Goal: Information Seeking & Learning: Learn about a topic

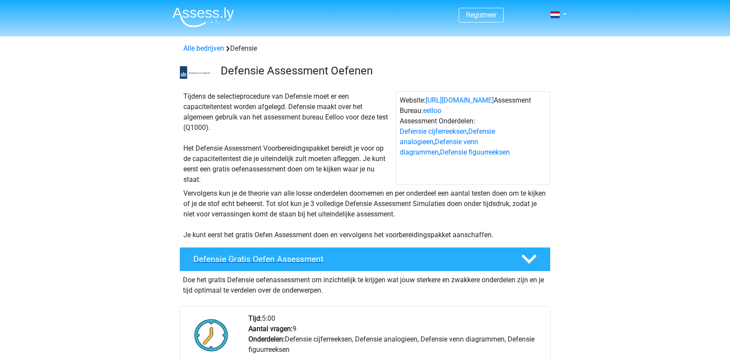
click at [361, 255] on h4 "Defensie Gratis Oefen Assessment" at bounding box center [350, 259] width 314 height 10
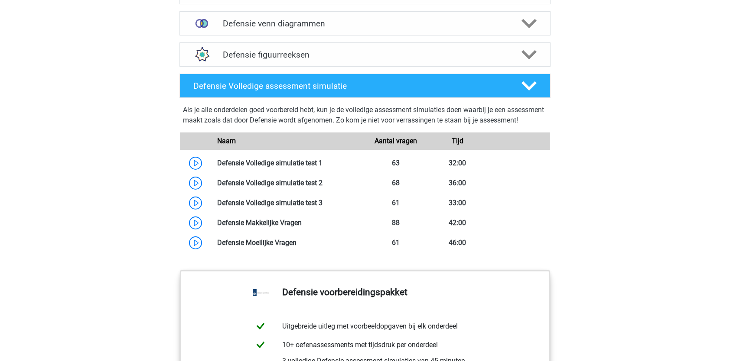
scroll to position [569, 0]
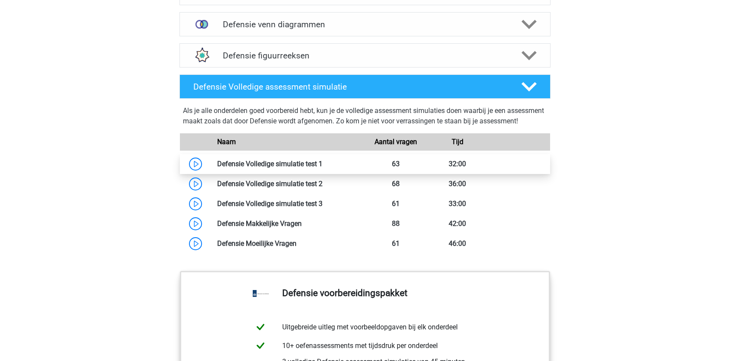
click at [322, 168] on link at bounding box center [322, 164] width 0 height 8
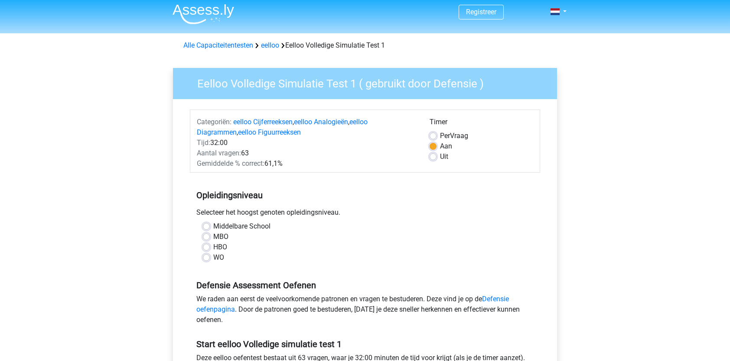
scroll to position [5, 0]
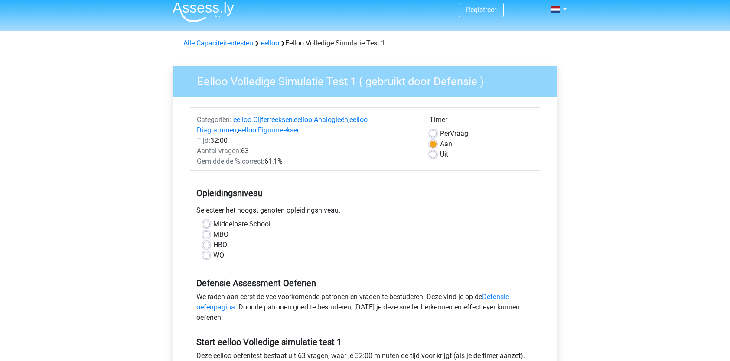
click at [213, 256] on label "WO" at bounding box center [218, 255] width 11 height 10
click at [207, 256] on input "WO" at bounding box center [206, 254] width 7 height 9
radio input "true"
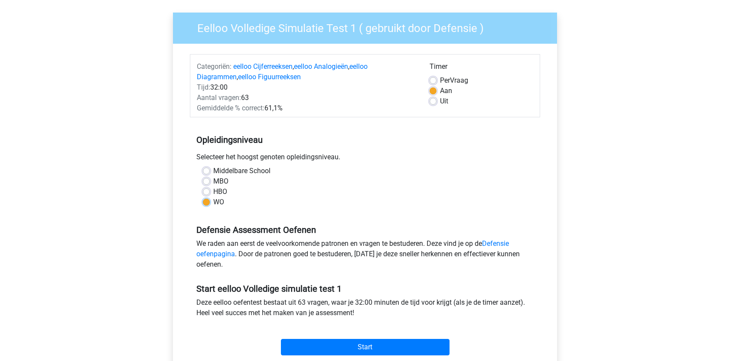
scroll to position [59, 0]
click at [440, 83] on label "Per Vraag" at bounding box center [454, 80] width 28 height 10
click at [435, 83] on input "Per Vraag" at bounding box center [432, 79] width 7 height 9
radio input "true"
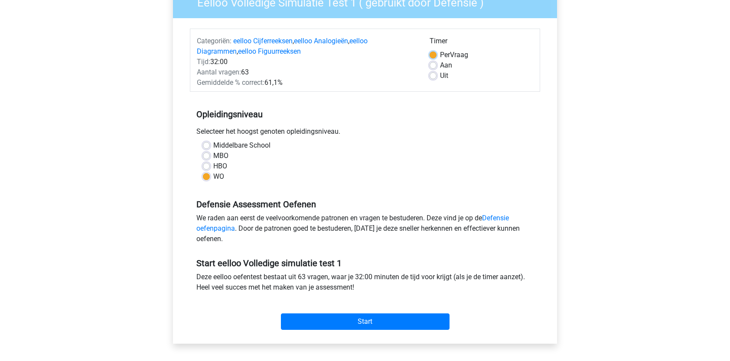
scroll to position [85, 0]
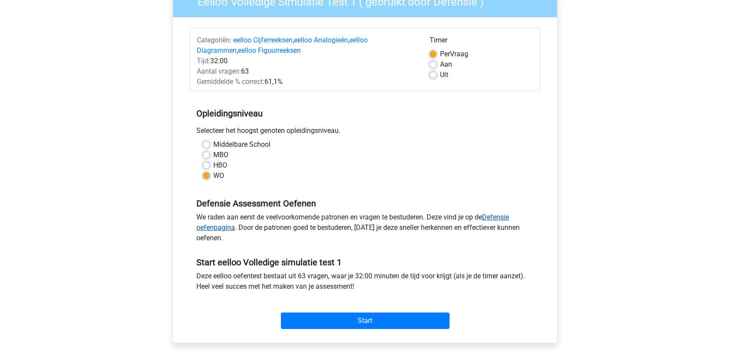
click at [491, 215] on link "Defensie oefenpagina" at bounding box center [352, 222] width 312 height 19
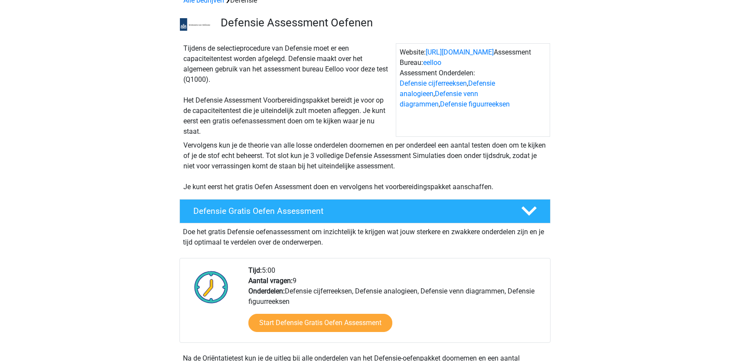
scroll to position [49, 0]
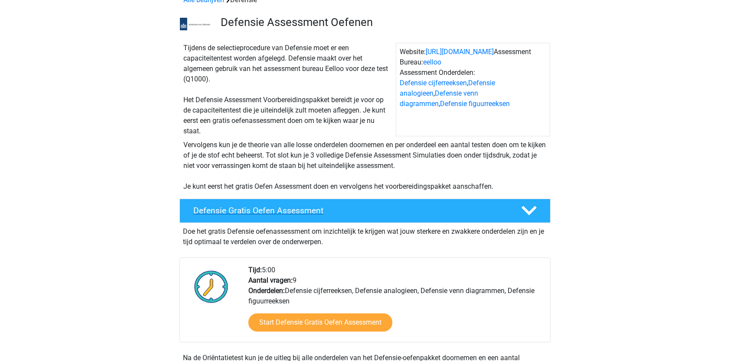
click at [318, 211] on h4 "Defensie Gratis Oefen Assessment" at bounding box center [350, 211] width 314 height 10
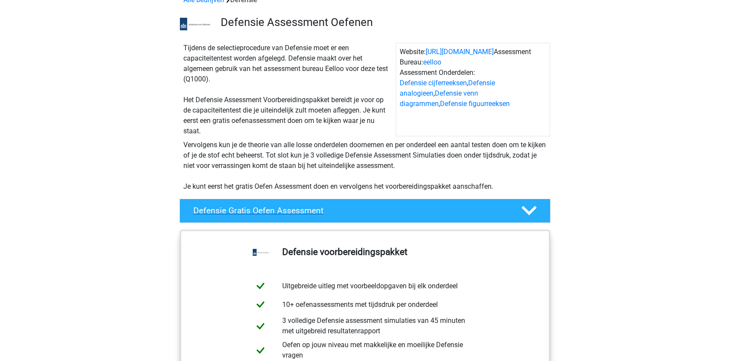
click at [362, 217] on div "Defensie Gratis Oefen Assessment" at bounding box center [364, 211] width 371 height 24
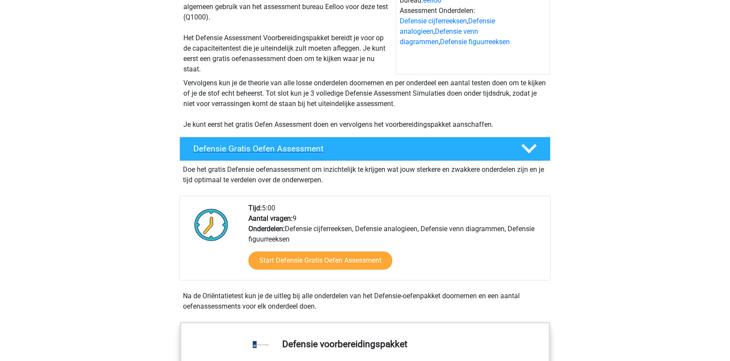
scroll to position [111, 0]
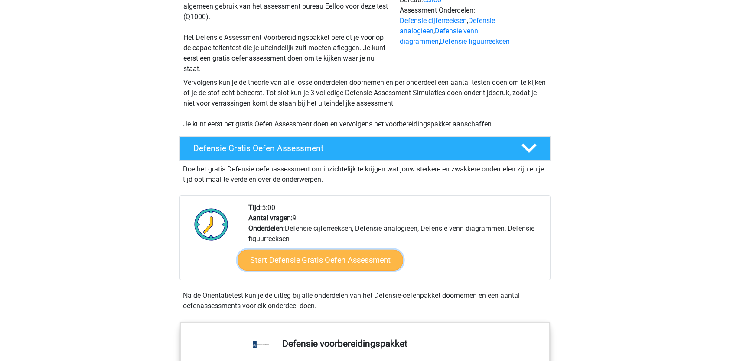
click at [319, 260] on link "Start Defensie Gratis Oefen Assessment" at bounding box center [320, 260] width 166 height 21
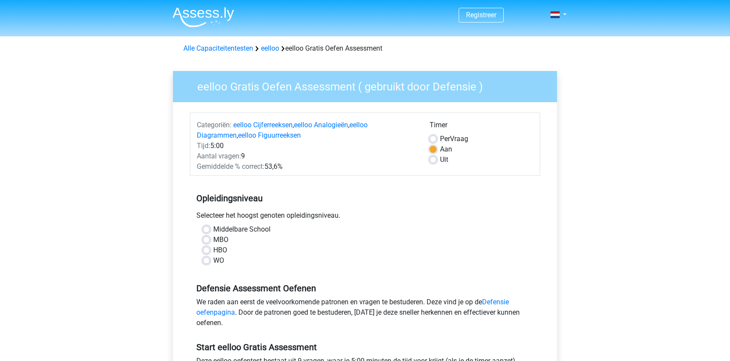
click at [213, 260] on label "WO" at bounding box center [218, 261] width 11 height 10
click at [207, 260] on input "WO" at bounding box center [206, 260] width 7 height 9
radio input "true"
click at [440, 137] on label "Per Vraag" at bounding box center [454, 139] width 28 height 10
click at [434, 137] on input "Per Vraag" at bounding box center [432, 138] width 7 height 9
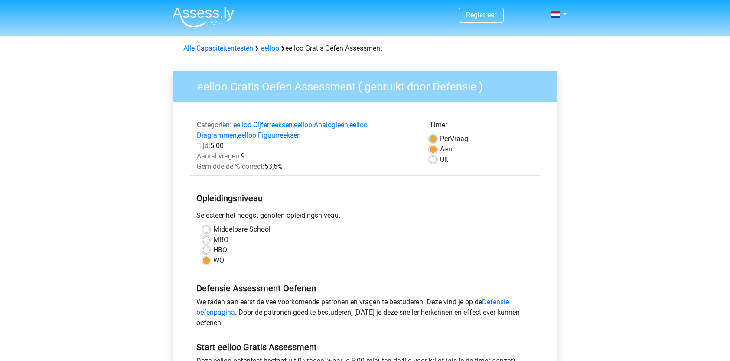
radio input "true"
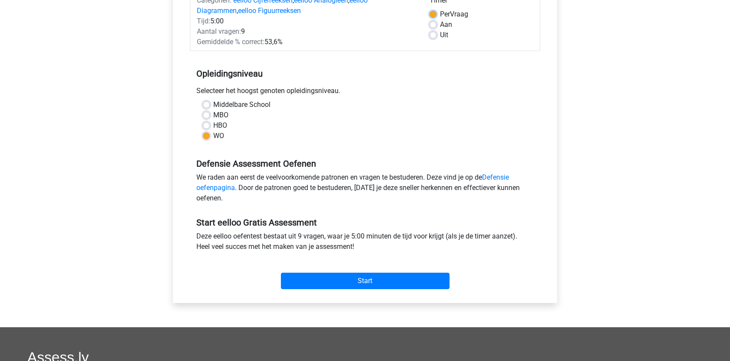
scroll to position [129, 0]
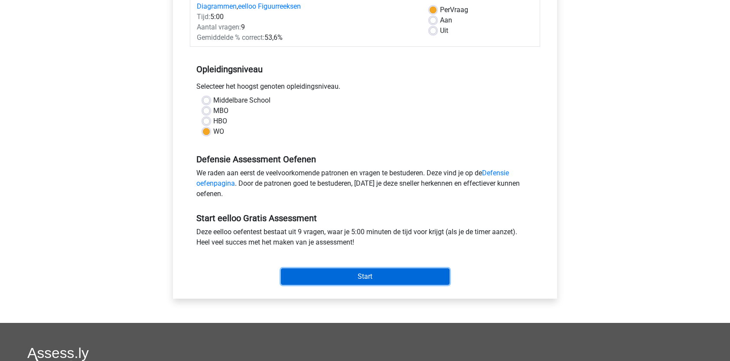
click at [354, 278] on input "Start" at bounding box center [365, 277] width 169 height 16
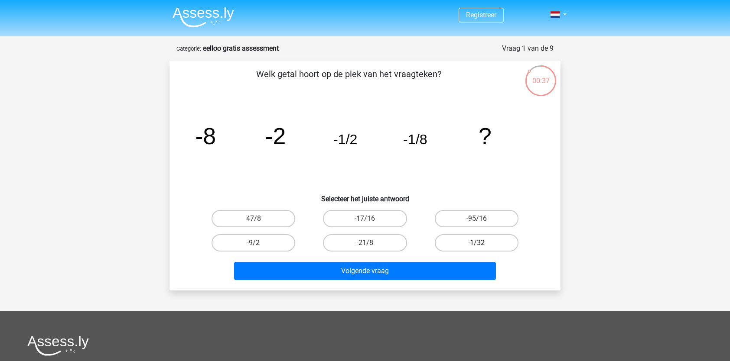
click at [466, 244] on label "-1/32" at bounding box center [477, 242] width 84 height 17
click at [476, 244] on input "-1/32" at bounding box center [479, 246] width 6 height 6
radio input "true"
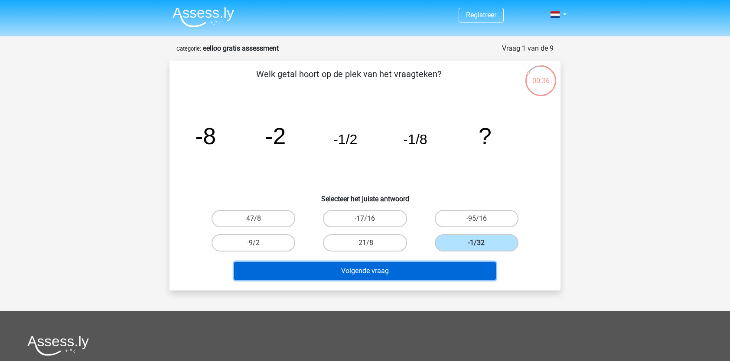
click at [418, 273] on button "Volgende vraag" at bounding box center [365, 271] width 262 height 18
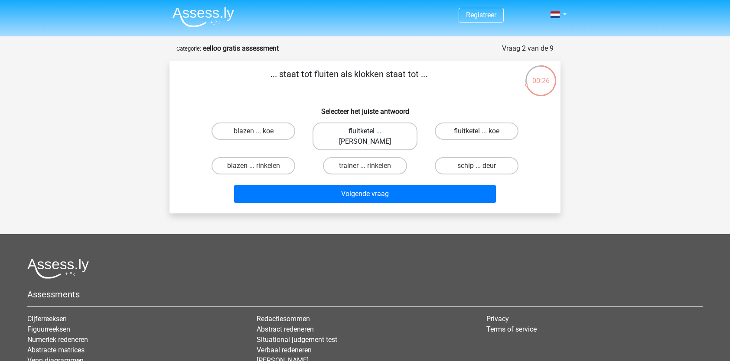
click at [364, 130] on label "fluitketel ... luiden" at bounding box center [364, 137] width 104 height 28
click at [365, 131] on input "fluitketel ... luiden" at bounding box center [368, 134] width 6 height 6
radio input "true"
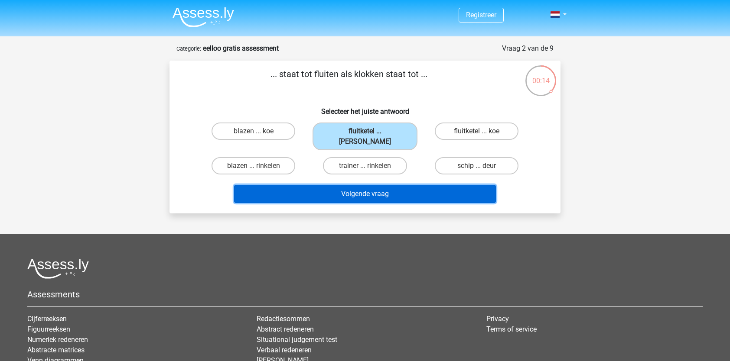
click at [374, 185] on button "Volgende vraag" at bounding box center [365, 194] width 262 height 18
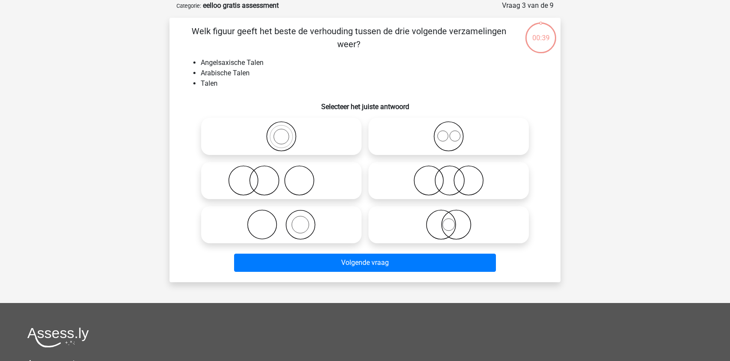
scroll to position [43, 0]
click at [441, 149] on circle at bounding box center [448, 136] width 29 height 29
click at [448, 132] on input "radio" at bounding box center [451, 129] width 6 height 6
radio input "true"
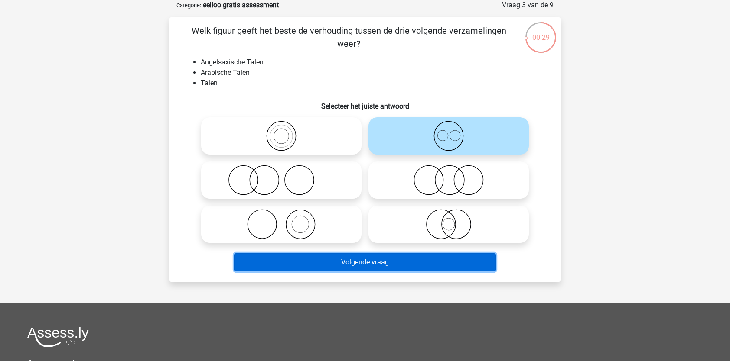
click at [334, 260] on button "Volgende vraag" at bounding box center [365, 262] width 262 height 18
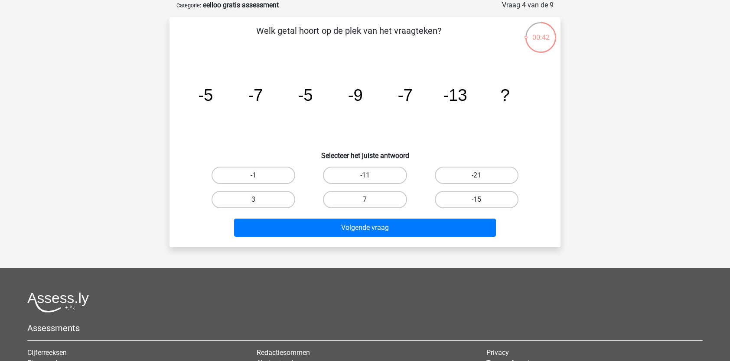
click at [351, 176] on label "-11" at bounding box center [365, 175] width 84 height 17
click at [365, 176] on input "-11" at bounding box center [368, 178] width 6 height 6
radio input "true"
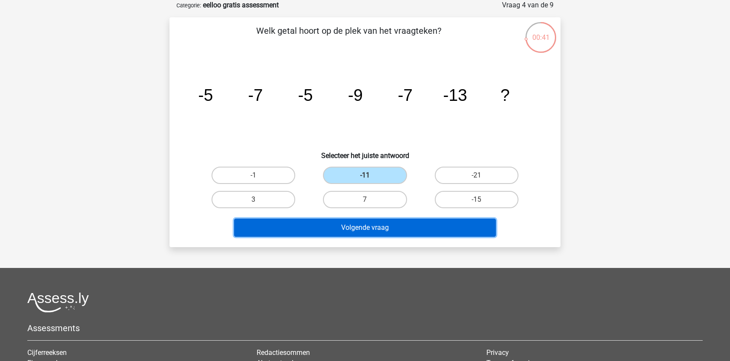
click at [350, 229] on button "Volgende vraag" at bounding box center [365, 228] width 262 height 18
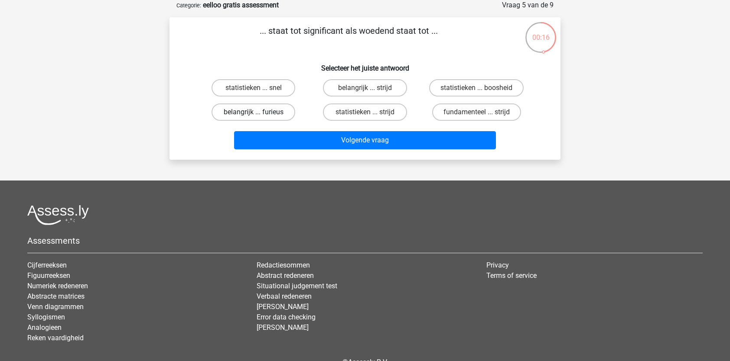
click at [241, 112] on label "belangrijk ... furieus" at bounding box center [253, 112] width 84 height 17
click at [253, 112] on input "belangrijk ... furieus" at bounding box center [256, 115] width 6 height 6
radio input "true"
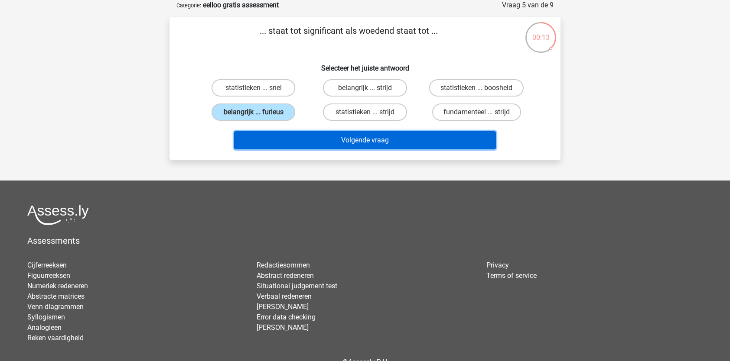
click at [371, 142] on button "Volgende vraag" at bounding box center [365, 140] width 262 height 18
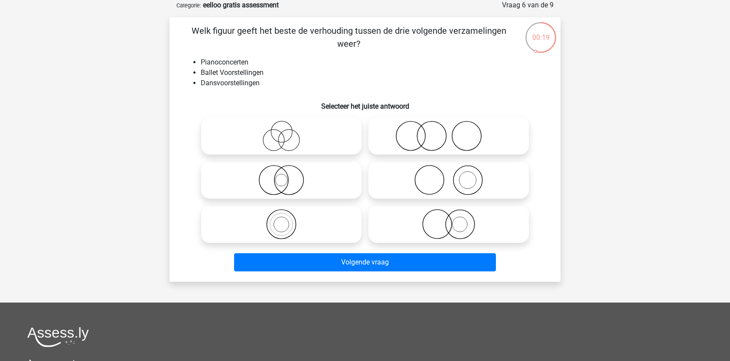
click at [409, 135] on icon at bounding box center [448, 136] width 153 height 30
click at [448, 132] on input "radio" at bounding box center [451, 129] width 6 height 6
radio input "true"
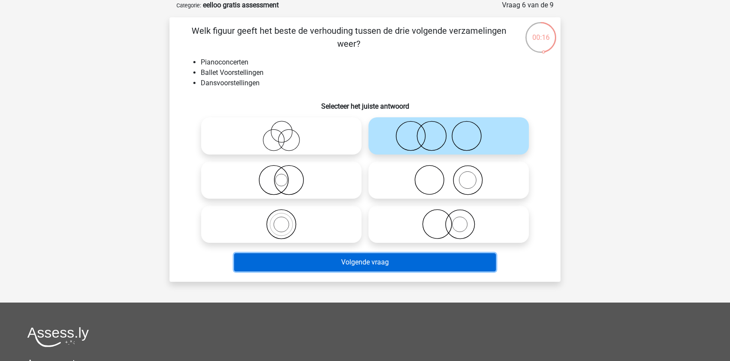
click at [359, 268] on button "Volgende vraag" at bounding box center [365, 262] width 262 height 18
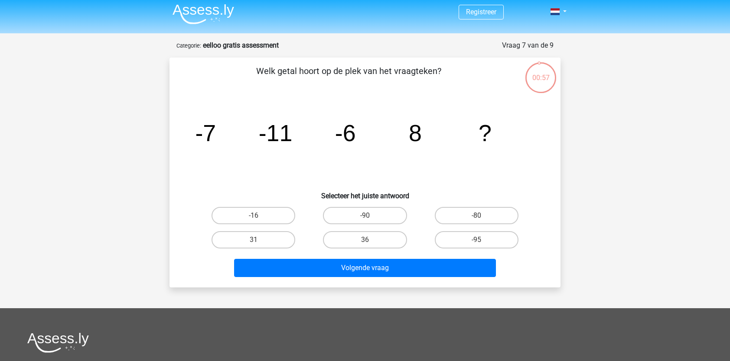
scroll to position [0, 0]
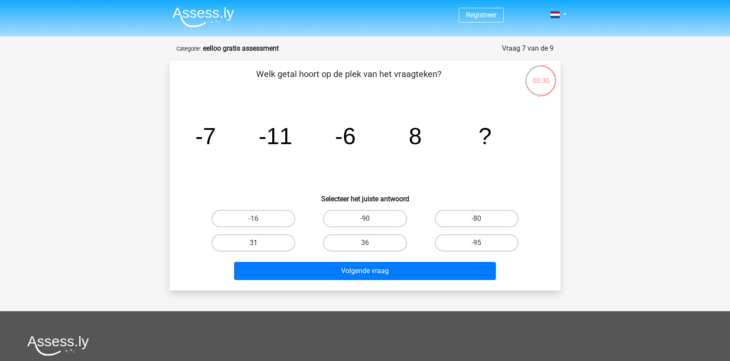
click at [276, 238] on label "31" at bounding box center [253, 242] width 84 height 17
click at [259, 243] on input "31" at bounding box center [256, 246] width 6 height 6
radio input "true"
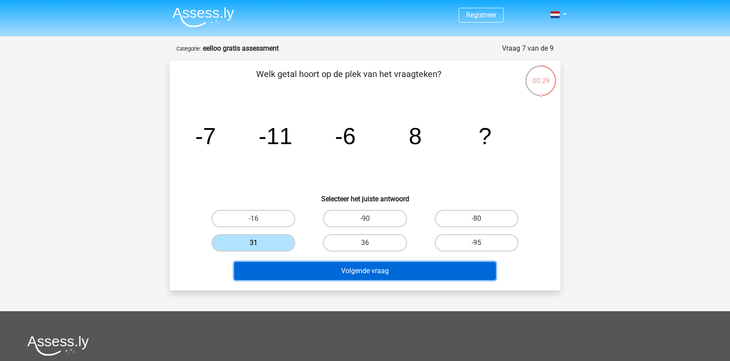
click at [287, 268] on button "Volgende vraag" at bounding box center [365, 271] width 262 height 18
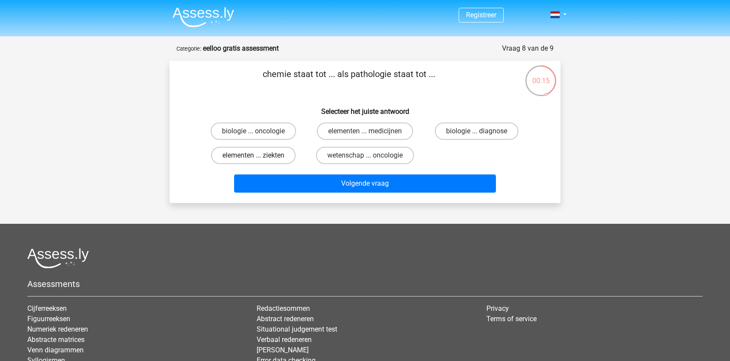
click at [270, 156] on label "elementen ... ziekten" at bounding box center [253, 155] width 84 height 17
click at [259, 156] on input "elementen ... ziekten" at bounding box center [256, 159] width 6 height 6
radio input "true"
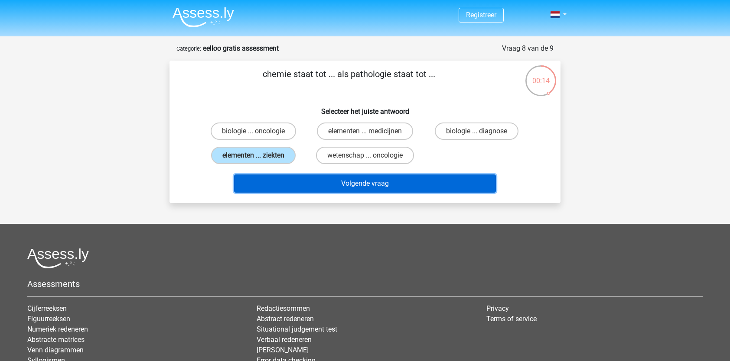
click at [284, 178] on button "Volgende vraag" at bounding box center [365, 184] width 262 height 18
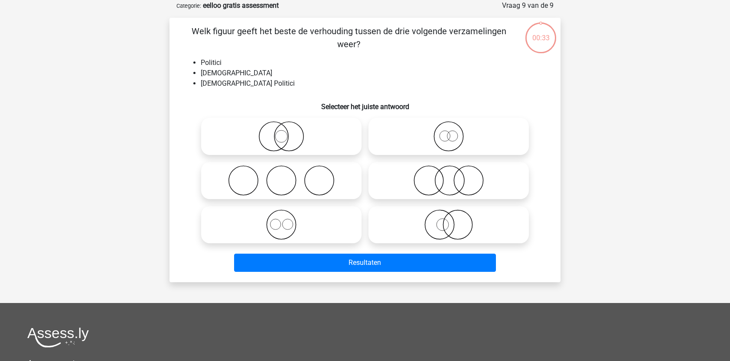
scroll to position [43, 0]
click at [280, 137] on icon at bounding box center [281, 136] width 153 height 30
click at [281, 132] on input "radio" at bounding box center [284, 129] width 6 height 6
radio input "true"
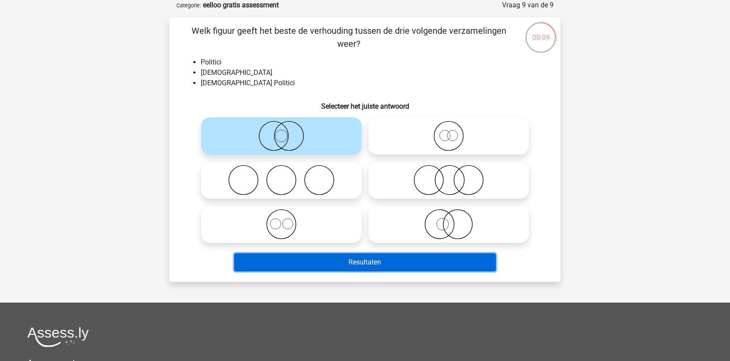
click at [329, 262] on button "Resultaten" at bounding box center [365, 262] width 262 height 18
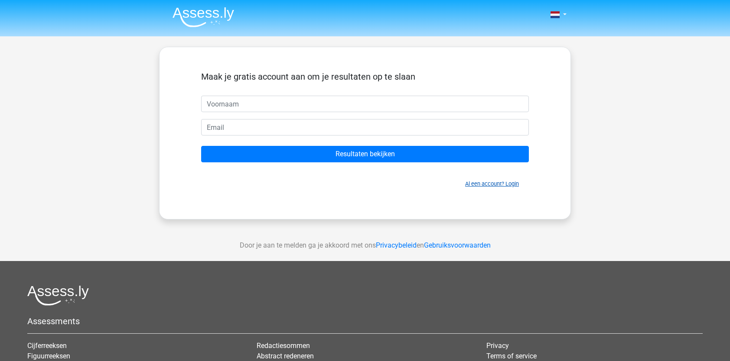
click at [482, 186] on link "Al een account? Login" at bounding box center [492, 184] width 54 height 6
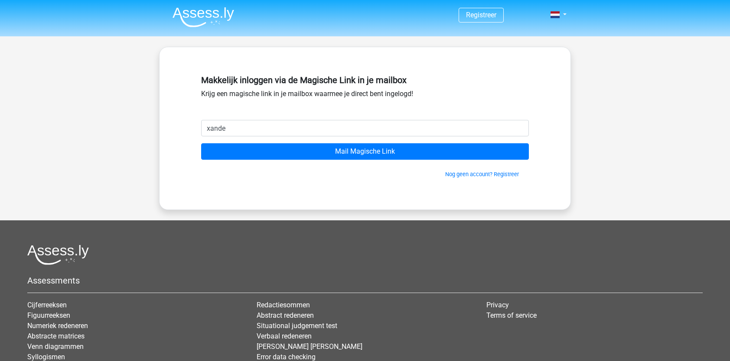
type input "[EMAIL_ADDRESS][DOMAIN_NAME]"
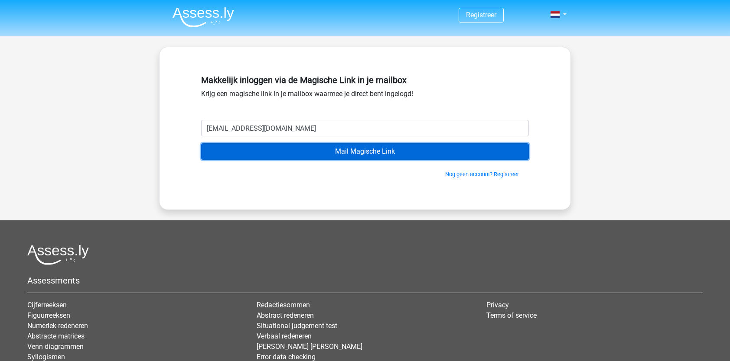
click at [306, 149] on input "Mail Magische Link" at bounding box center [365, 151] width 328 height 16
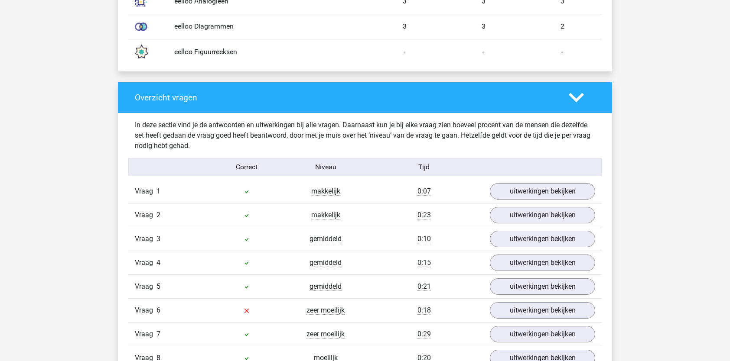
scroll to position [878, 0]
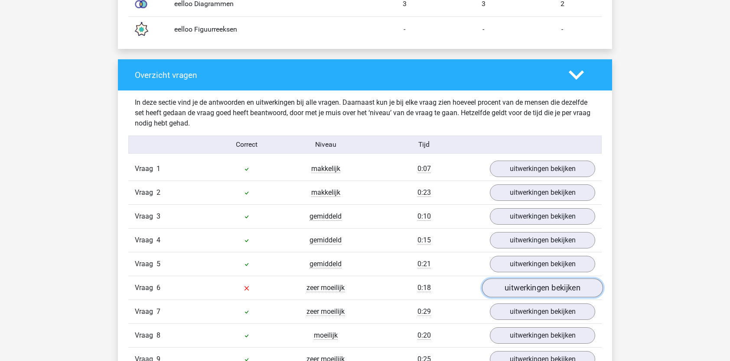
click at [536, 290] on link "uitwerkingen bekijken" at bounding box center [542, 288] width 121 height 19
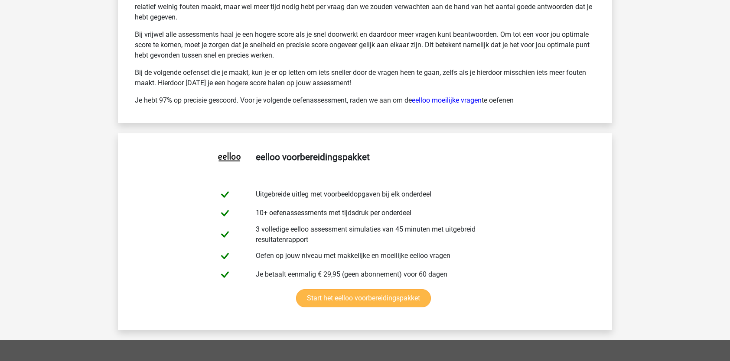
scroll to position [1962, 0]
click at [369, 296] on link "Start het eelloo voorbereidingspakket" at bounding box center [363, 298] width 135 height 18
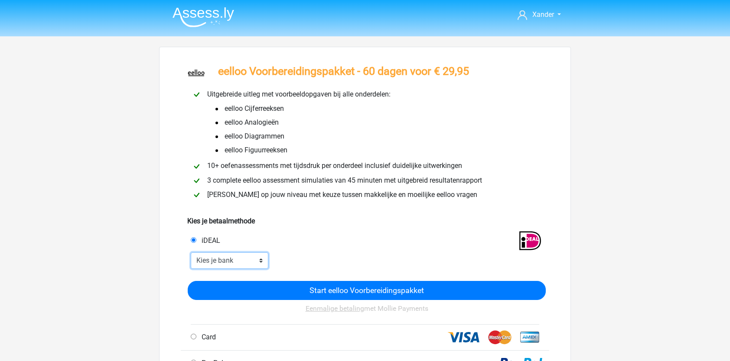
click at [240, 258] on select "Kies je bank ABN AMRO ING Rabobank ASN Bank bunq Knab N26 NN Regiobank Revolut …" at bounding box center [230, 261] width 78 height 16
select select "ideal_ABNANL2A"
click at [191, 253] on select "Kies je bank ABN AMRO ING Rabobank ASN Bank bunq Knab N26 NN Regiobank Revolut …" at bounding box center [230, 261] width 78 height 16
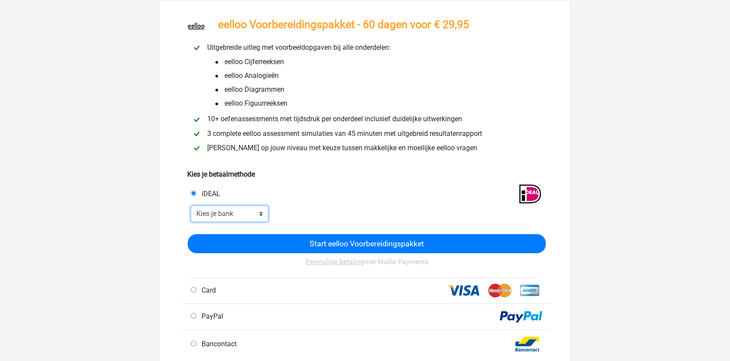
scroll to position [49, 0]
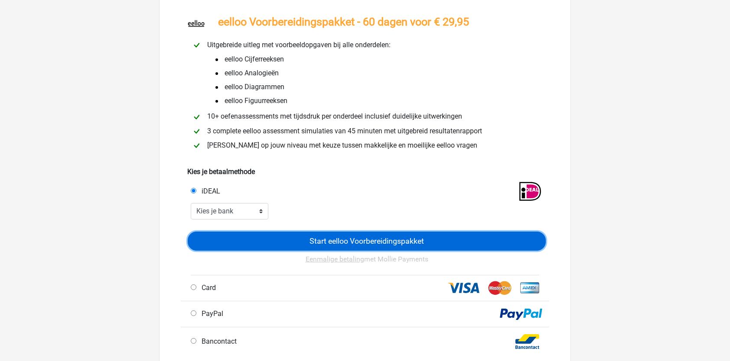
click at [361, 240] on input "Start eelloo Voorbereidingspakket" at bounding box center [367, 241] width 358 height 19
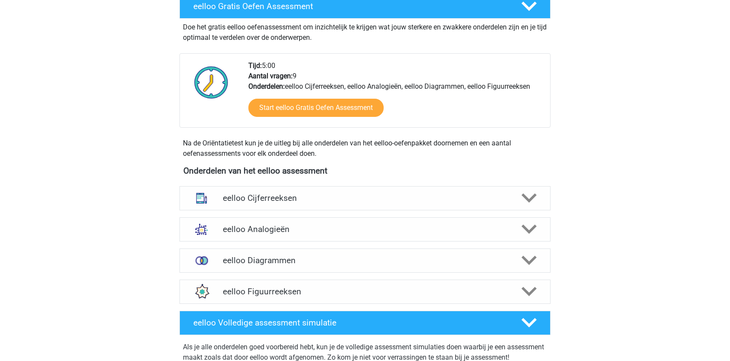
scroll to position [414, 0]
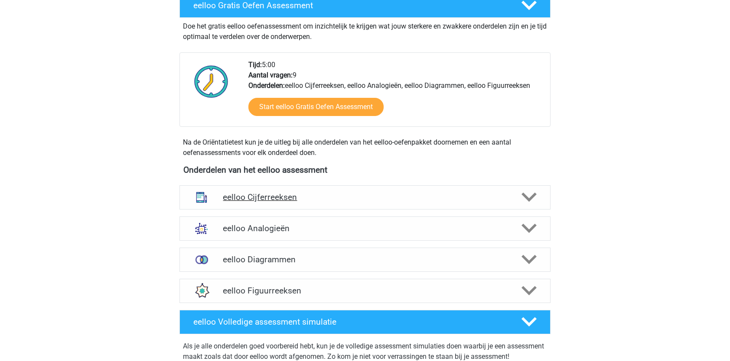
click at [455, 190] on div "eelloo Cijferreeksen" at bounding box center [364, 197] width 371 height 24
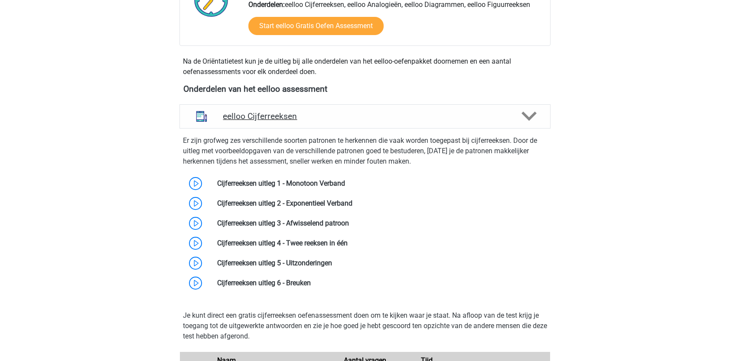
scroll to position [497, 0]
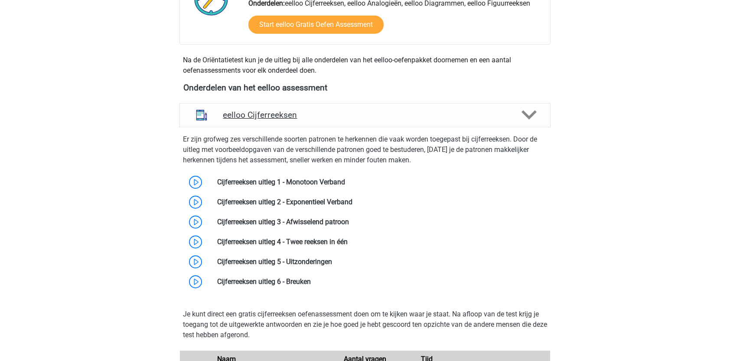
click at [524, 116] on icon at bounding box center [528, 114] width 15 height 15
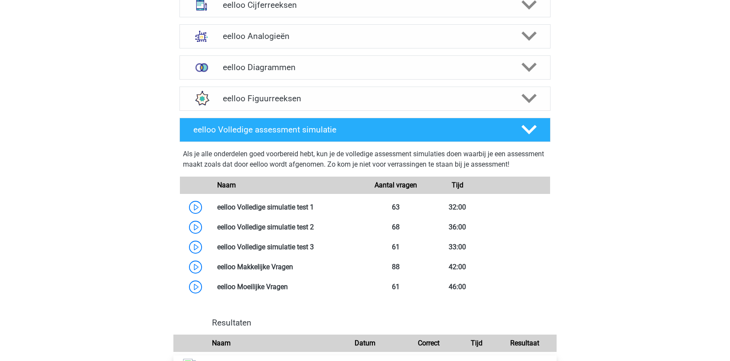
scroll to position [603, 0]
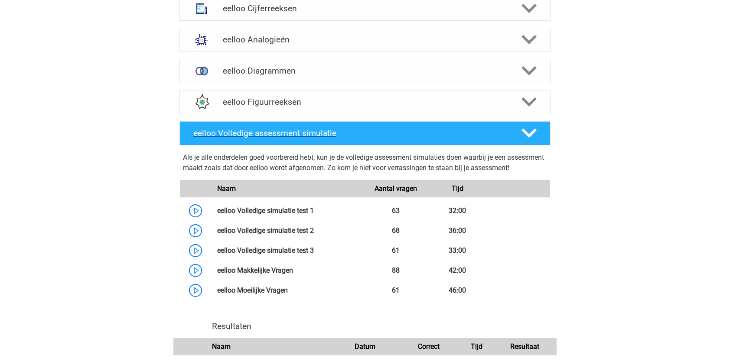
click at [301, 133] on h4 "eelloo Volledige assessment simulatie" at bounding box center [350, 133] width 314 height 10
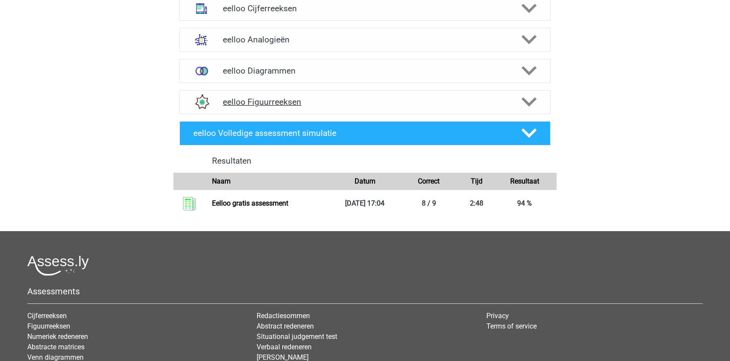
click at [322, 104] on h4 "eelloo Figuurreeksen" at bounding box center [365, 102] width 284 height 10
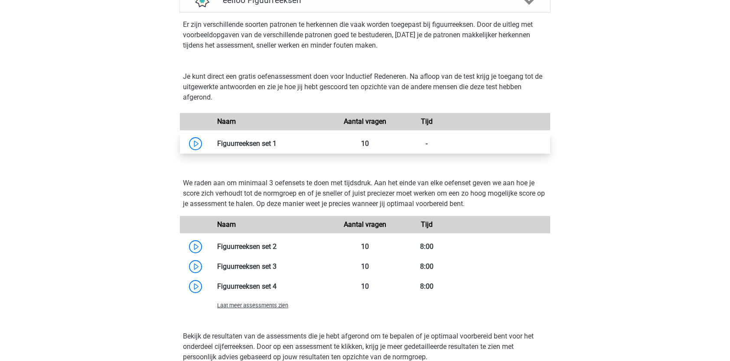
scroll to position [710, 0]
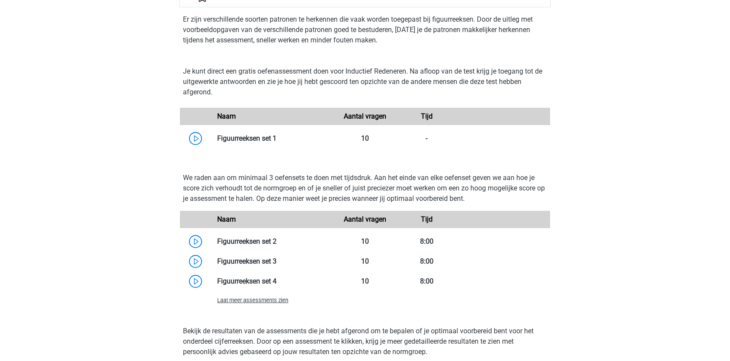
click at [274, 305] on div "Laat meer assessments zien" at bounding box center [272, 300] width 123 height 10
click at [260, 297] on span "Laat meer assessments zien" at bounding box center [252, 300] width 71 height 6
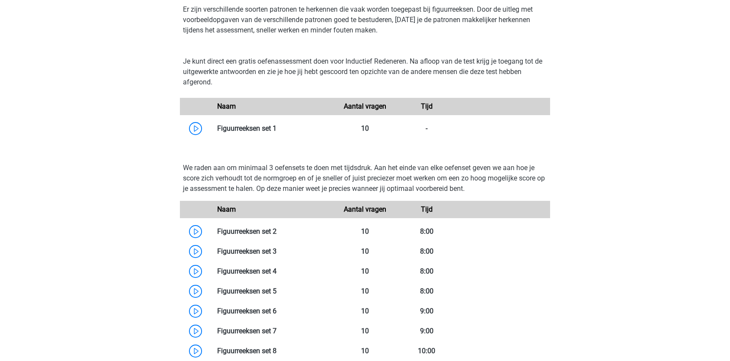
scroll to position [718, 0]
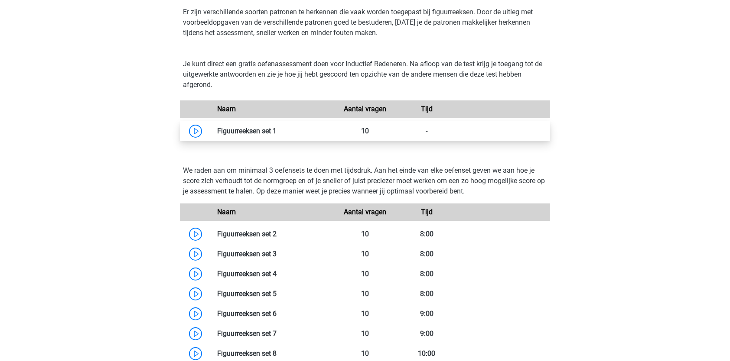
click at [276, 135] on link at bounding box center [276, 131] width 0 height 8
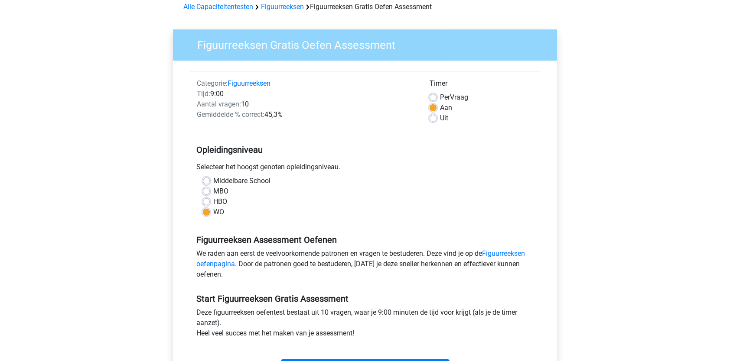
scroll to position [42, 0]
click at [440, 96] on label "Per Vraag" at bounding box center [454, 96] width 28 height 10
click at [432, 96] on input "Per Vraag" at bounding box center [432, 95] width 7 height 9
radio input "true"
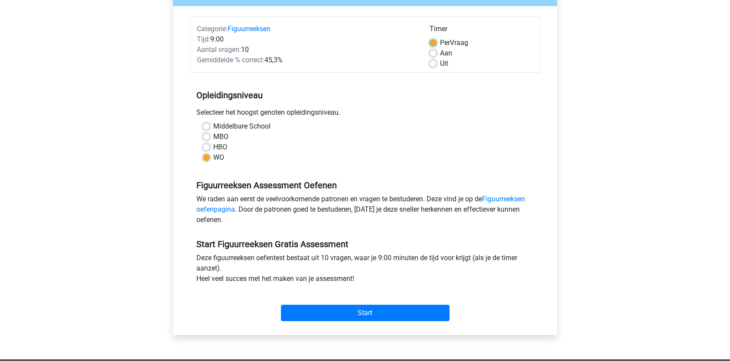
scroll to position [107, 0]
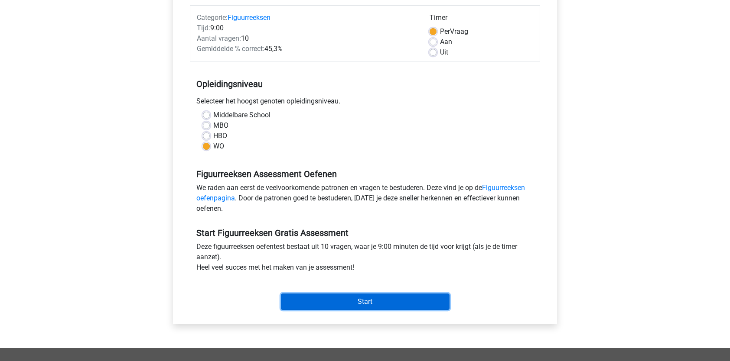
click at [347, 300] on input "Start" at bounding box center [365, 302] width 169 height 16
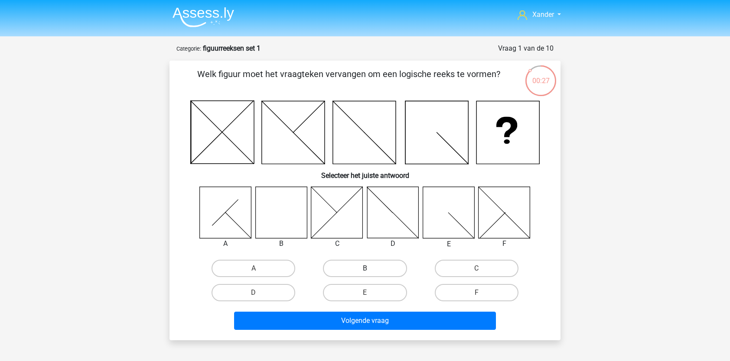
click at [343, 268] on label "B" at bounding box center [365, 268] width 84 height 17
click at [365, 269] on input "B" at bounding box center [368, 272] width 6 height 6
radio input "true"
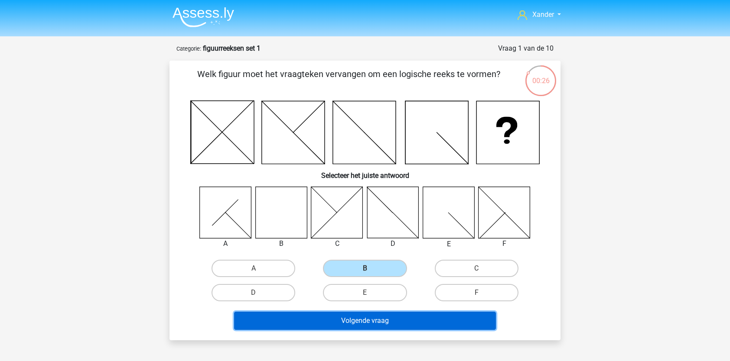
click at [356, 319] on button "Volgende vraag" at bounding box center [365, 321] width 262 height 18
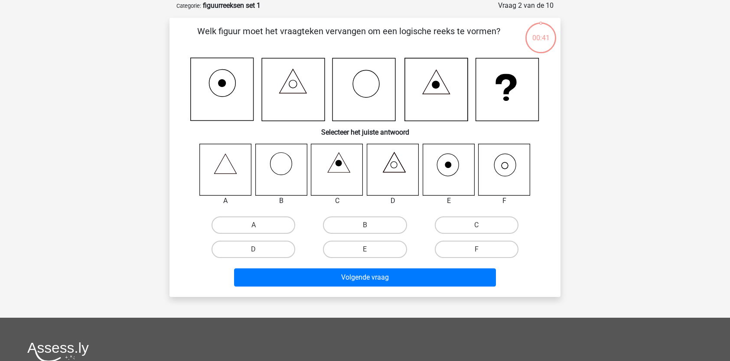
scroll to position [43, 0]
click at [504, 192] on icon at bounding box center [504, 169] width 52 height 52
click at [481, 250] on input "F" at bounding box center [479, 252] width 6 height 6
radio input "true"
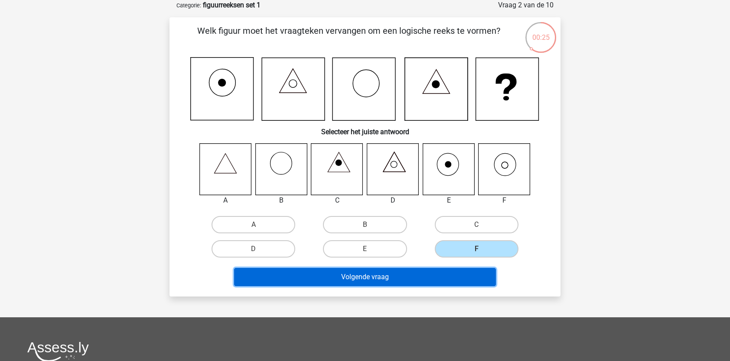
click at [447, 279] on button "Volgende vraag" at bounding box center [365, 277] width 262 height 18
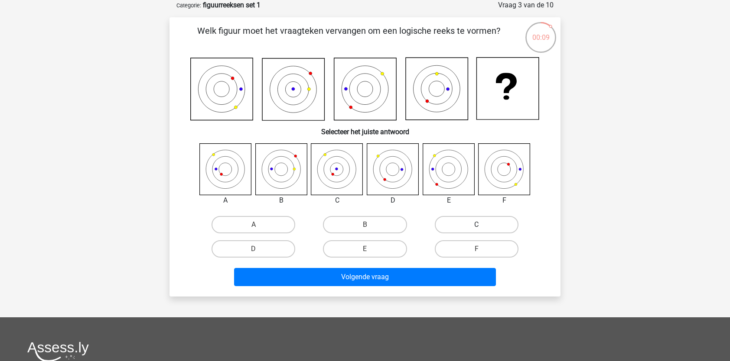
click at [456, 227] on label "C" at bounding box center [477, 224] width 84 height 17
click at [476, 227] on input "C" at bounding box center [479, 228] width 6 height 6
radio input "true"
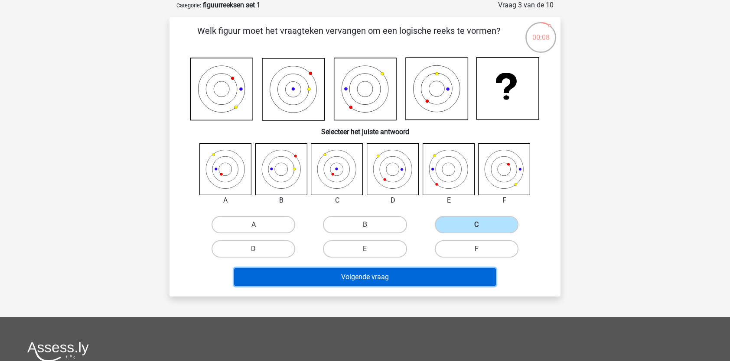
click at [429, 270] on button "Volgende vraag" at bounding box center [365, 277] width 262 height 18
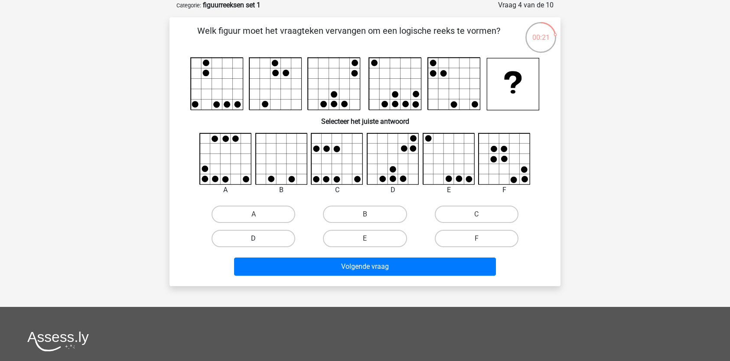
click at [270, 234] on label "D" at bounding box center [253, 238] width 84 height 17
click at [259, 239] on input "D" at bounding box center [256, 242] width 6 height 6
radio input "true"
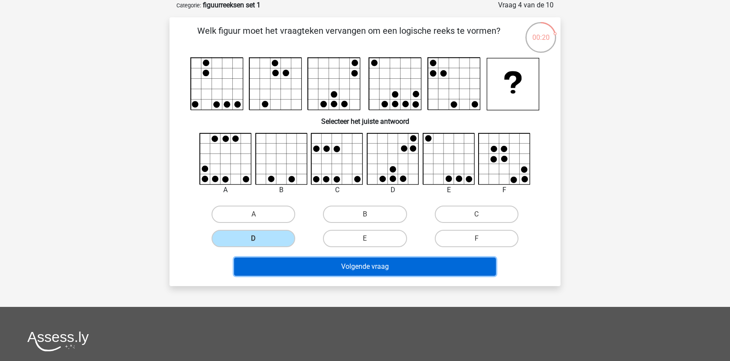
click at [325, 264] on button "Volgende vraag" at bounding box center [365, 267] width 262 height 18
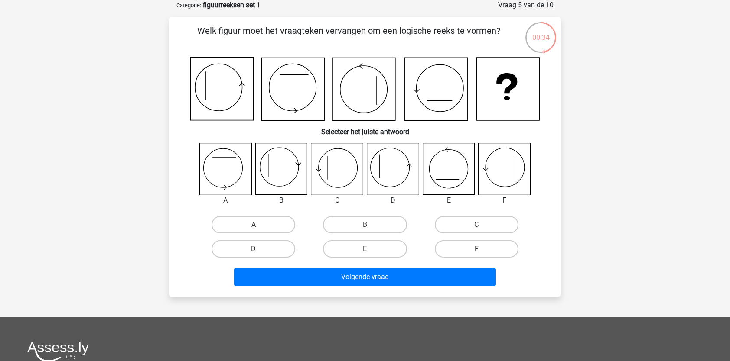
click at [468, 219] on label "C" at bounding box center [477, 224] width 84 height 17
click at [476, 225] on input "C" at bounding box center [479, 228] width 6 height 6
radio input "true"
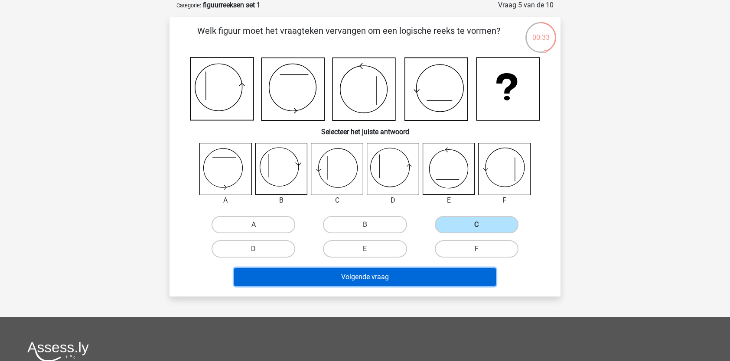
click at [418, 275] on button "Volgende vraag" at bounding box center [365, 277] width 262 height 18
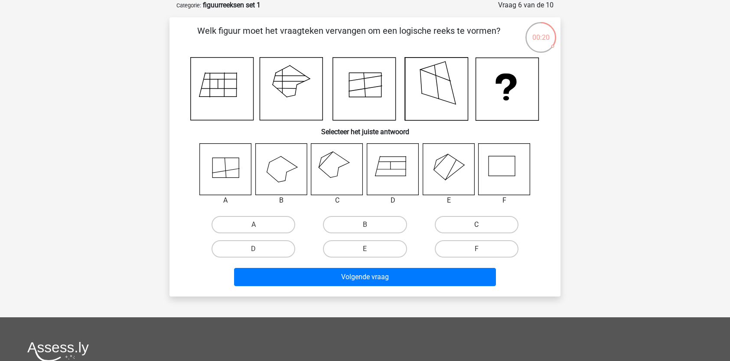
click at [458, 225] on label "C" at bounding box center [477, 224] width 84 height 17
click at [476, 225] on input "C" at bounding box center [479, 228] width 6 height 6
radio input "true"
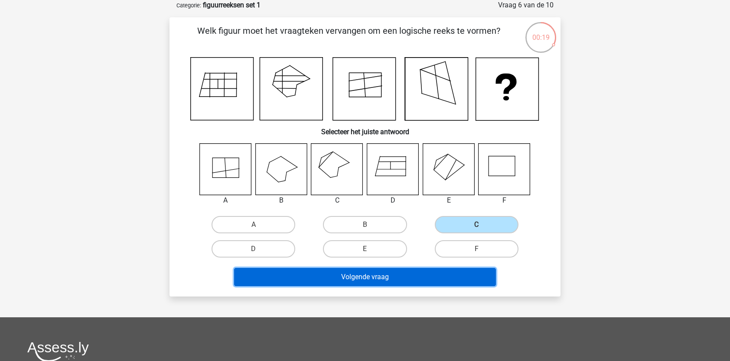
click at [413, 278] on button "Volgende vraag" at bounding box center [365, 277] width 262 height 18
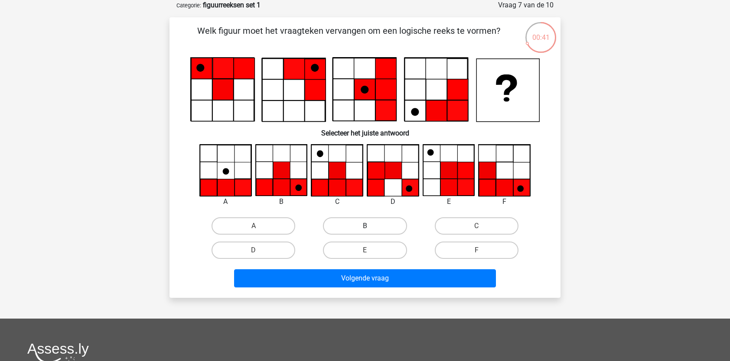
click at [377, 226] on label "B" at bounding box center [365, 226] width 84 height 17
click at [370, 226] on input "B" at bounding box center [368, 229] width 6 height 6
radio input "true"
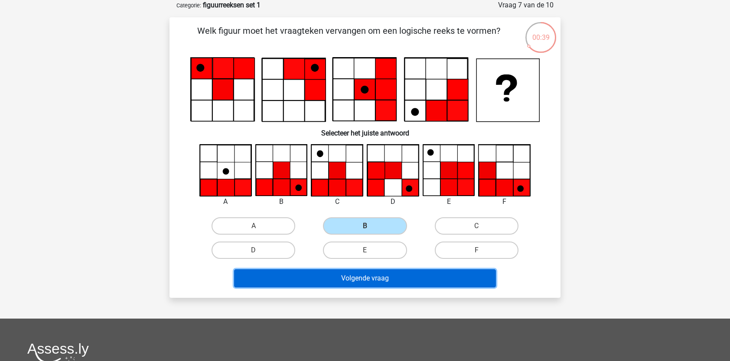
click at [364, 281] on button "Volgende vraag" at bounding box center [365, 279] width 262 height 18
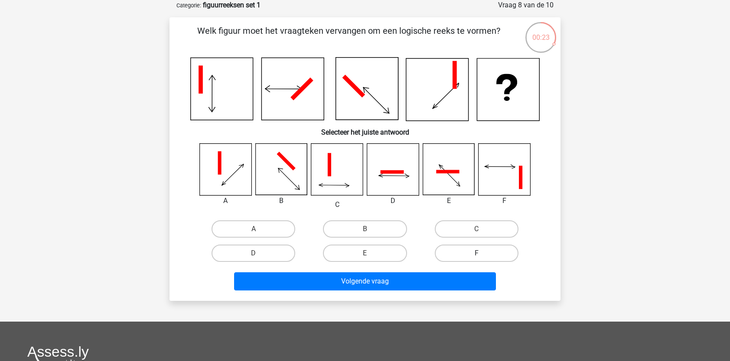
click at [496, 247] on label "F" at bounding box center [477, 253] width 84 height 17
click at [482, 253] on input "F" at bounding box center [479, 256] width 6 height 6
radio input "true"
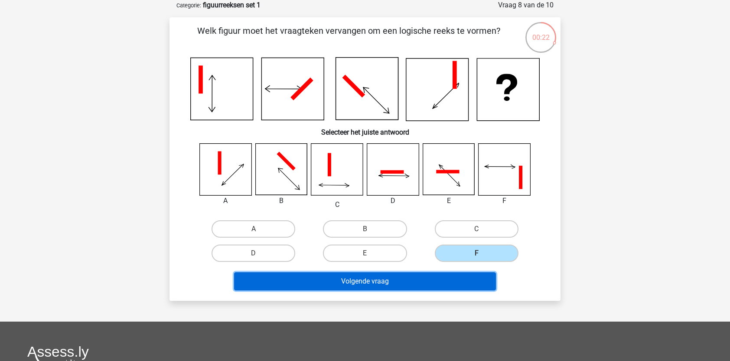
click at [427, 281] on button "Volgende vraag" at bounding box center [365, 282] width 262 height 18
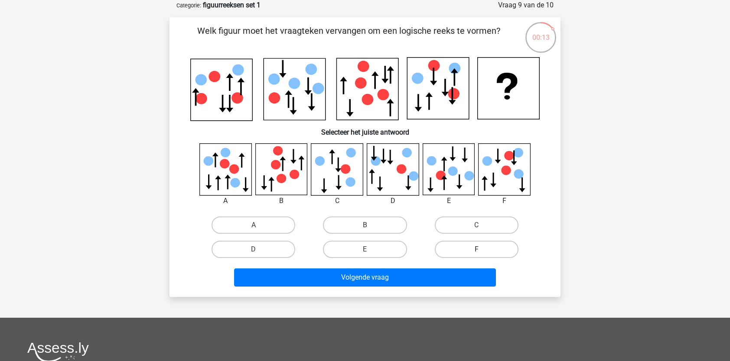
click at [446, 250] on label "F" at bounding box center [477, 249] width 84 height 17
click at [476, 250] on input "F" at bounding box center [479, 253] width 6 height 6
radio input "true"
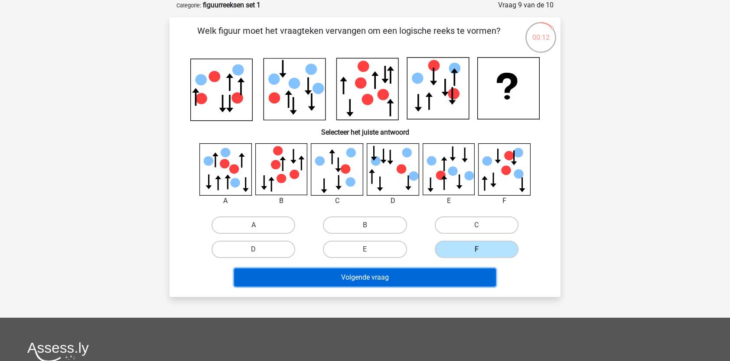
click at [439, 279] on button "Volgende vraag" at bounding box center [365, 278] width 262 height 18
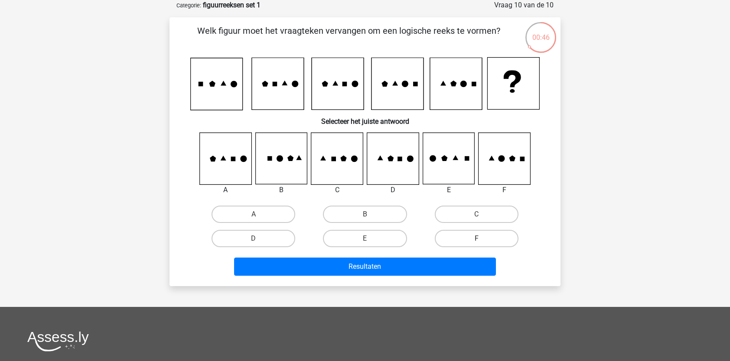
click at [485, 239] on label "F" at bounding box center [477, 238] width 84 height 17
click at [482, 239] on input "F" at bounding box center [479, 242] width 6 height 6
radio input "true"
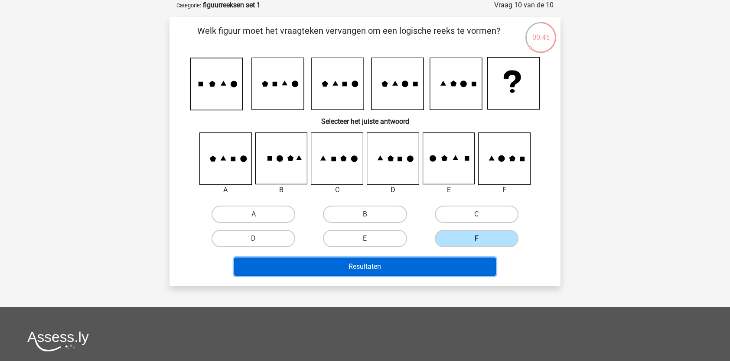
click at [463, 259] on button "Resultaten" at bounding box center [365, 267] width 262 height 18
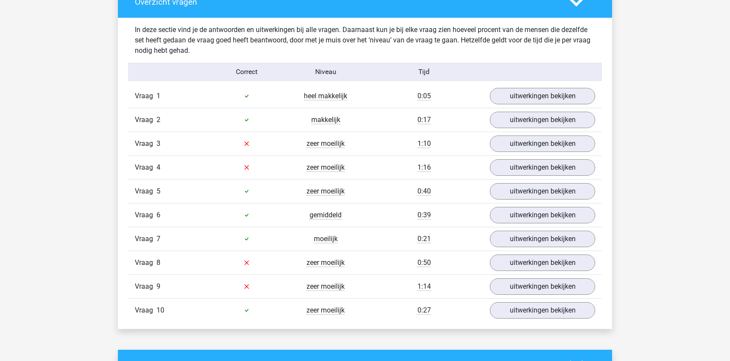
scroll to position [492, 0]
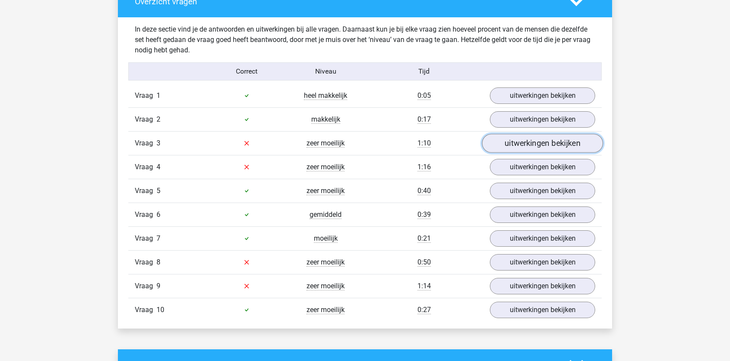
click at [501, 140] on link "uitwerkingen bekijken" at bounding box center [542, 143] width 121 height 19
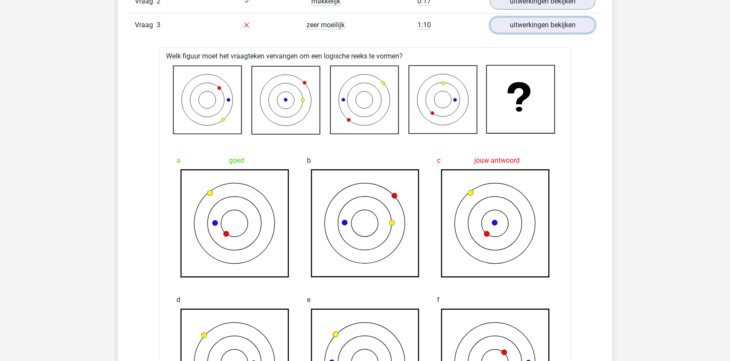
scroll to position [609, 0]
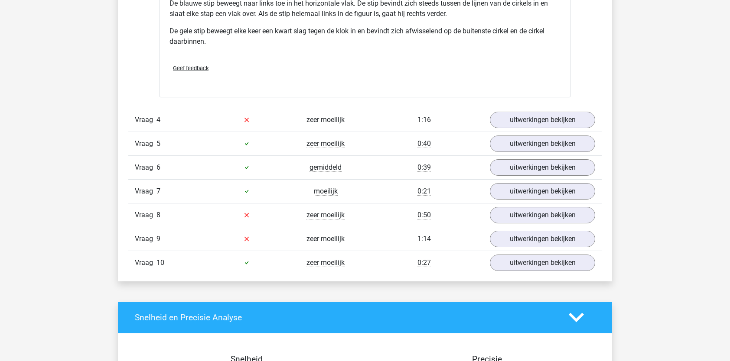
scroll to position [1108, 0]
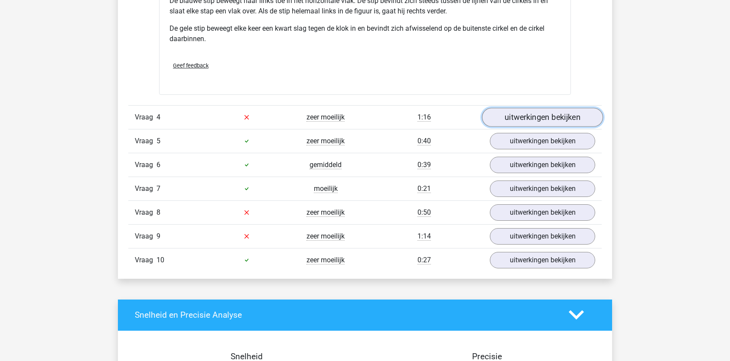
click at [575, 121] on link "uitwerkingen bekijken" at bounding box center [542, 117] width 121 height 19
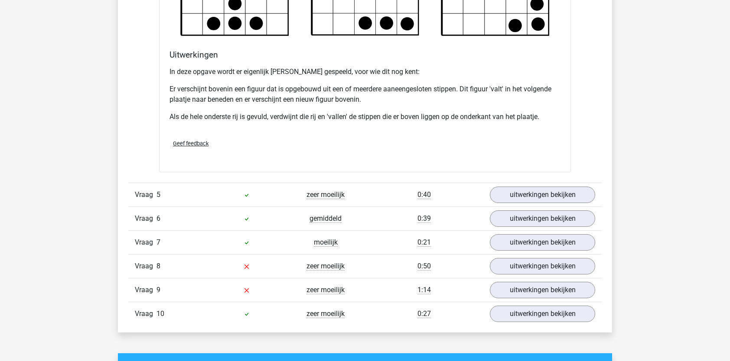
scroll to position [1571, 0]
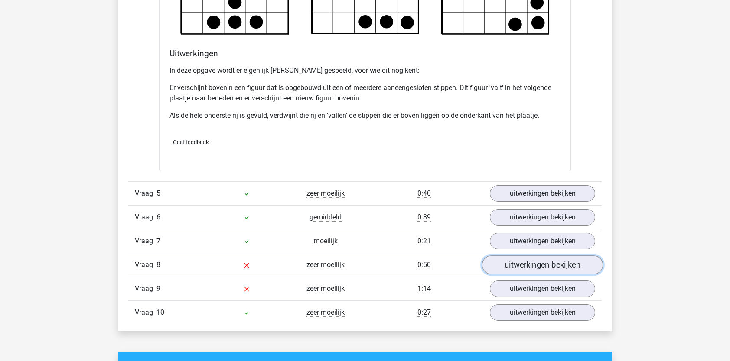
click at [569, 265] on link "uitwerkingen bekijken" at bounding box center [542, 265] width 121 height 19
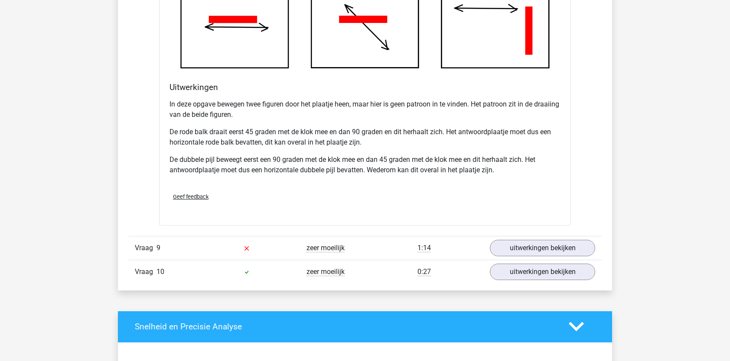
scroll to position [2163, 0]
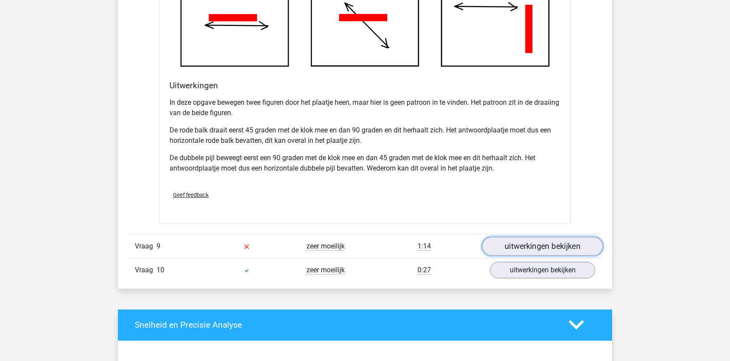
click at [532, 248] on link "uitwerkingen bekijken" at bounding box center [542, 246] width 121 height 19
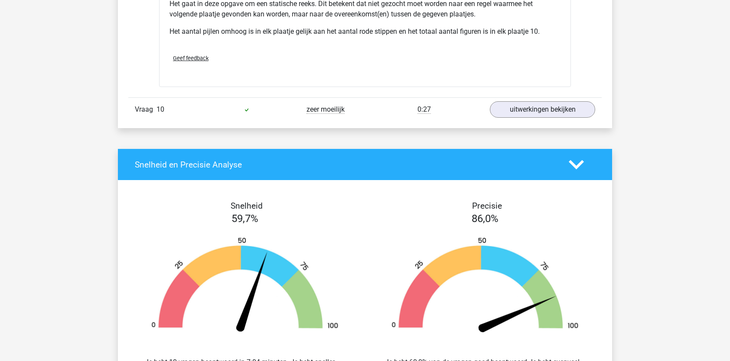
scroll to position [2833, 0]
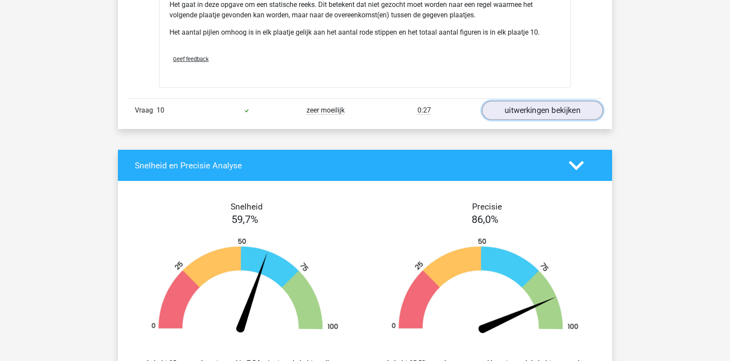
click at [534, 108] on link "uitwerkingen bekijken" at bounding box center [542, 110] width 121 height 19
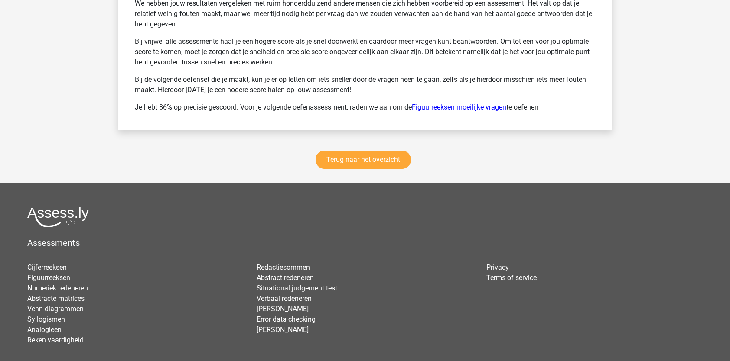
scroll to position [3878, 0]
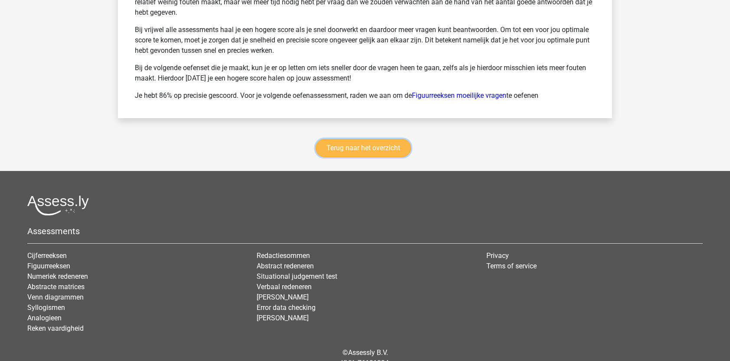
click at [370, 141] on link "Terug naar het overzicht" at bounding box center [362, 148] width 95 height 18
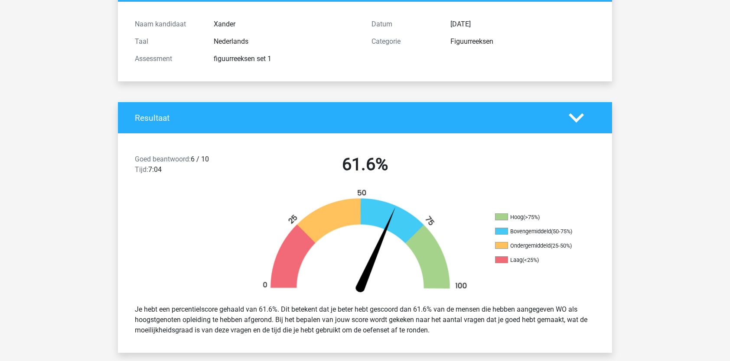
scroll to position [0, 0]
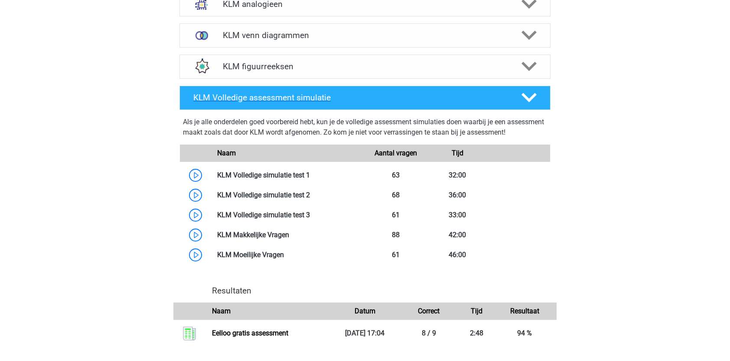
scroll to position [474, 0]
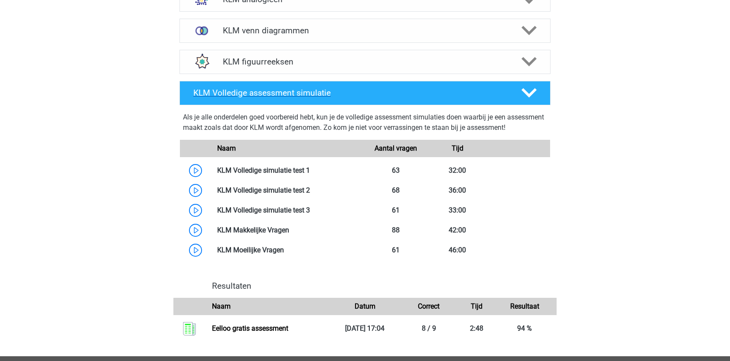
click at [512, 93] on div "KLM Volledige assessment simulatie" at bounding box center [350, 93] width 327 height 10
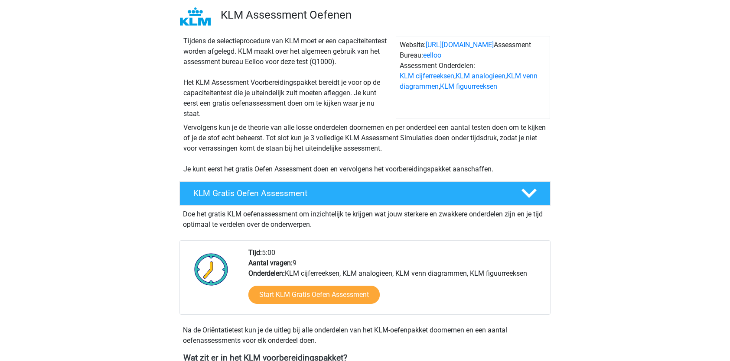
scroll to position [0, 0]
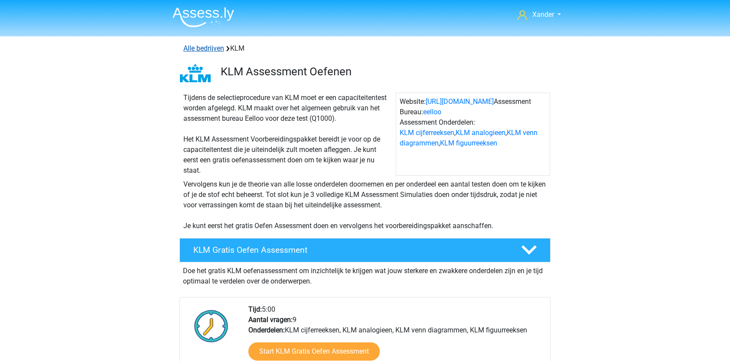
click at [210, 45] on link "Alle bedrijven" at bounding box center [203, 48] width 41 height 8
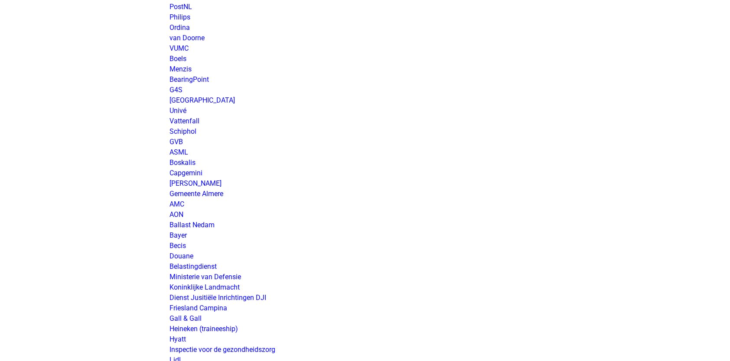
scroll to position [1234, 0]
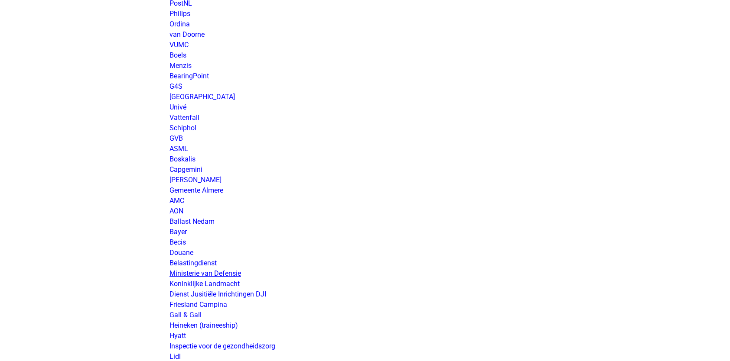
click at [223, 271] on link "Ministerie van Defensie" at bounding box center [204, 274] width 71 height 8
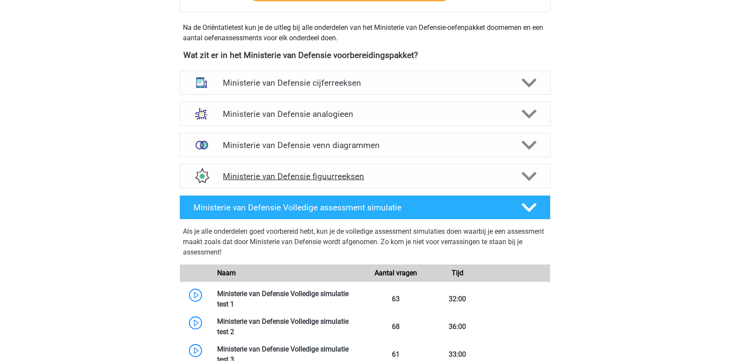
scroll to position [379, 0]
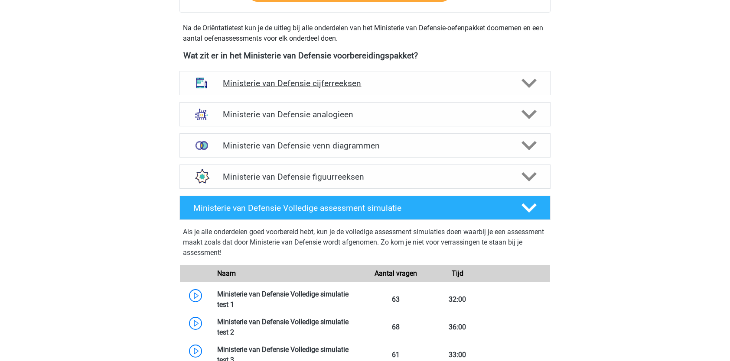
click at [535, 80] on polygon at bounding box center [528, 83] width 15 height 10
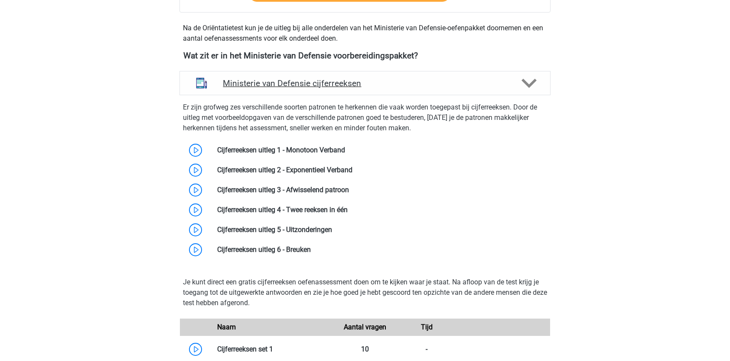
click at [535, 80] on polygon at bounding box center [528, 83] width 15 height 10
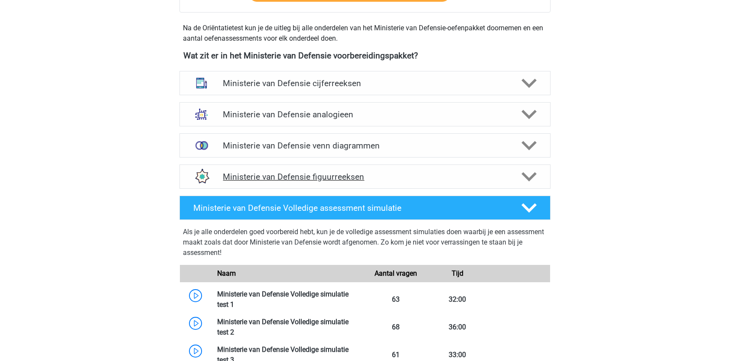
click at [527, 169] on icon at bounding box center [528, 176] width 15 height 15
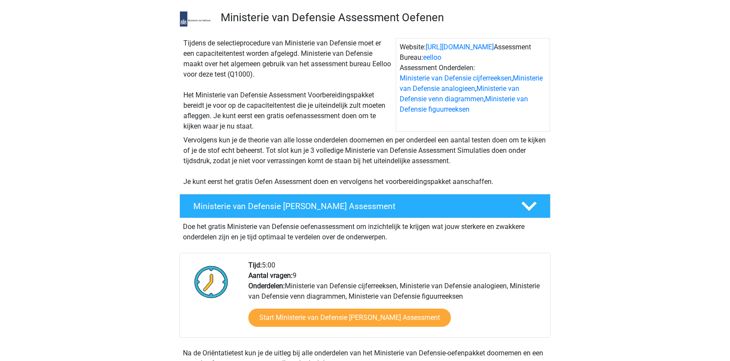
scroll to position [0, 0]
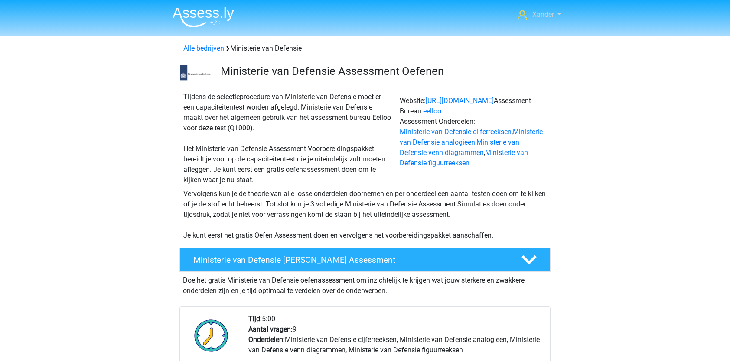
click at [517, 13] on icon at bounding box center [522, 15] width 10 height 10
click at [199, 11] on img at bounding box center [203, 17] width 62 height 20
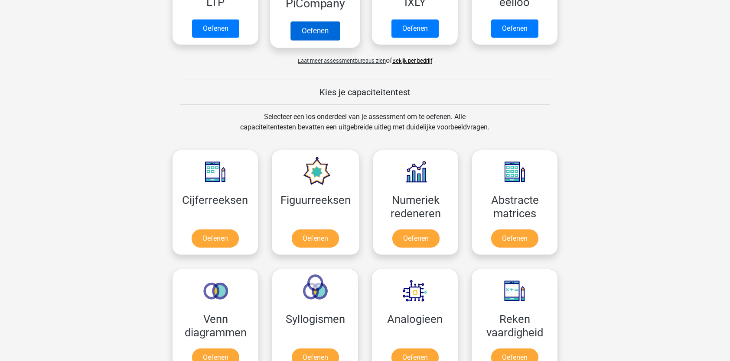
scroll to position [257, 0]
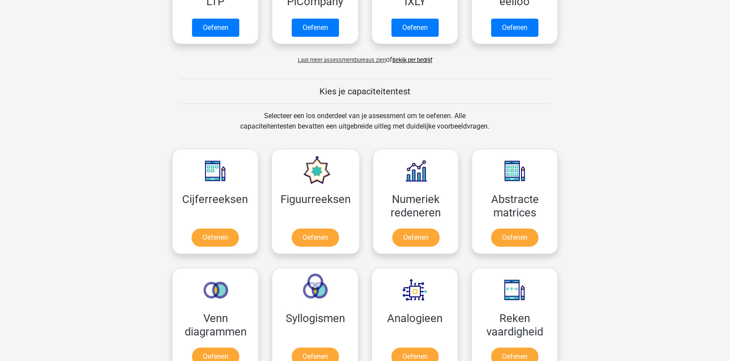
click at [363, 95] on h5 "Kies je capaciteitentest" at bounding box center [365, 91] width 370 height 10
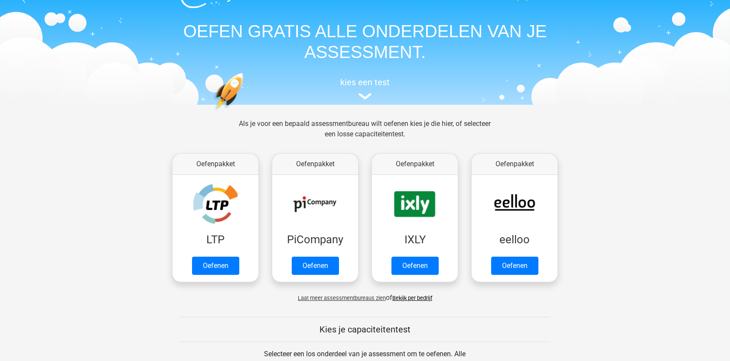
scroll to position [0, 0]
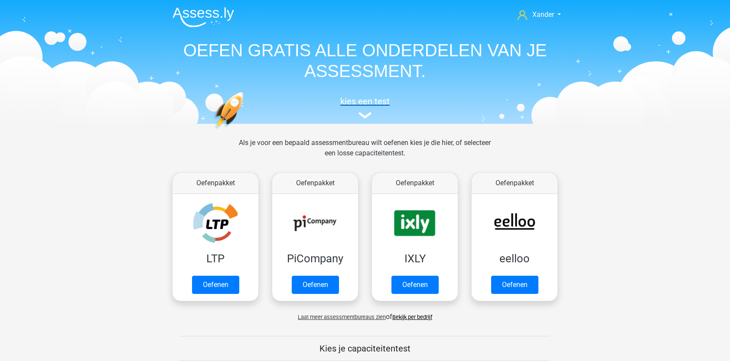
click at [361, 113] on img at bounding box center [364, 115] width 13 height 6
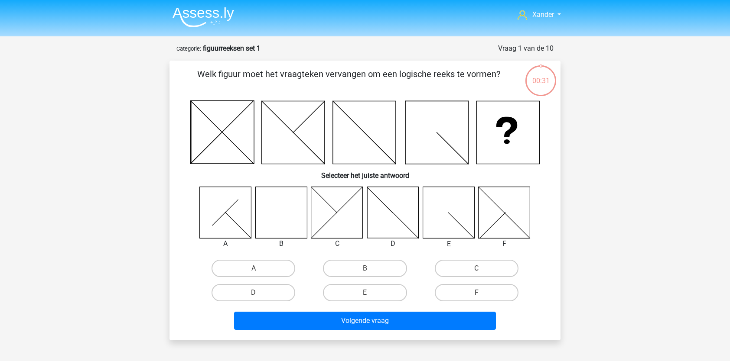
scroll to position [43, 0]
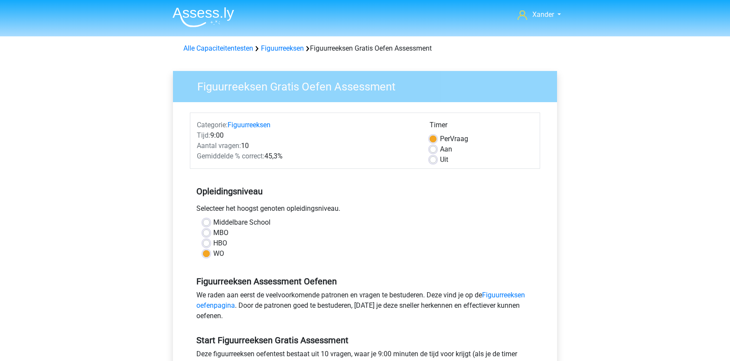
scroll to position [107, 0]
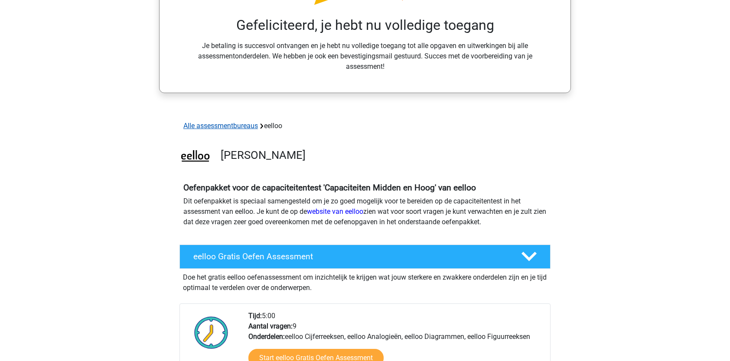
scroll to position [161, 0]
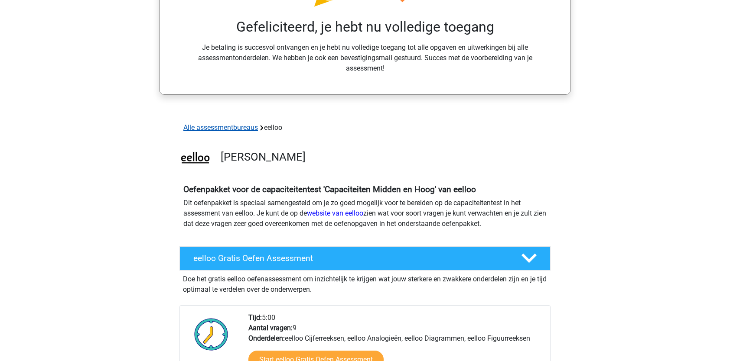
click at [213, 127] on link "Alle assessmentbureaus" at bounding box center [220, 127] width 75 height 8
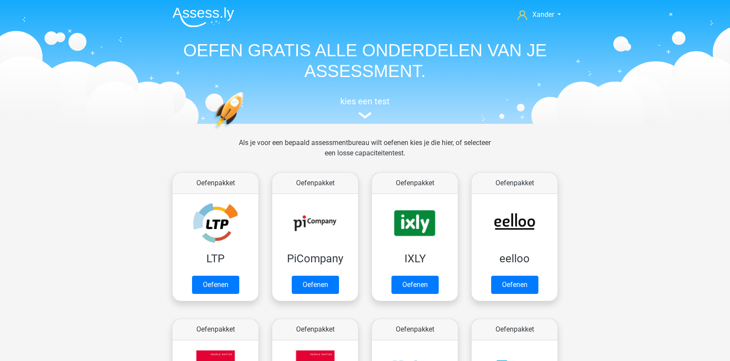
scroll to position [138, 0]
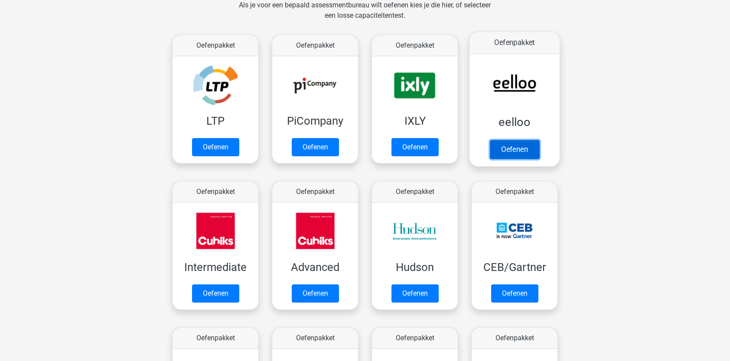
click at [523, 149] on link "Oefenen" at bounding box center [514, 149] width 49 height 19
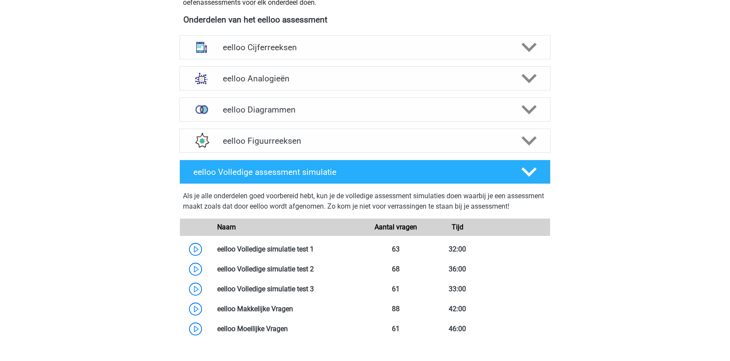
scroll to position [286, 0]
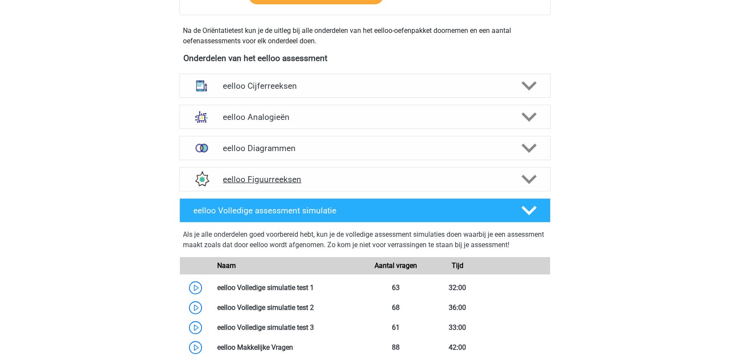
click at [532, 186] on icon at bounding box center [528, 179] width 15 height 15
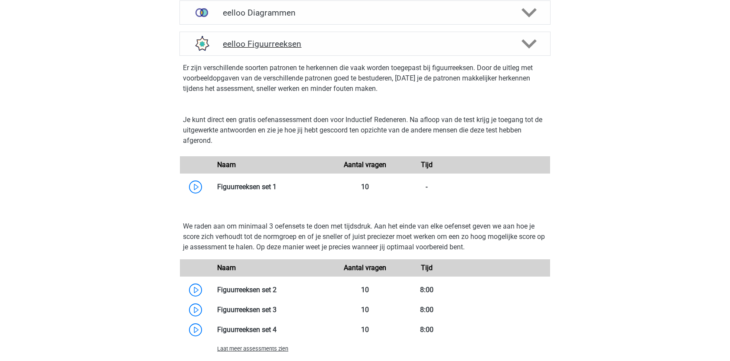
scroll to position [422, 0]
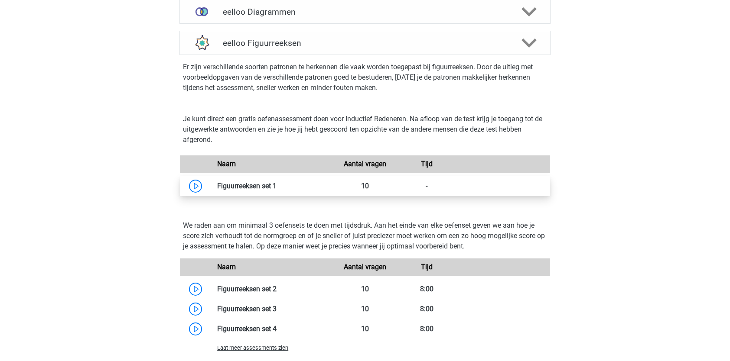
click at [276, 183] on link at bounding box center [276, 186] width 0 height 8
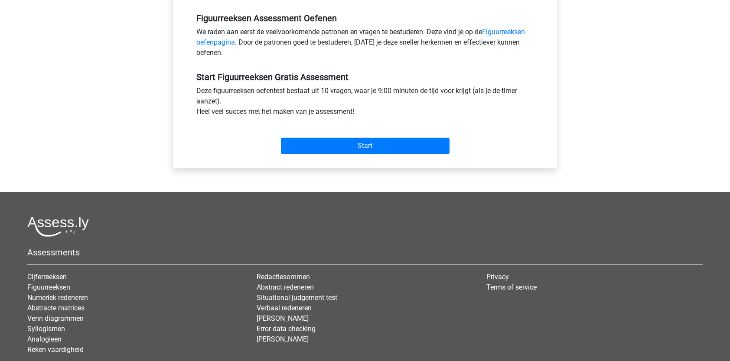
scroll to position [270, 0]
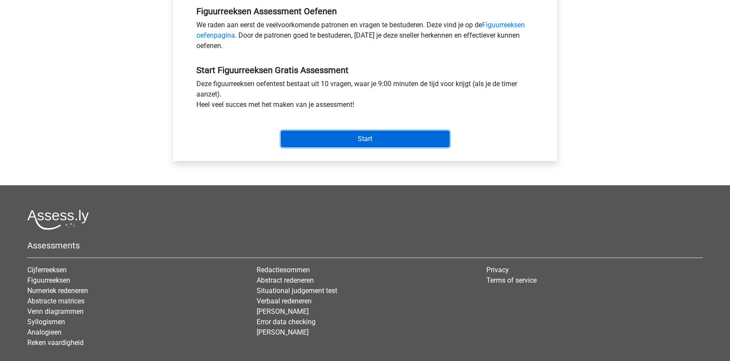
click at [340, 137] on input "Start" at bounding box center [365, 139] width 169 height 16
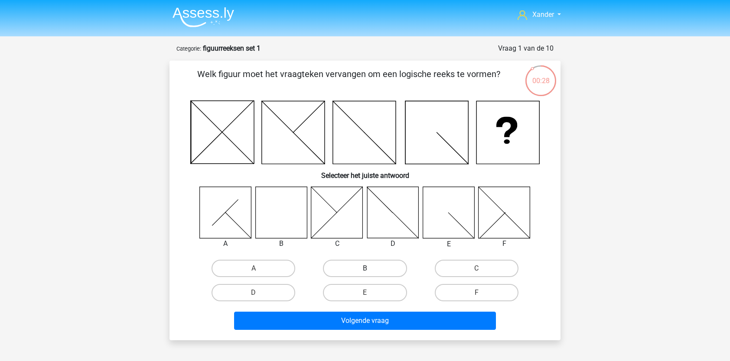
click at [345, 263] on label "B" at bounding box center [365, 268] width 84 height 17
click at [365, 269] on input "B" at bounding box center [368, 272] width 6 height 6
radio input "true"
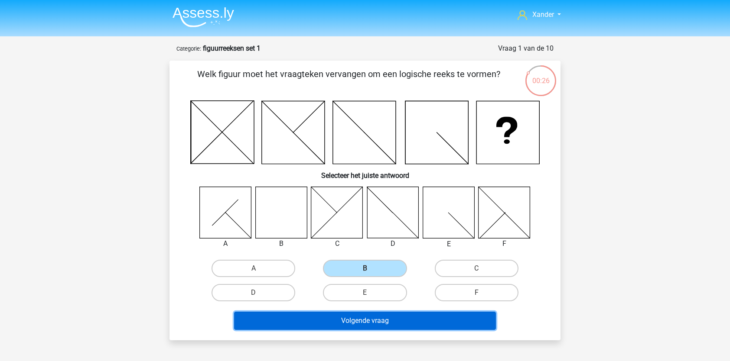
click at [342, 318] on button "Volgende vraag" at bounding box center [365, 321] width 262 height 18
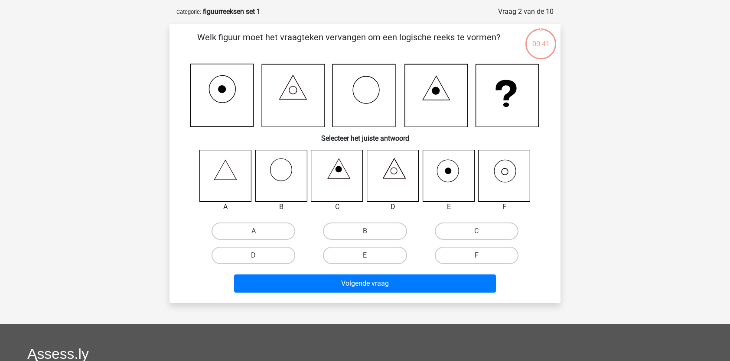
scroll to position [43, 0]
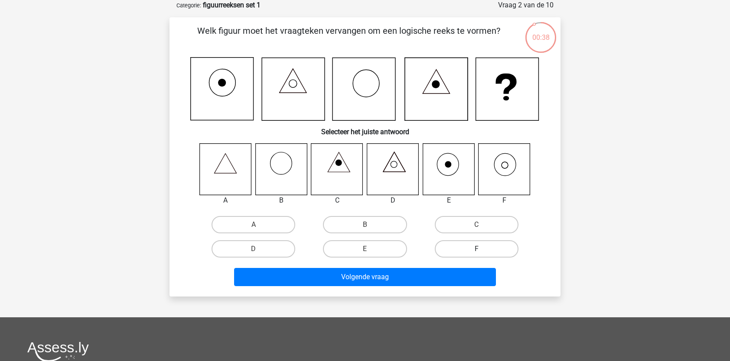
click at [464, 248] on label "F" at bounding box center [477, 248] width 84 height 17
click at [476, 249] on input "F" at bounding box center [479, 252] width 6 height 6
radio input "true"
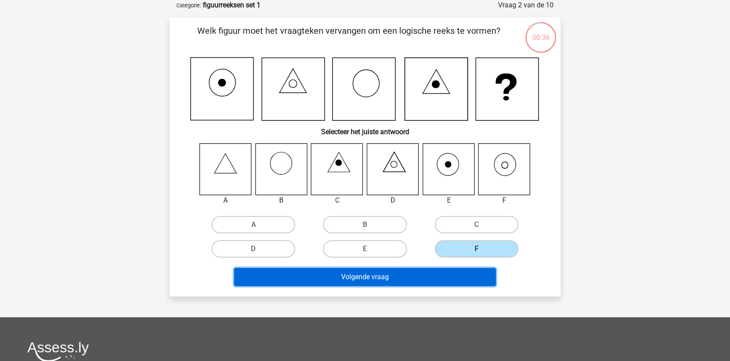
click at [436, 271] on button "Volgende vraag" at bounding box center [365, 277] width 262 height 18
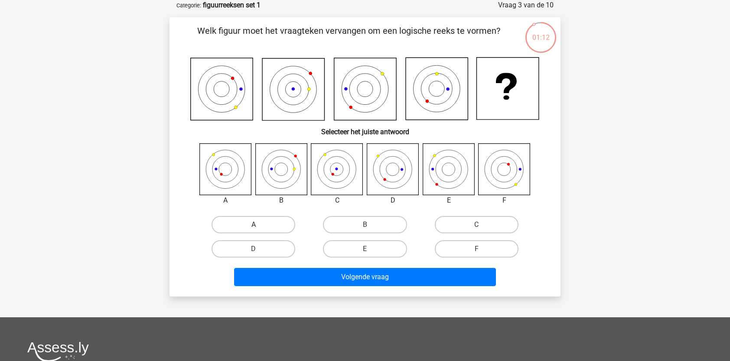
click at [233, 228] on label "A" at bounding box center [253, 224] width 84 height 17
click at [253, 228] on input "A" at bounding box center [256, 228] width 6 height 6
radio input "true"
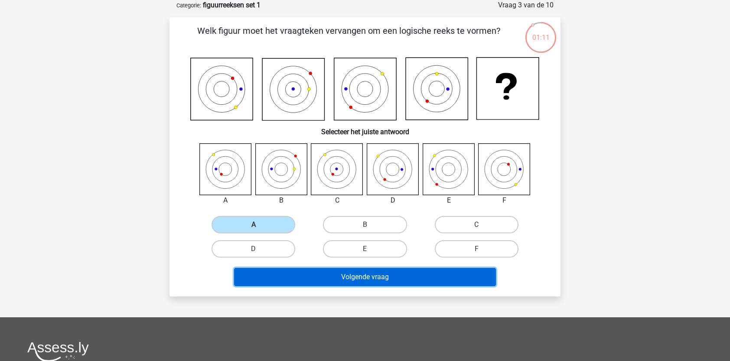
click at [259, 275] on button "Volgende vraag" at bounding box center [365, 277] width 262 height 18
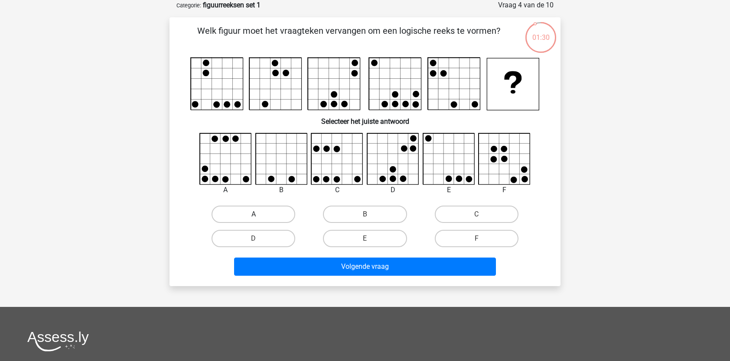
click at [230, 214] on label "A" at bounding box center [253, 214] width 84 height 17
click at [253, 214] on input "A" at bounding box center [256, 217] width 6 height 6
radio input "true"
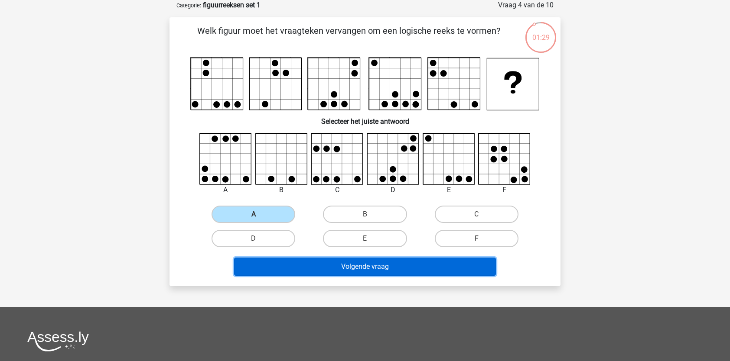
click at [270, 264] on button "Volgende vraag" at bounding box center [365, 267] width 262 height 18
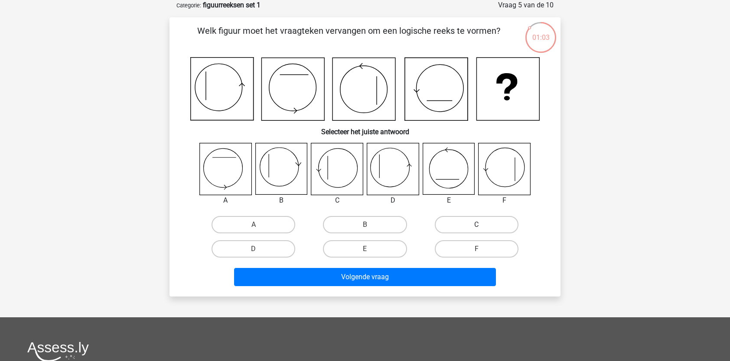
click at [463, 227] on label "C" at bounding box center [477, 224] width 84 height 17
click at [476, 227] on input "C" at bounding box center [479, 228] width 6 height 6
radio input "true"
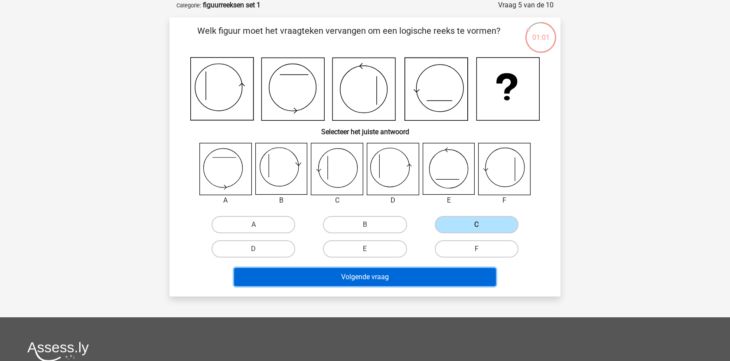
click at [406, 275] on button "Volgende vraag" at bounding box center [365, 277] width 262 height 18
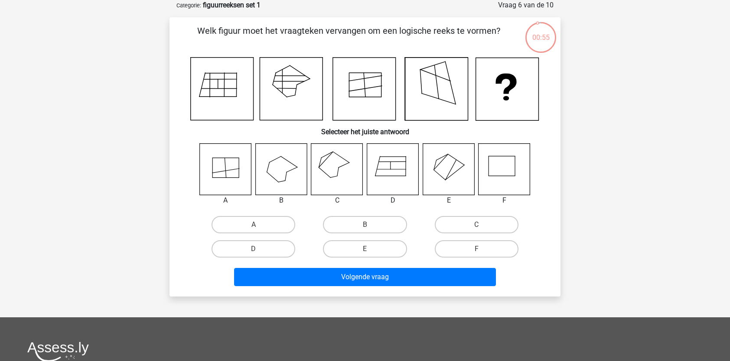
click at [323, 170] on icon at bounding box center [337, 169] width 52 height 52
click at [444, 230] on label "C" at bounding box center [477, 224] width 84 height 17
click at [476, 230] on input "C" at bounding box center [479, 228] width 6 height 6
radio input "true"
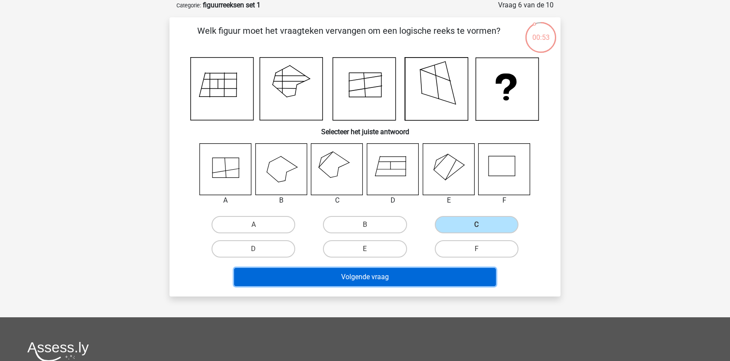
click at [413, 276] on button "Volgende vraag" at bounding box center [365, 277] width 262 height 18
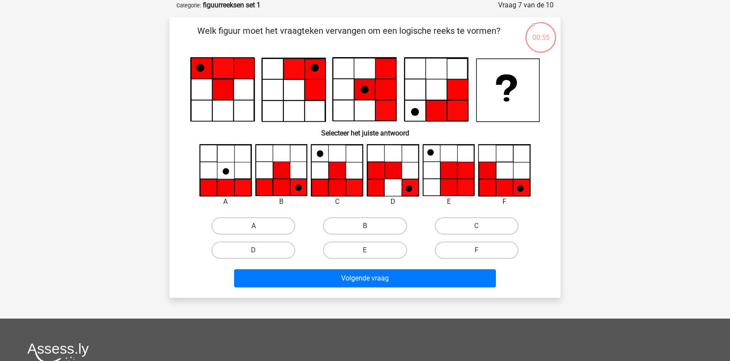
click at [367, 227] on input "B" at bounding box center [368, 229] width 6 height 6
radio input "true"
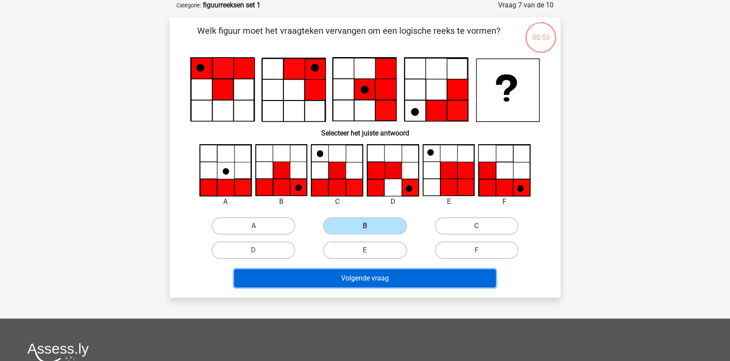
click at [366, 277] on button "Volgende vraag" at bounding box center [365, 279] width 262 height 18
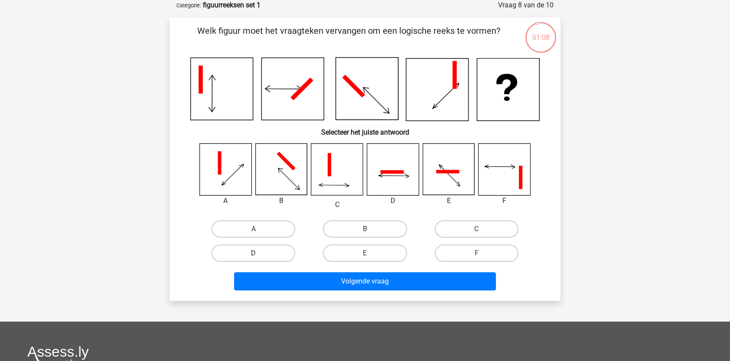
click at [277, 249] on label "D" at bounding box center [253, 253] width 84 height 17
click at [259, 253] on input "D" at bounding box center [256, 256] width 6 height 6
radio input "true"
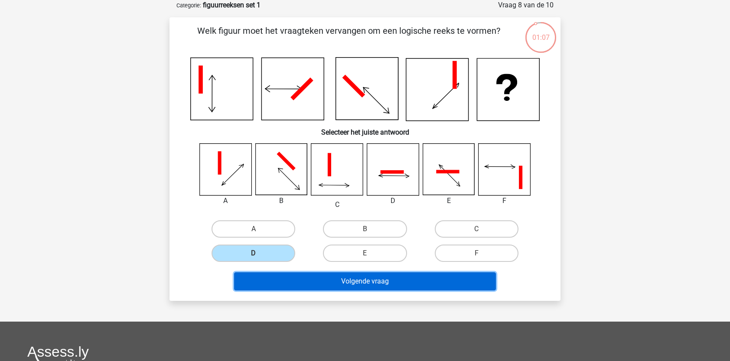
click at [287, 274] on button "Volgende vraag" at bounding box center [365, 282] width 262 height 18
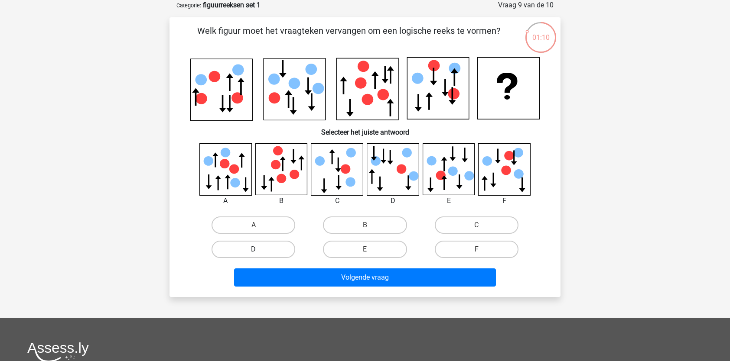
click at [270, 245] on label "D" at bounding box center [253, 249] width 84 height 17
click at [259, 250] on input "D" at bounding box center [256, 253] width 6 height 6
radio input "true"
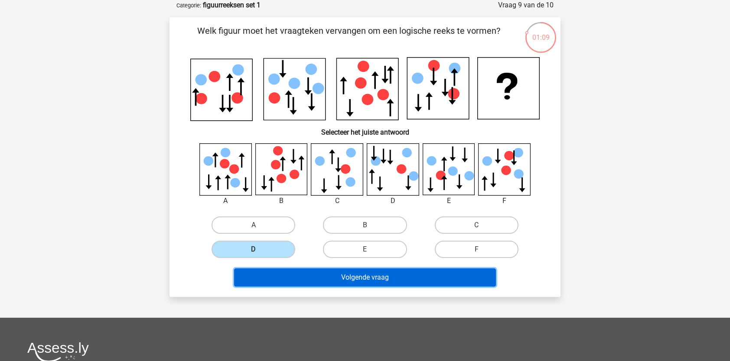
click at [275, 275] on button "Volgende vraag" at bounding box center [365, 278] width 262 height 18
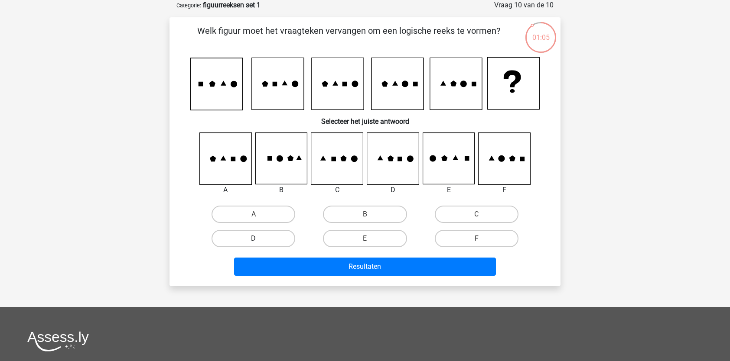
click at [266, 240] on label "D" at bounding box center [253, 238] width 84 height 17
click at [259, 240] on input "D" at bounding box center [256, 242] width 6 height 6
radio input "true"
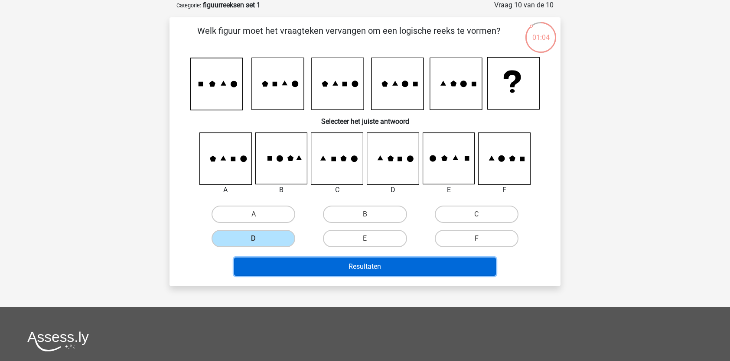
click at [301, 259] on button "Resultaten" at bounding box center [365, 267] width 262 height 18
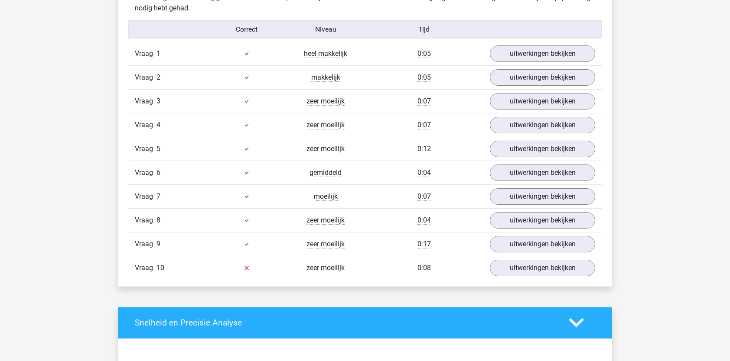
scroll to position [557, 0]
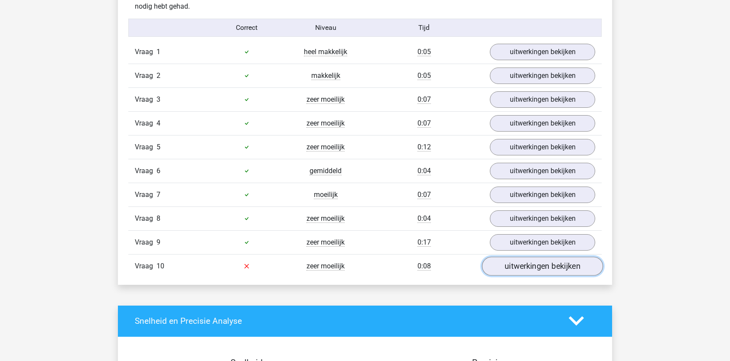
click at [529, 263] on link "uitwerkingen bekijken" at bounding box center [542, 266] width 121 height 19
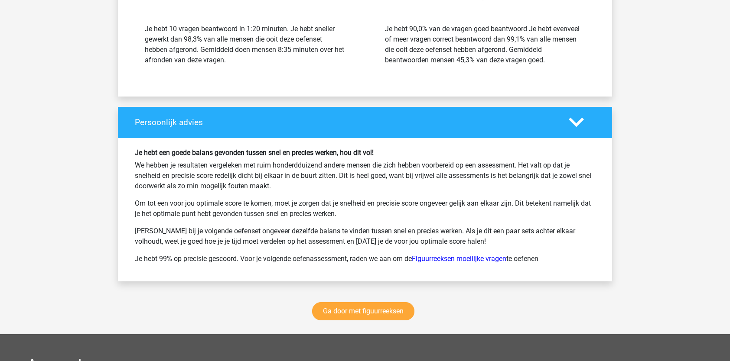
scroll to position [1584, 0]
click at [393, 308] on link "Ga door met figuurreeksen" at bounding box center [363, 311] width 102 height 18
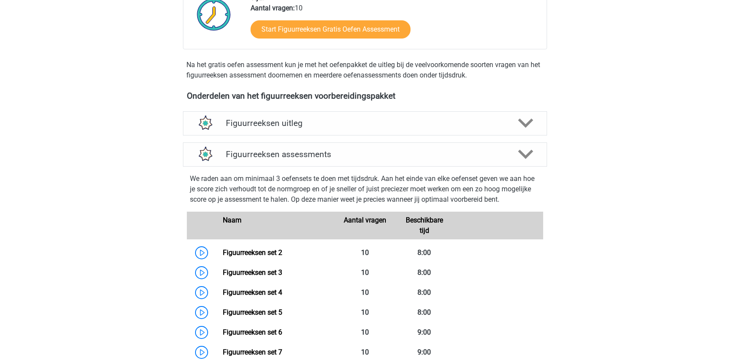
scroll to position [237, 0]
click at [446, 128] on div "Figuurreeksen uitleg" at bounding box center [365, 123] width 364 height 24
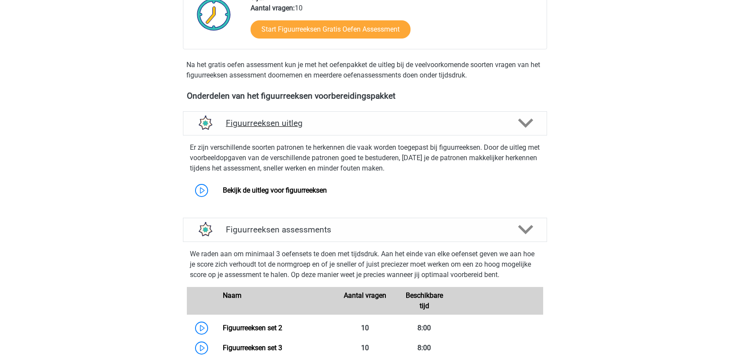
click at [446, 128] on div "Figuurreeksen uitleg" at bounding box center [365, 123] width 364 height 24
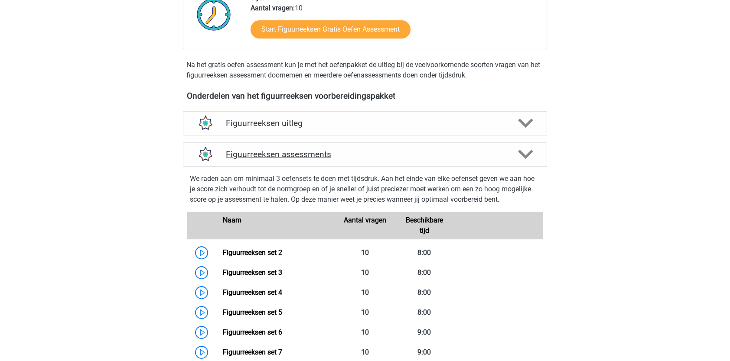
click at [432, 150] on h4 "Figuurreeksen assessments" at bounding box center [365, 154] width 278 height 10
click at [528, 153] on polygon at bounding box center [525, 155] width 15 height 10
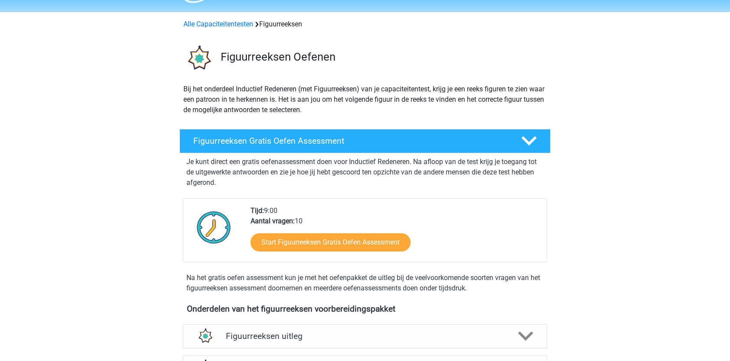
scroll to position [0, 0]
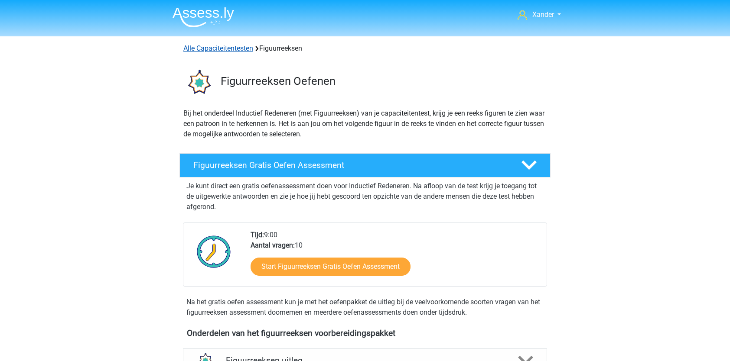
click at [238, 52] on link "Alle Capaciteitentesten" at bounding box center [218, 48] width 70 height 8
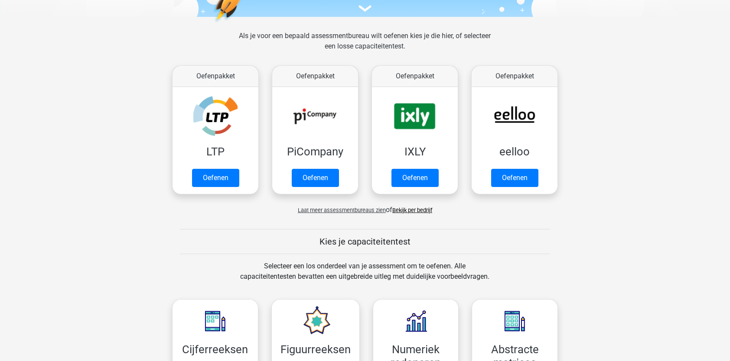
scroll to position [106, 0]
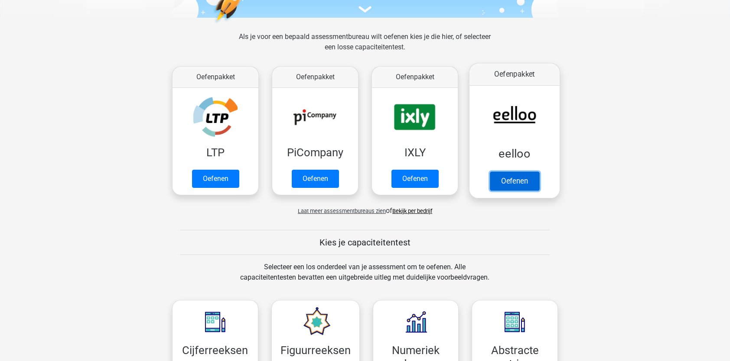
click at [513, 172] on link "Oefenen" at bounding box center [514, 181] width 49 height 19
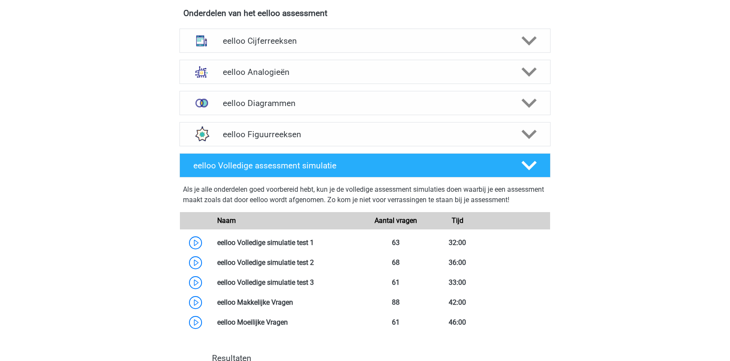
scroll to position [355, 0]
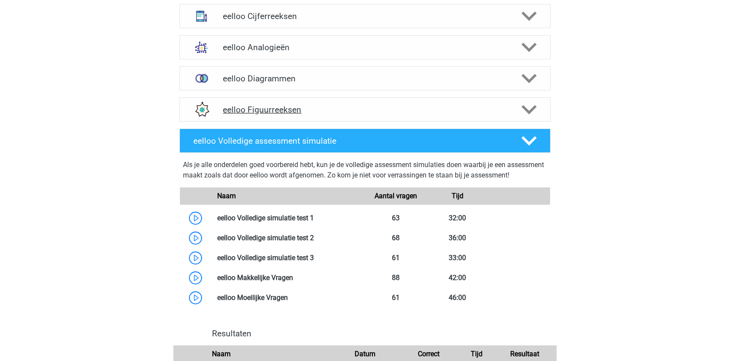
click at [525, 103] on icon at bounding box center [528, 109] width 15 height 15
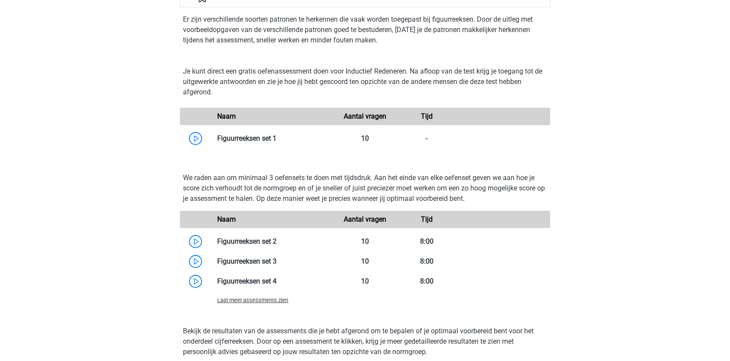
scroll to position [471, 0]
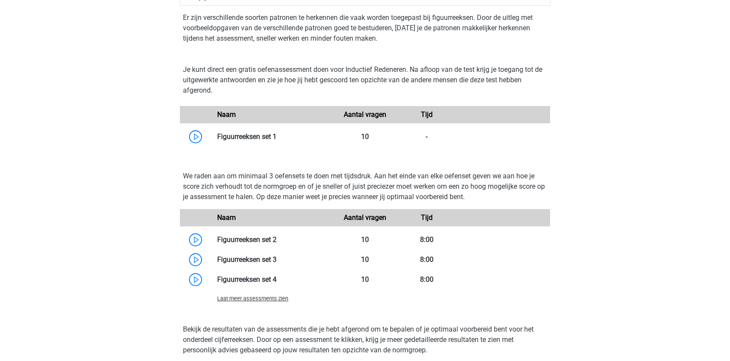
click at [244, 300] on span "Laat meer assessments zien" at bounding box center [252, 299] width 71 height 6
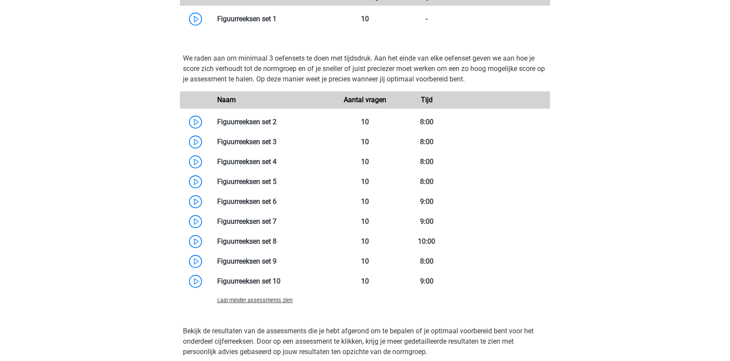
scroll to position [583, 0]
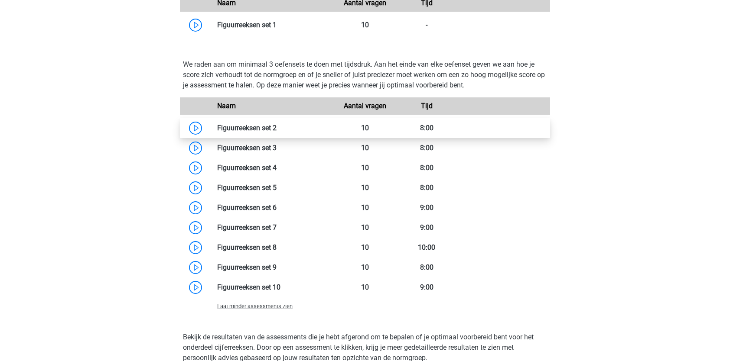
click at [276, 130] on link at bounding box center [276, 128] width 0 height 8
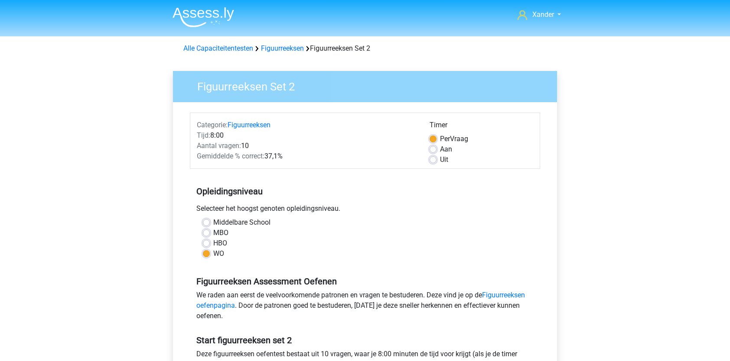
scroll to position [149, 0]
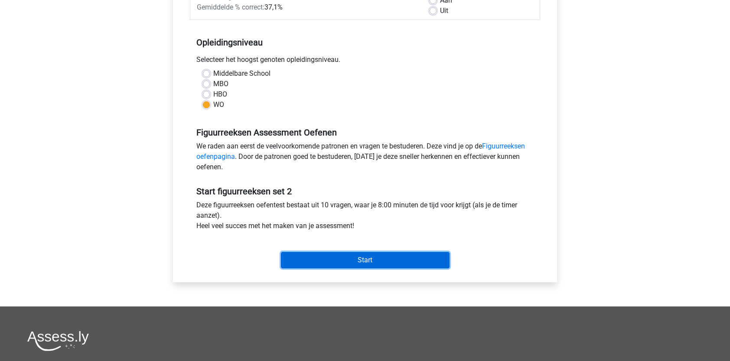
click at [336, 263] on input "Start" at bounding box center [365, 260] width 169 height 16
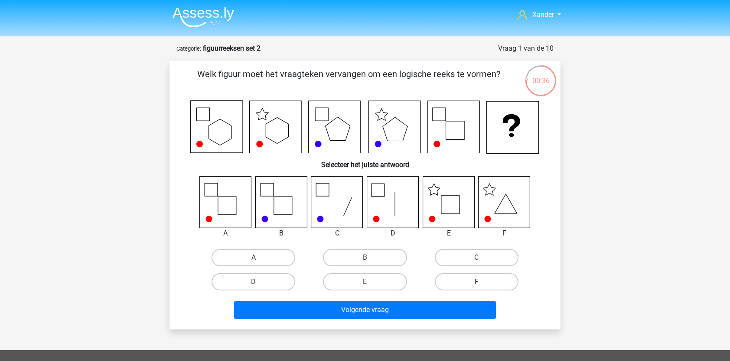
click at [466, 280] on label "F" at bounding box center [477, 281] width 84 height 17
click at [476, 282] on input "F" at bounding box center [479, 285] width 6 height 6
radio input "true"
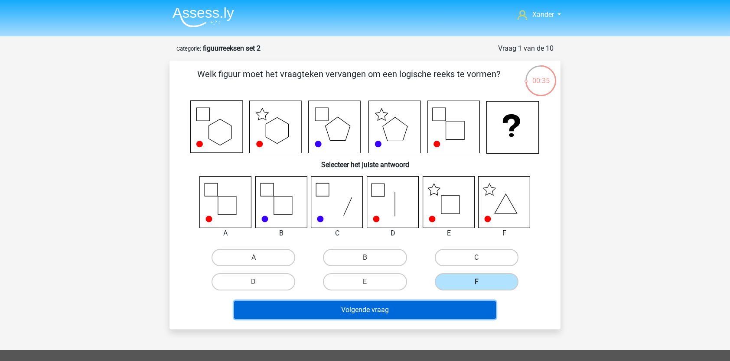
click at [415, 309] on button "Volgende vraag" at bounding box center [365, 310] width 262 height 18
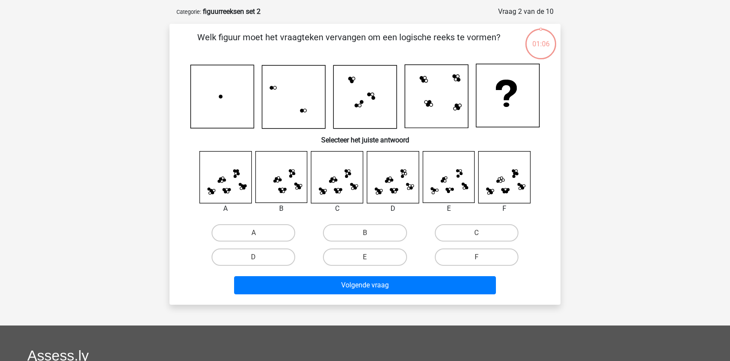
scroll to position [43, 0]
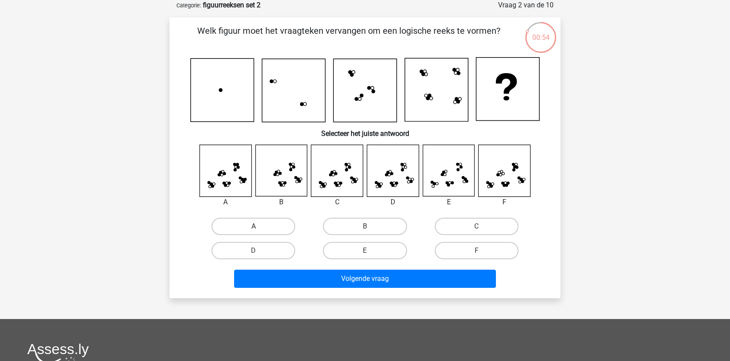
click at [253, 225] on label "A" at bounding box center [253, 226] width 84 height 17
click at [253, 227] on input "A" at bounding box center [256, 230] width 6 height 6
radio input "true"
click at [448, 227] on label "C" at bounding box center [477, 226] width 84 height 17
click at [476, 227] on input "C" at bounding box center [479, 230] width 6 height 6
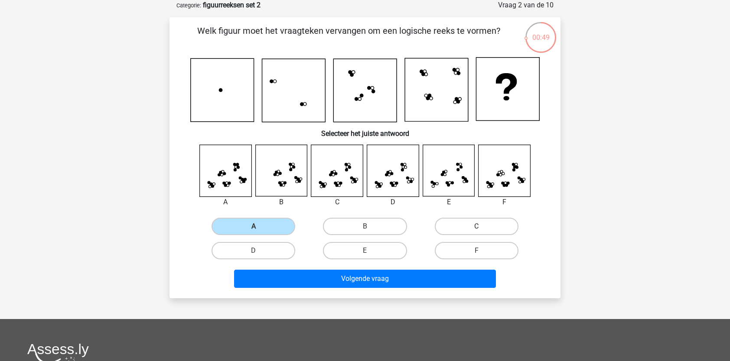
radio input "true"
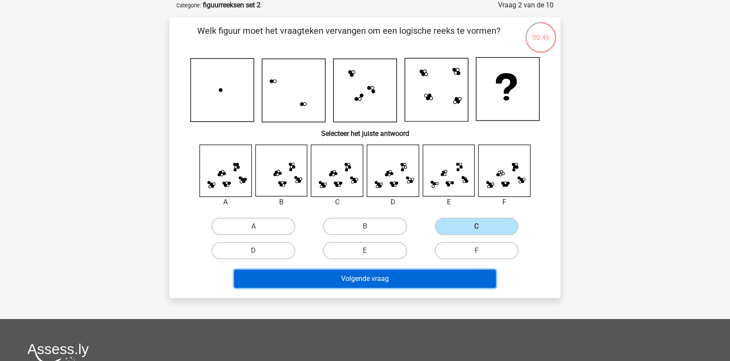
click at [407, 275] on button "Volgende vraag" at bounding box center [365, 279] width 262 height 18
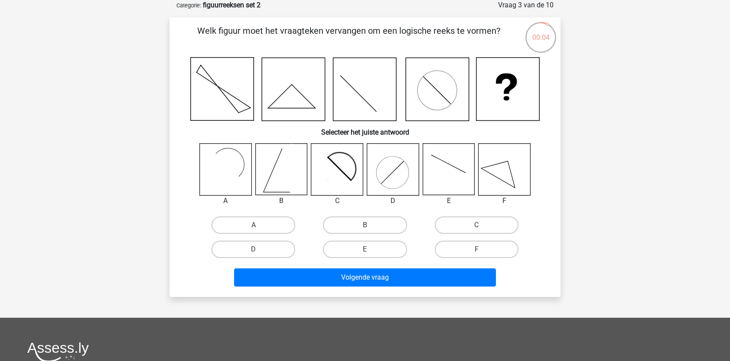
click at [450, 174] on icon at bounding box center [448, 170] width 52 height 52
click at [381, 250] on label "E" at bounding box center [365, 249] width 84 height 17
click at [370, 250] on input "E" at bounding box center [368, 253] width 6 height 6
radio input "true"
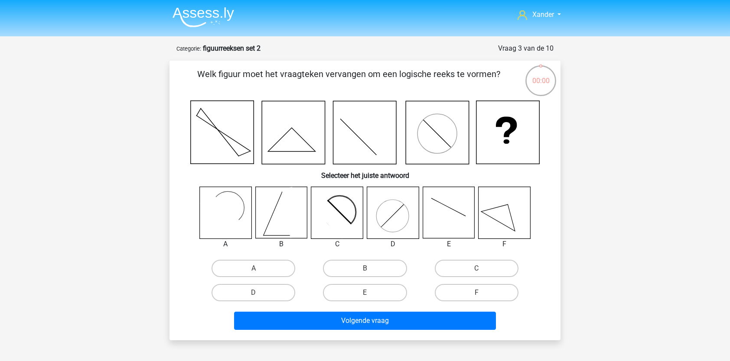
scroll to position [43, 0]
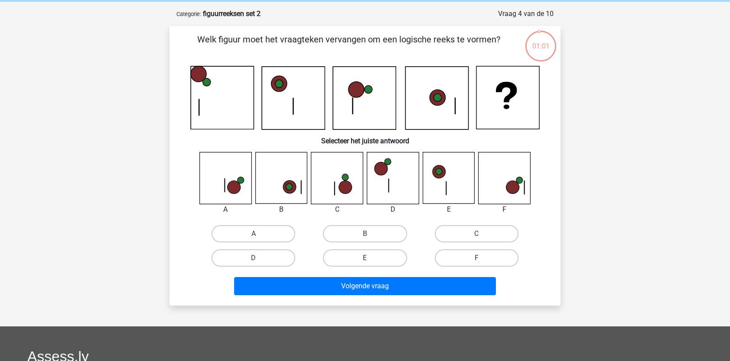
scroll to position [35, 0]
click at [447, 236] on label "C" at bounding box center [477, 233] width 84 height 17
click at [476, 236] on input "C" at bounding box center [479, 237] width 6 height 6
radio input "true"
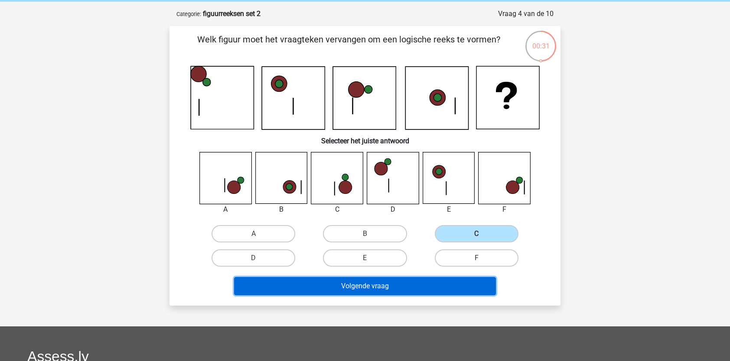
click at [421, 277] on button "Volgende vraag" at bounding box center [365, 286] width 262 height 18
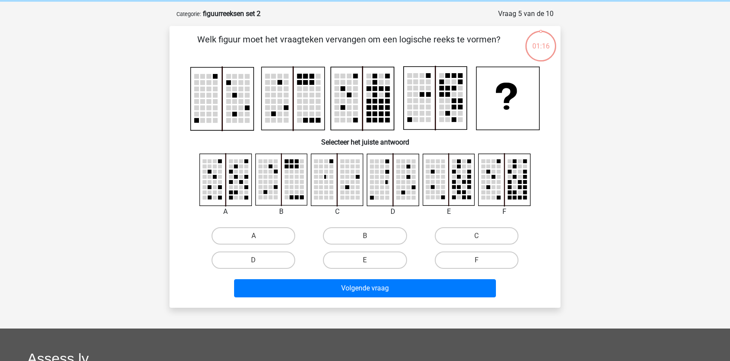
scroll to position [43, 0]
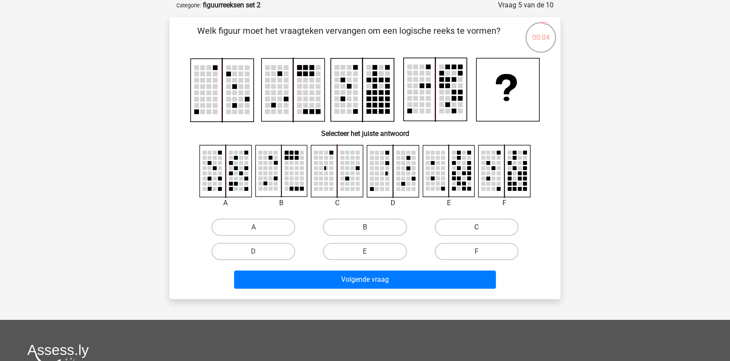
click at [460, 226] on label "C" at bounding box center [477, 227] width 84 height 17
click at [476, 227] on input "C" at bounding box center [479, 230] width 6 height 6
radio input "true"
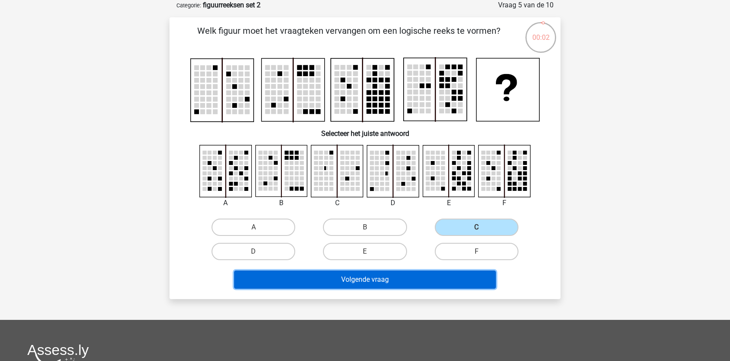
click at [414, 279] on button "Volgende vraag" at bounding box center [365, 280] width 262 height 18
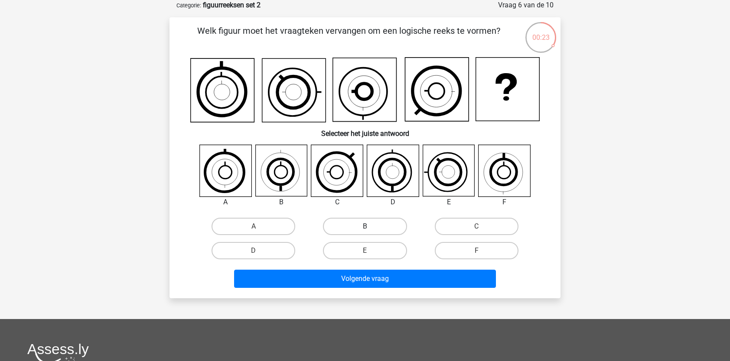
click at [359, 228] on label "B" at bounding box center [365, 226] width 84 height 17
click at [365, 228] on input "B" at bounding box center [368, 230] width 6 height 6
radio input "true"
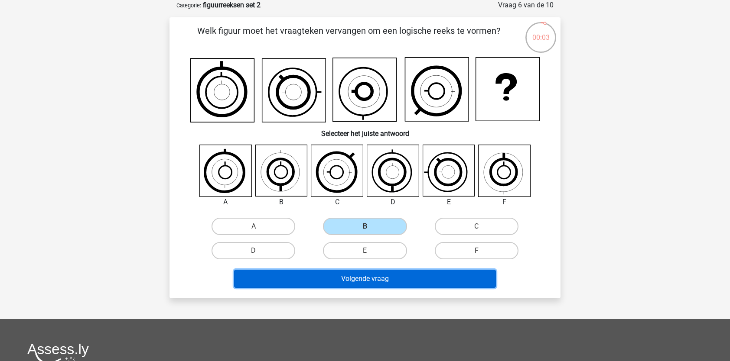
click at [360, 276] on button "Volgende vraag" at bounding box center [365, 279] width 262 height 18
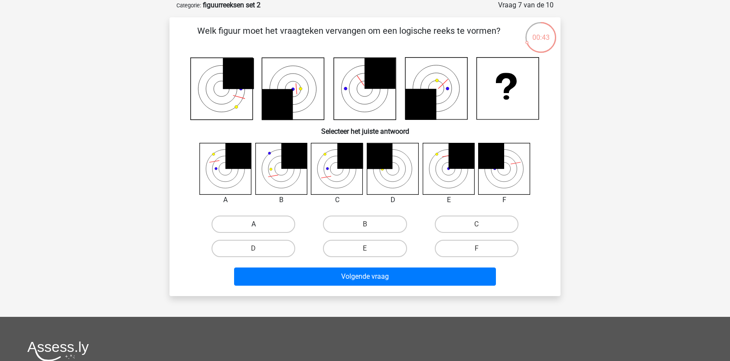
click at [251, 224] on label "A" at bounding box center [253, 224] width 84 height 17
click at [253, 224] on input "A" at bounding box center [256, 227] width 6 height 6
radio input "true"
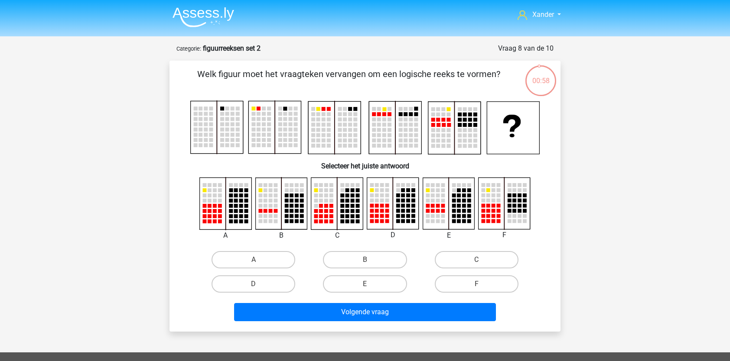
scroll to position [43, 0]
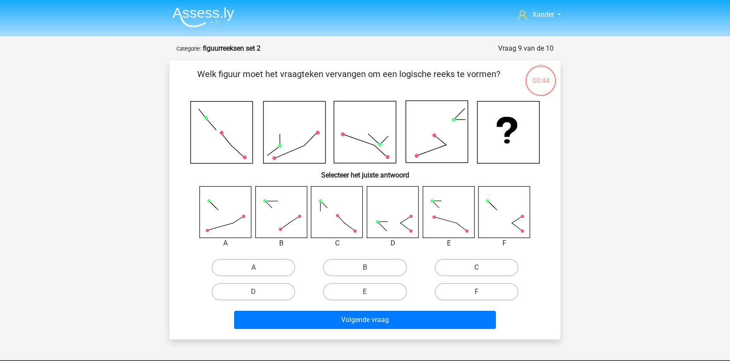
scroll to position [43, 0]
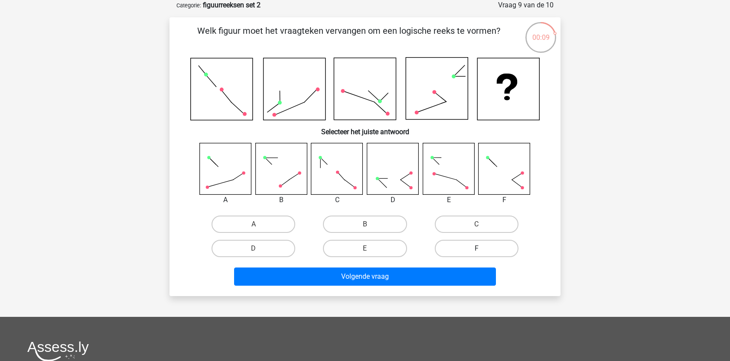
click at [476, 245] on label "F" at bounding box center [477, 248] width 84 height 17
click at [476, 249] on input "F" at bounding box center [479, 252] width 6 height 6
radio input "true"
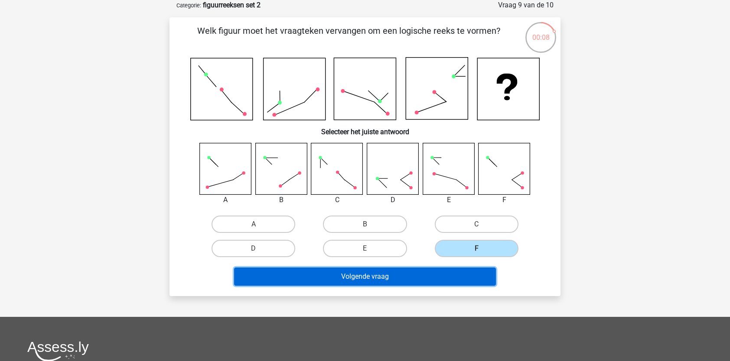
click at [452, 275] on button "Volgende vraag" at bounding box center [365, 277] width 262 height 18
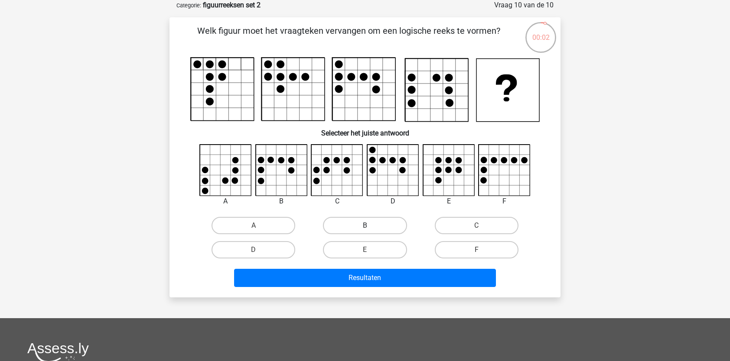
click at [370, 230] on label "B" at bounding box center [365, 225] width 84 height 17
click at [370, 230] on input "B" at bounding box center [368, 229] width 6 height 6
radio input "true"
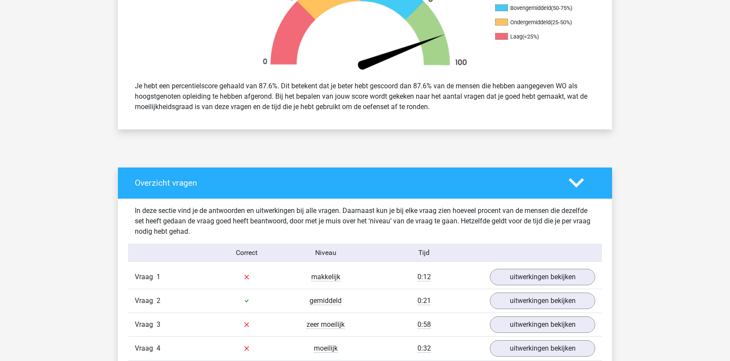
scroll to position [311, 0]
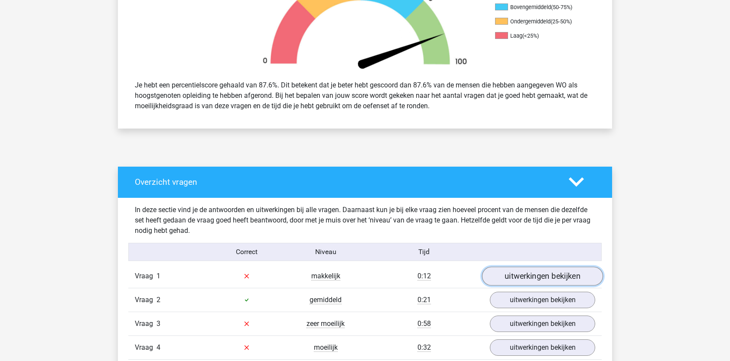
click at [520, 276] on link "uitwerkingen bekijken" at bounding box center [542, 276] width 121 height 19
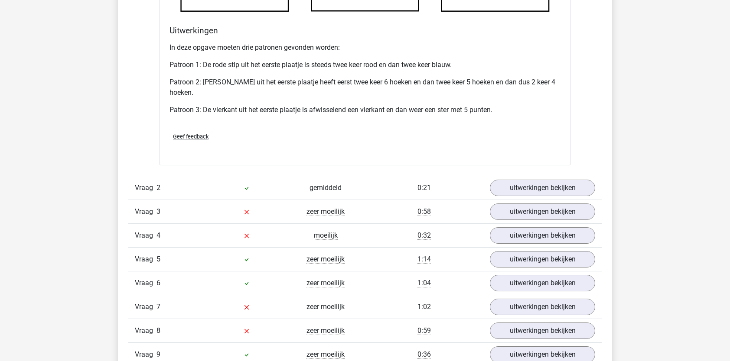
scroll to position [959, 0]
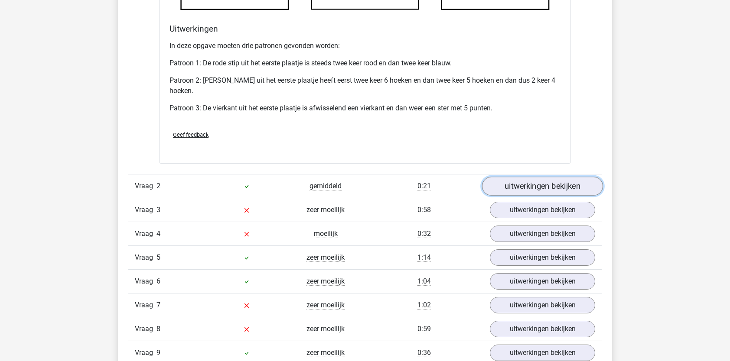
click at [553, 193] on link "uitwerkingen bekijken" at bounding box center [542, 186] width 121 height 19
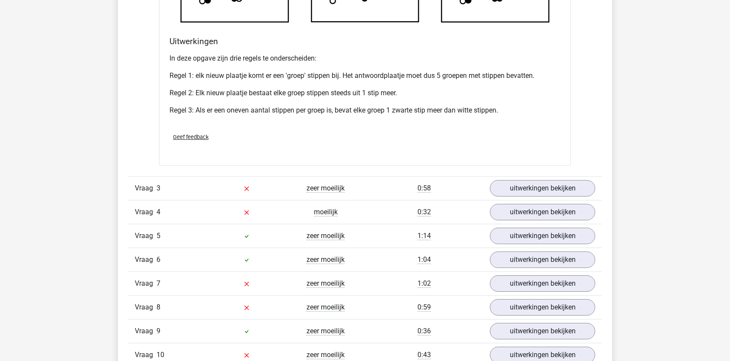
scroll to position [1518, 0]
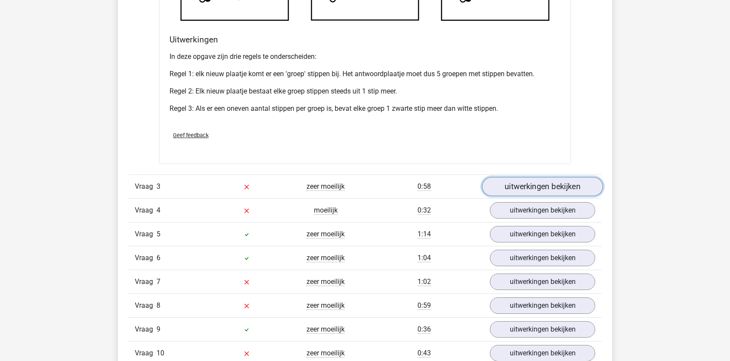
click at [538, 185] on link "uitwerkingen bekijken" at bounding box center [542, 187] width 121 height 19
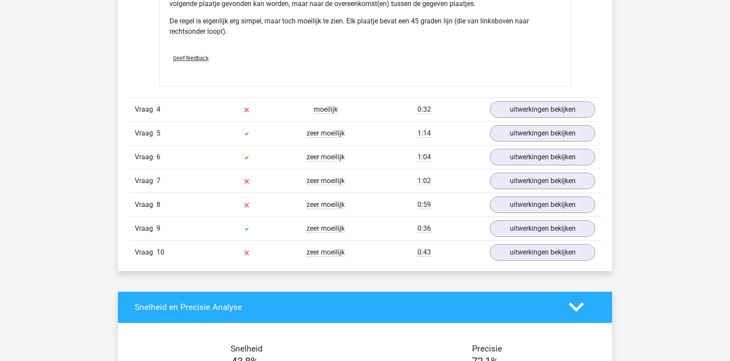
scroll to position [2146, 0]
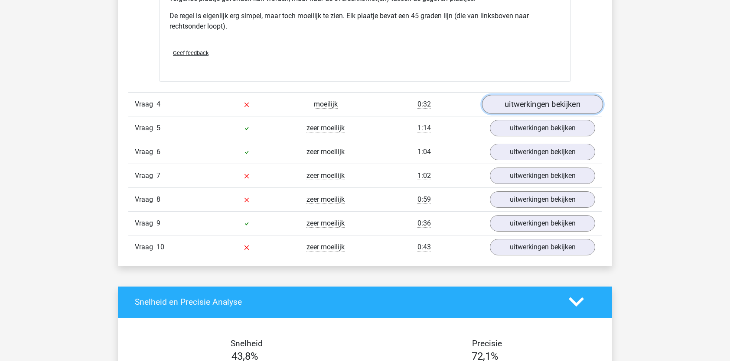
click at [547, 101] on link "uitwerkingen bekijken" at bounding box center [542, 104] width 121 height 19
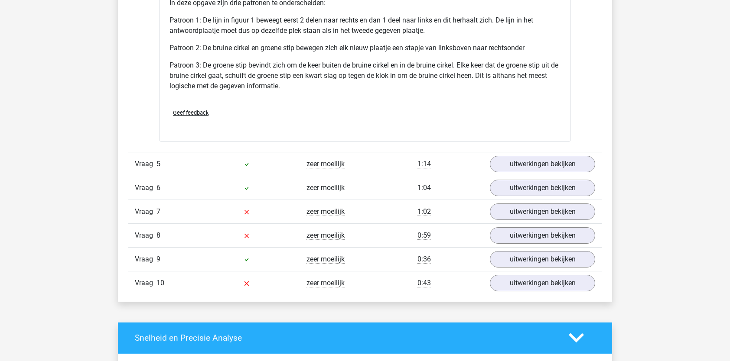
scroll to position [2677, 0]
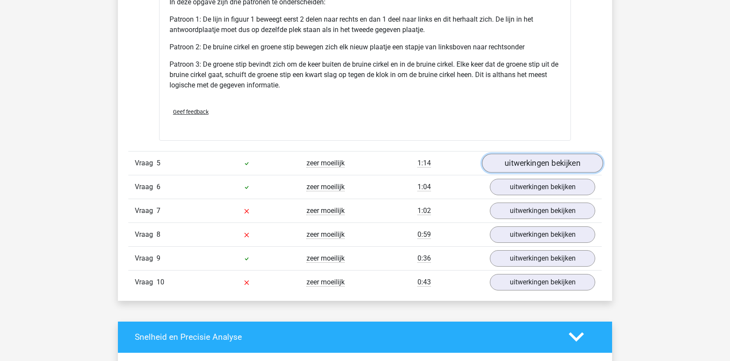
click at [578, 157] on link "uitwerkingen bekijken" at bounding box center [542, 163] width 121 height 19
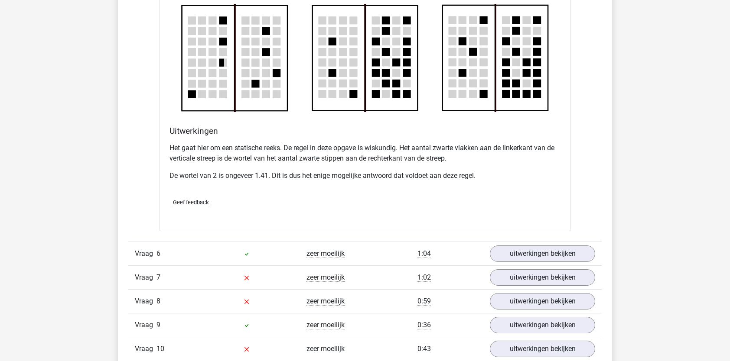
scroll to position [3123, 0]
click at [539, 250] on link "uitwerkingen bekijken" at bounding box center [542, 253] width 121 height 19
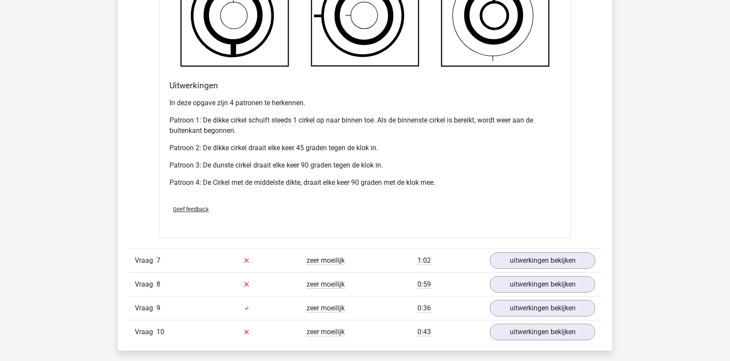
scroll to position [3704, 0]
click at [539, 255] on link "uitwerkingen bekijken" at bounding box center [542, 260] width 121 height 19
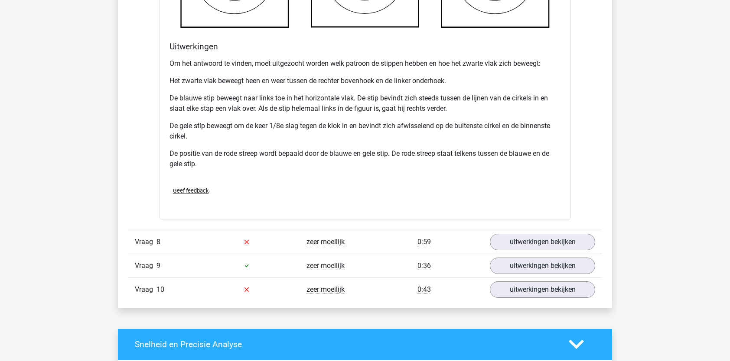
scroll to position [4338, 0]
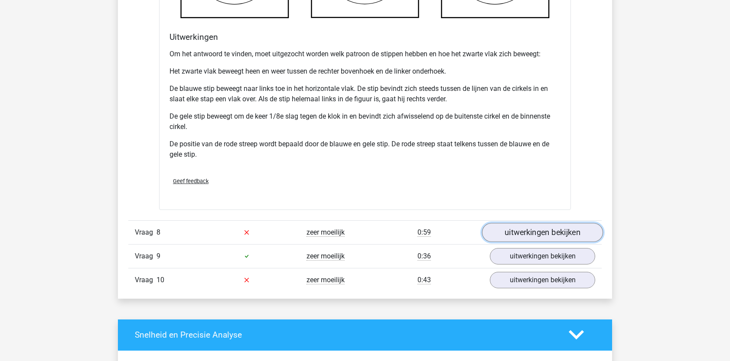
click at [534, 239] on link "uitwerkingen bekijken" at bounding box center [542, 232] width 121 height 19
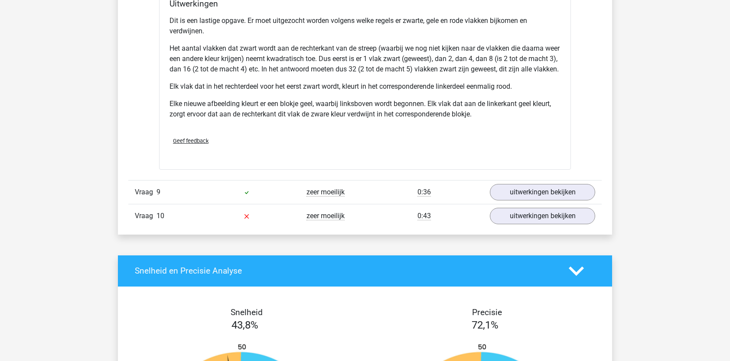
scroll to position [4969, 0]
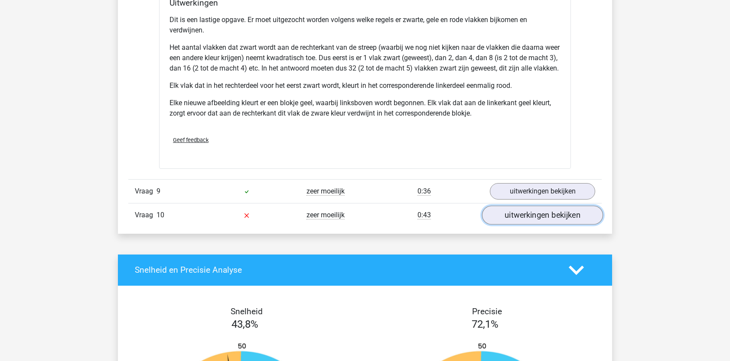
click at [544, 221] on link "uitwerkingen bekijken" at bounding box center [542, 215] width 121 height 19
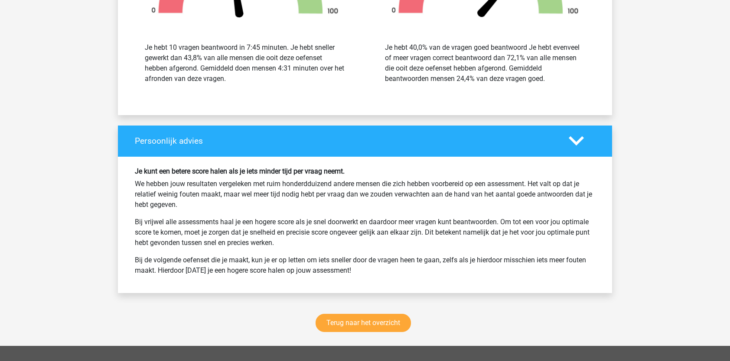
scroll to position [6140, 0]
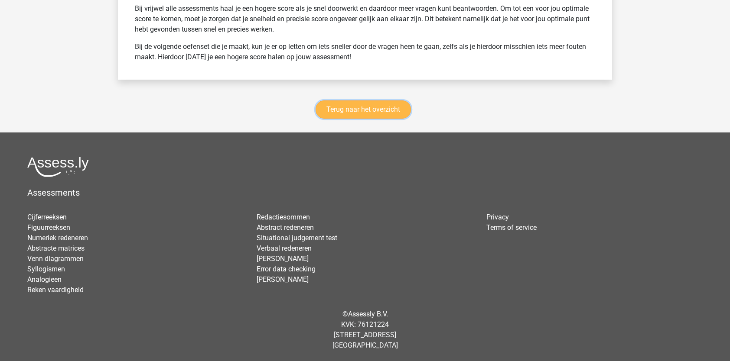
click at [361, 106] on link "Terug naar het overzicht" at bounding box center [362, 110] width 95 height 18
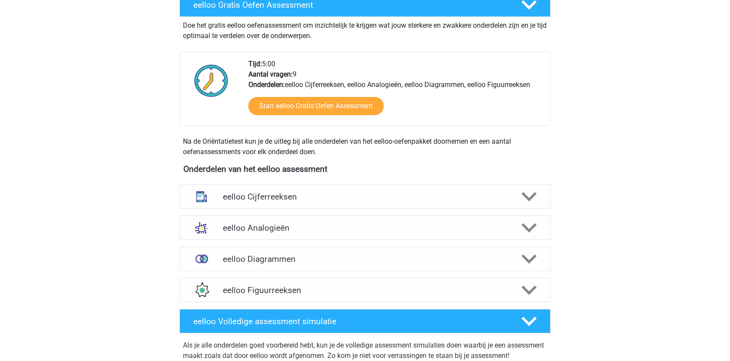
scroll to position [175, 0]
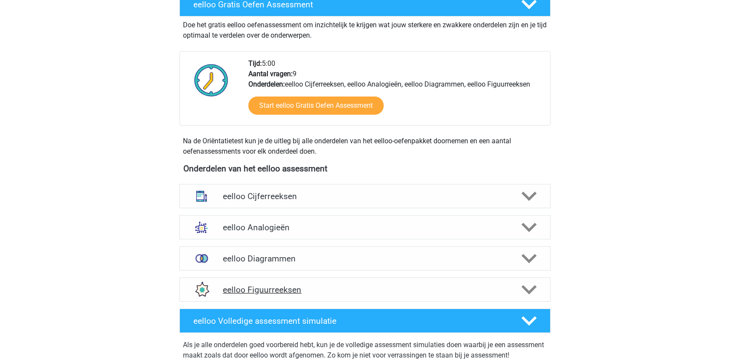
click at [393, 283] on div "eelloo Figuurreeksen" at bounding box center [364, 290] width 371 height 24
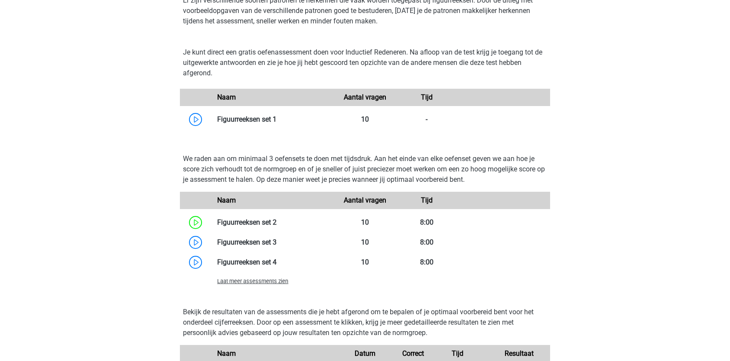
scroll to position [486, 0]
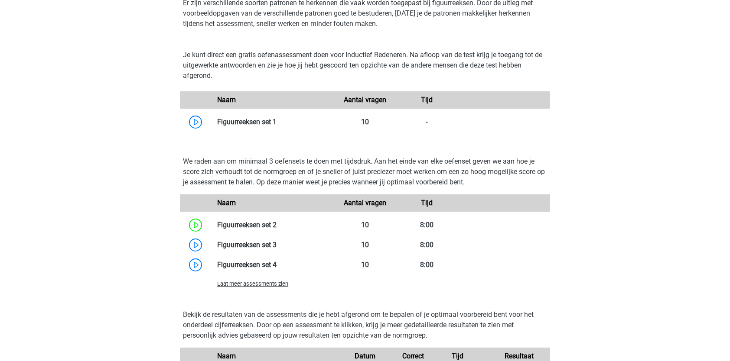
click at [275, 286] on span "Laat meer assessments zien" at bounding box center [252, 284] width 71 height 6
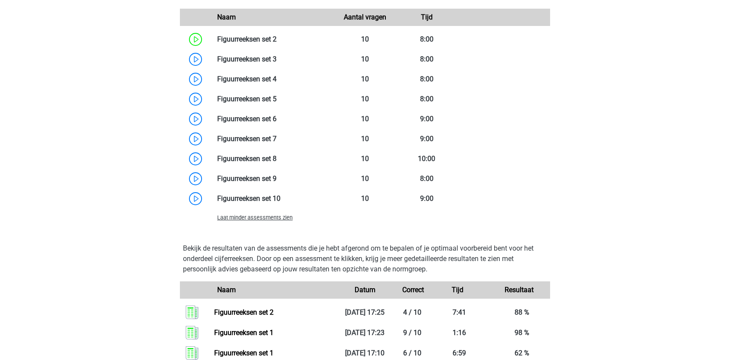
scroll to position [681, 0]
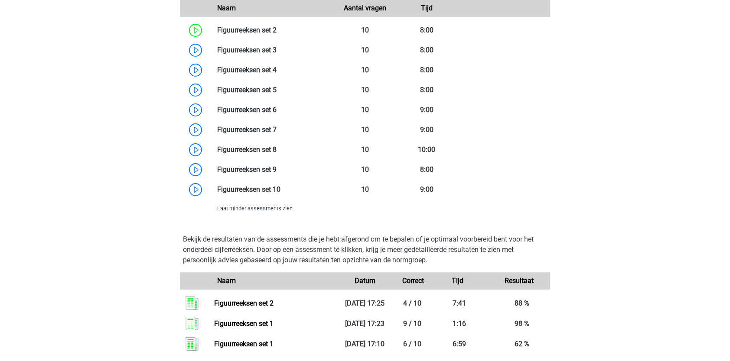
click at [261, 210] on span "Laat minder assessments zien" at bounding box center [254, 208] width 75 height 6
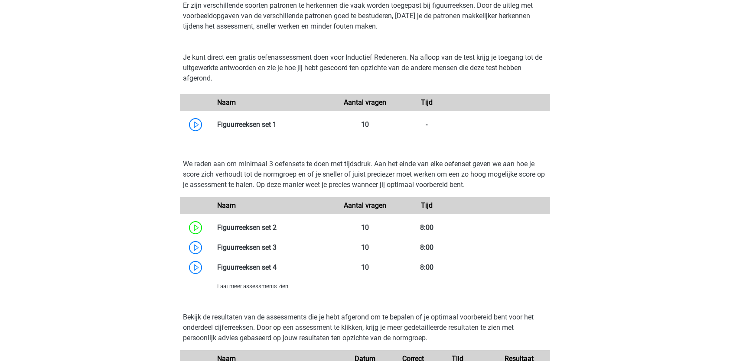
scroll to position [487, 0]
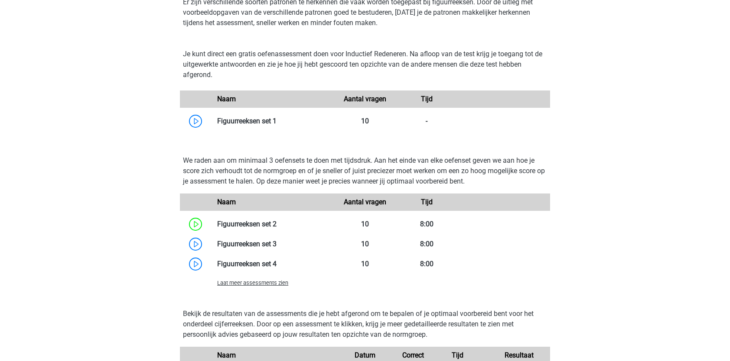
click at [237, 284] on span "Laat meer assessments zien" at bounding box center [252, 283] width 71 height 6
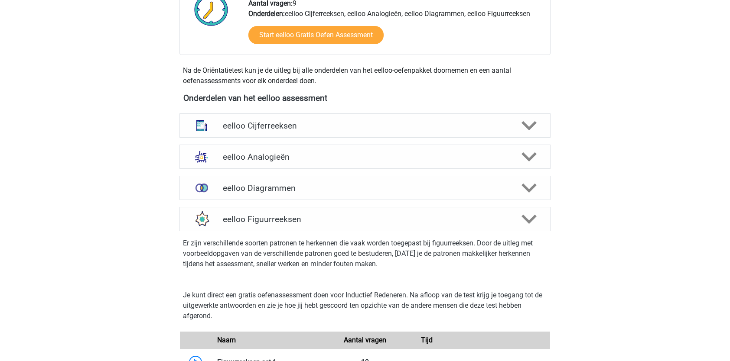
scroll to position [244, 0]
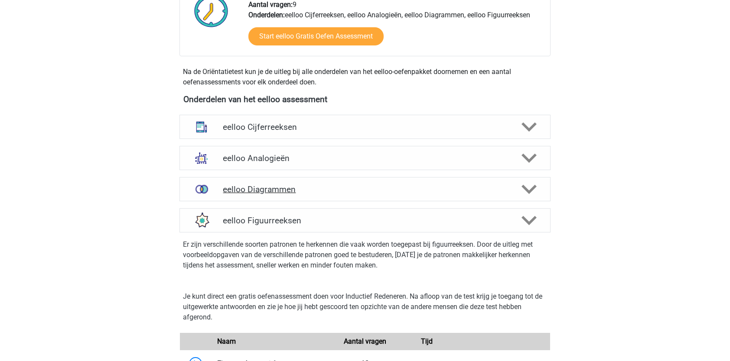
click at [532, 187] on polygon at bounding box center [528, 190] width 15 height 10
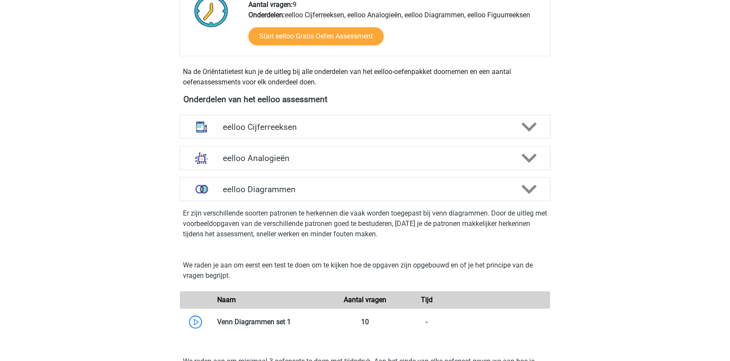
scroll to position [329, 0]
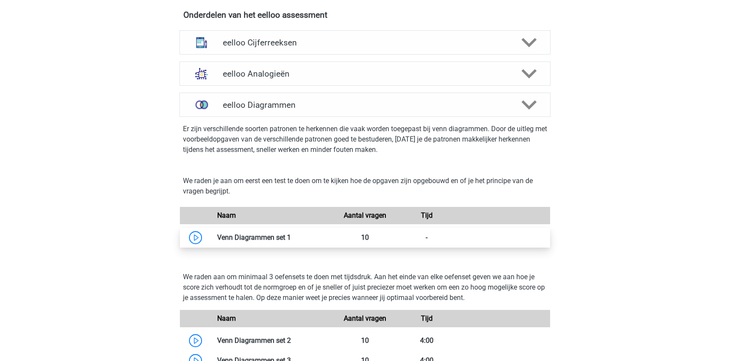
click at [291, 237] on link at bounding box center [291, 238] width 0 height 8
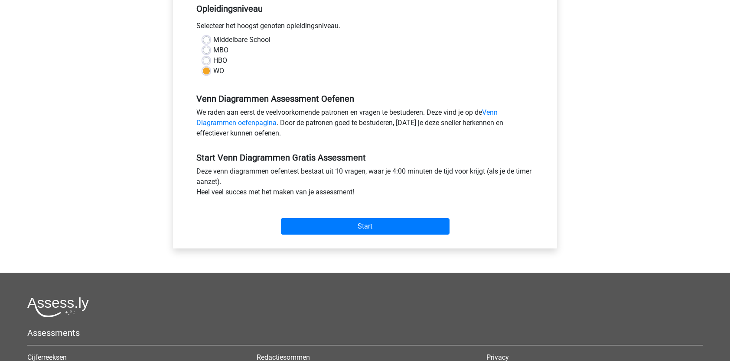
scroll to position [183, 0]
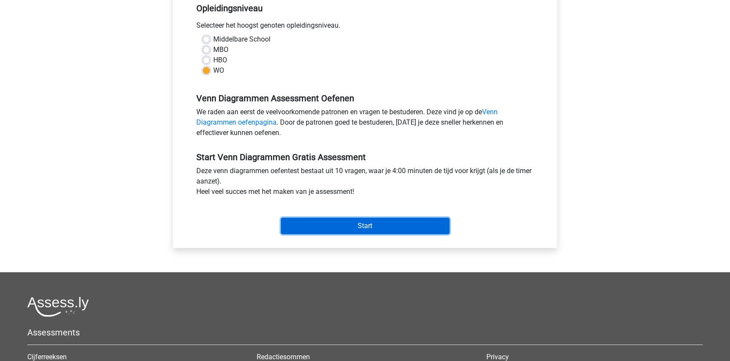
click at [319, 222] on input "Start" at bounding box center [365, 226] width 169 height 16
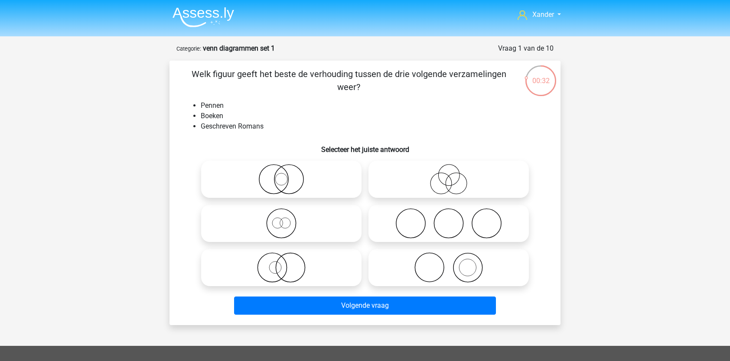
click at [445, 255] on icon at bounding box center [448, 268] width 153 height 30
click at [448, 258] on input "radio" at bounding box center [451, 261] width 6 height 6
radio input "true"
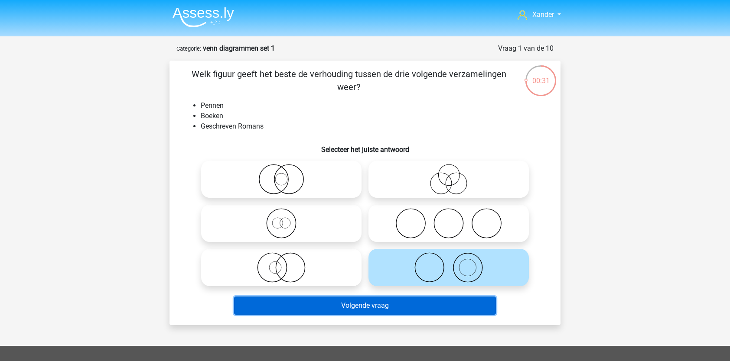
click at [416, 305] on button "Volgende vraag" at bounding box center [365, 306] width 262 height 18
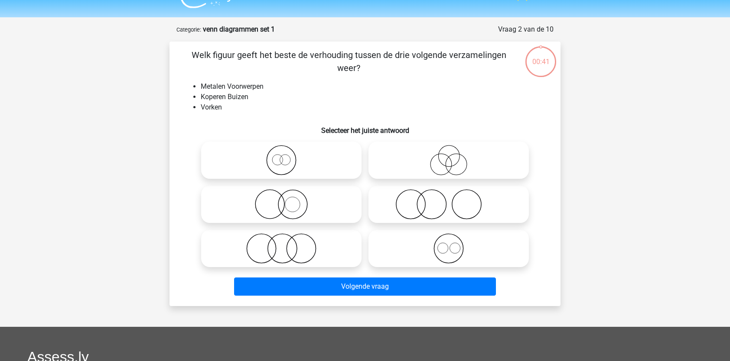
scroll to position [43, 0]
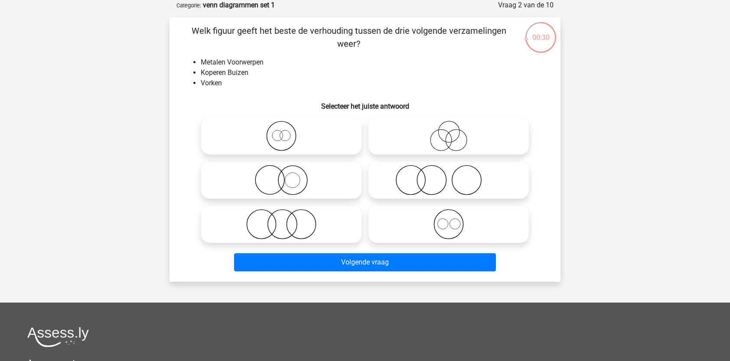
click at [310, 185] on icon at bounding box center [281, 180] width 153 height 30
click at [287, 176] on input "radio" at bounding box center [284, 173] width 6 height 6
radio input "true"
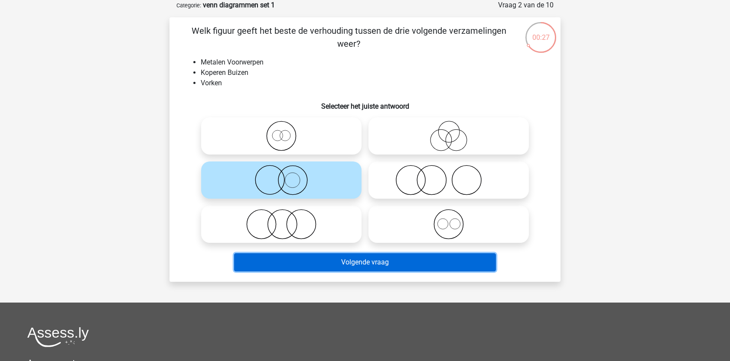
click at [319, 260] on button "Volgende vraag" at bounding box center [365, 262] width 262 height 18
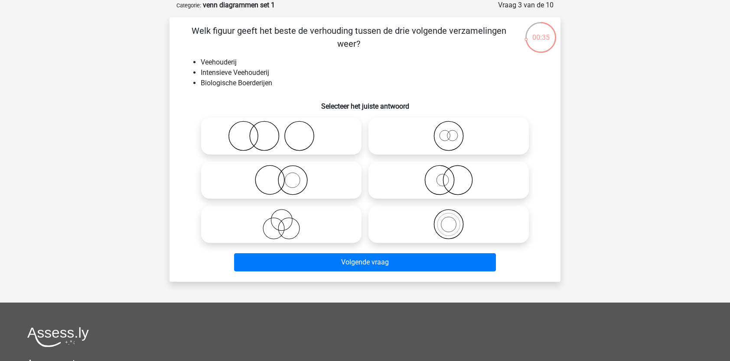
click at [403, 179] on icon at bounding box center [448, 180] width 153 height 30
click at [448, 176] on input "radio" at bounding box center [451, 173] width 6 height 6
radio input "true"
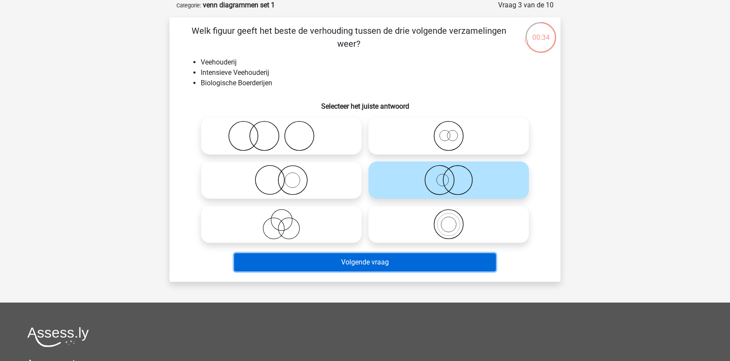
click at [383, 261] on button "Volgende vraag" at bounding box center [365, 262] width 262 height 18
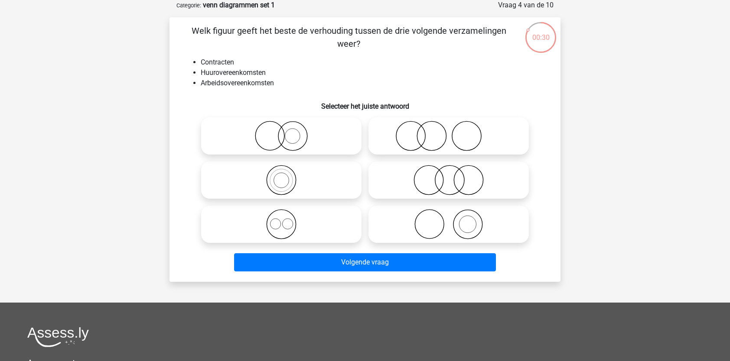
click at [284, 223] on icon at bounding box center [281, 224] width 153 height 30
click at [284, 220] on input "radio" at bounding box center [284, 217] width 6 height 6
radio input "true"
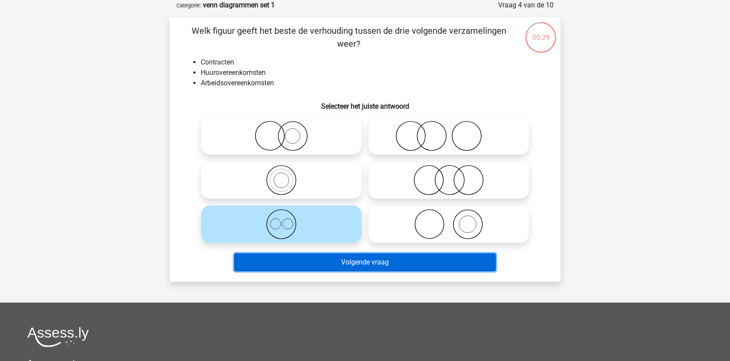
click at [292, 261] on button "Volgende vraag" at bounding box center [365, 262] width 262 height 18
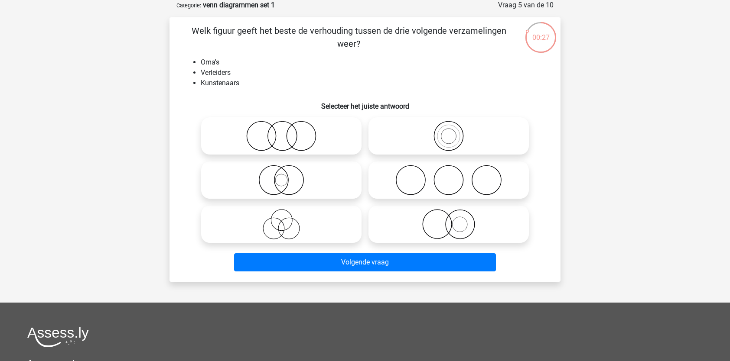
click at [312, 234] on icon at bounding box center [281, 224] width 153 height 30
click at [287, 220] on input "radio" at bounding box center [284, 217] width 6 height 6
radio input "true"
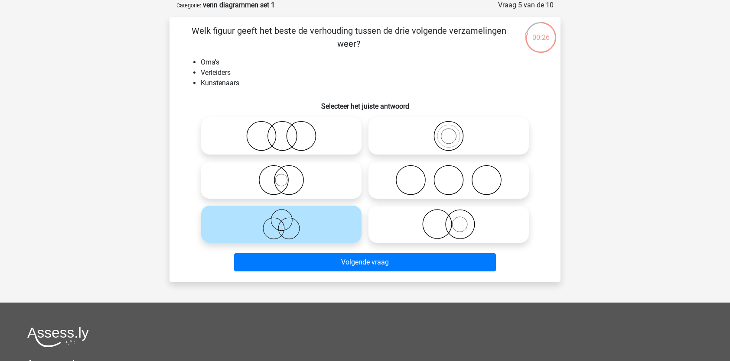
click at [308, 276] on div "Welk figuur geeft het beste de verhouding tussen de drie volgende verzamelingen…" at bounding box center [364, 149] width 391 height 265
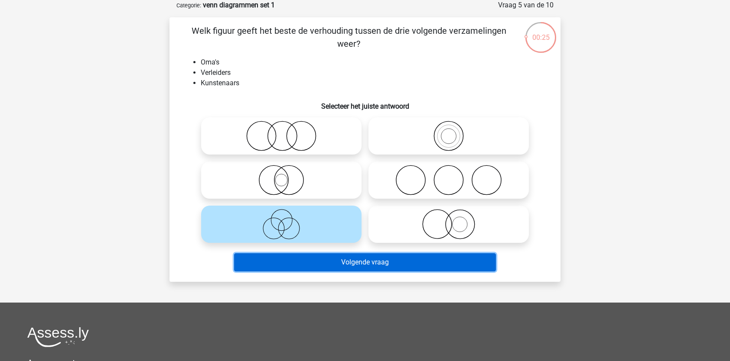
click at [303, 265] on button "Volgende vraag" at bounding box center [365, 262] width 262 height 18
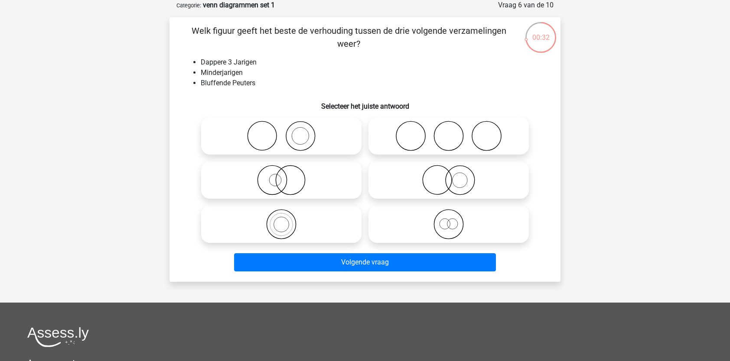
click at [408, 226] on icon at bounding box center [448, 224] width 153 height 30
click at [448, 220] on input "radio" at bounding box center [451, 217] width 6 height 6
radio input "true"
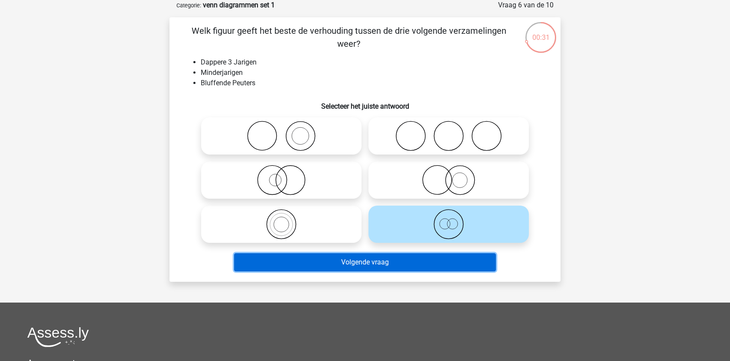
click at [387, 263] on button "Volgende vraag" at bounding box center [365, 262] width 262 height 18
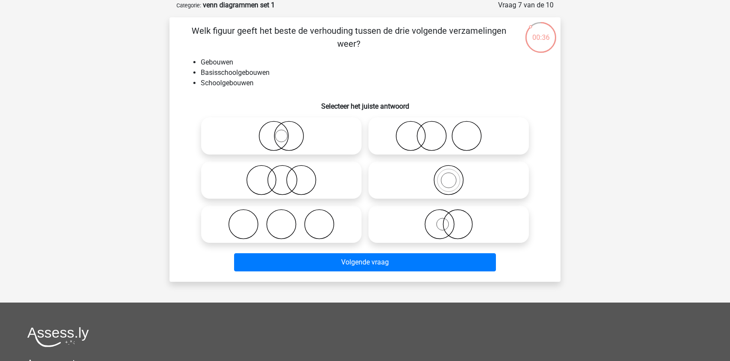
click at [462, 183] on circle at bounding box center [448, 180] width 29 height 29
click at [454, 176] on input "radio" at bounding box center [451, 173] width 6 height 6
radio input "true"
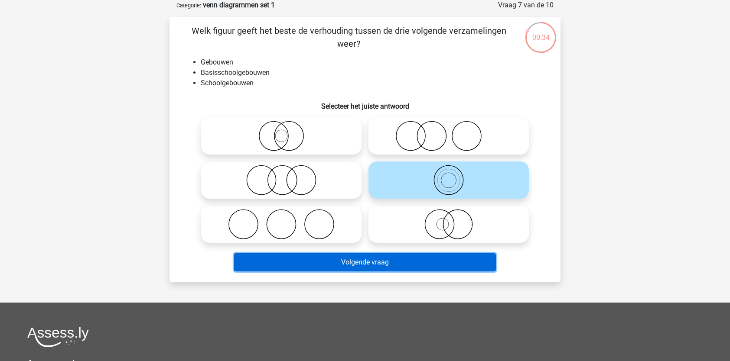
click at [428, 262] on button "Volgende vraag" at bounding box center [365, 262] width 262 height 18
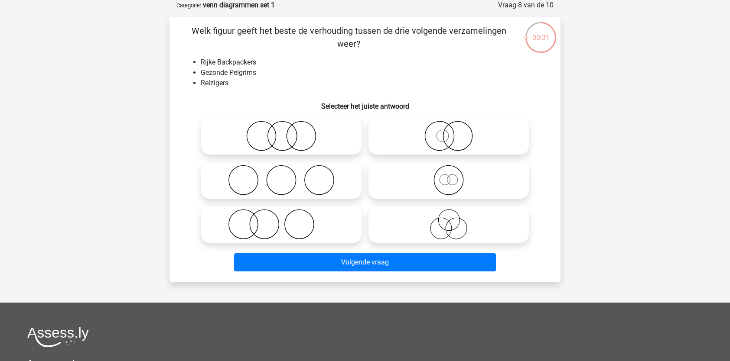
click at [432, 184] on icon at bounding box center [448, 180] width 153 height 30
click at [448, 176] on input "radio" at bounding box center [451, 173] width 6 height 6
radio input "true"
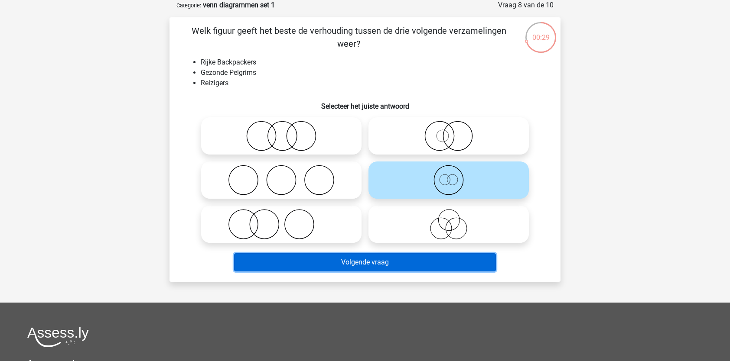
click at [413, 263] on button "Volgende vraag" at bounding box center [365, 262] width 262 height 18
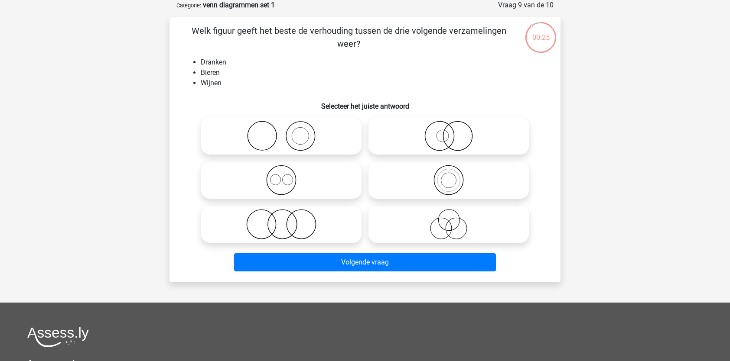
click at [282, 195] on circle at bounding box center [280, 180] width 29 height 29
click at [282, 176] on input "radio" at bounding box center [284, 173] width 6 height 6
radio input "true"
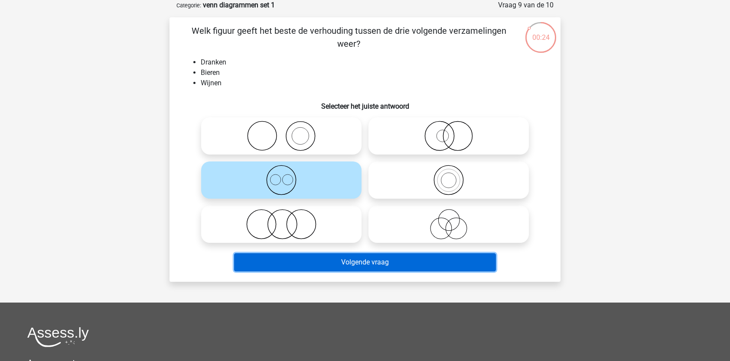
click at [315, 257] on button "Volgende vraag" at bounding box center [365, 262] width 262 height 18
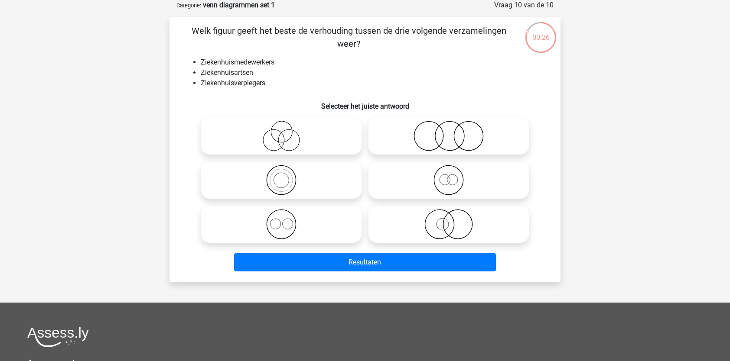
click at [318, 218] on icon at bounding box center [281, 224] width 153 height 30
click at [287, 218] on input "radio" at bounding box center [284, 217] width 6 height 6
radio input "true"
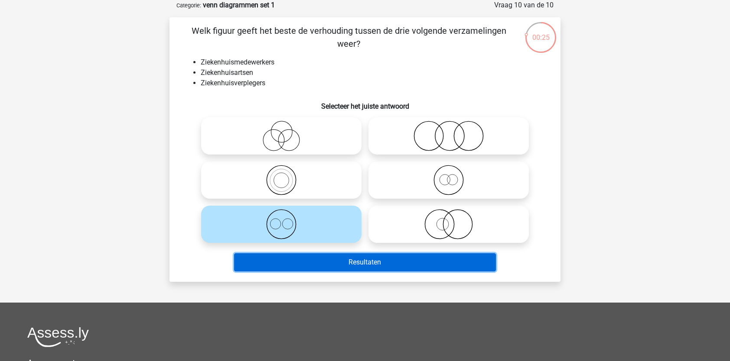
click at [325, 258] on button "Resultaten" at bounding box center [365, 262] width 262 height 18
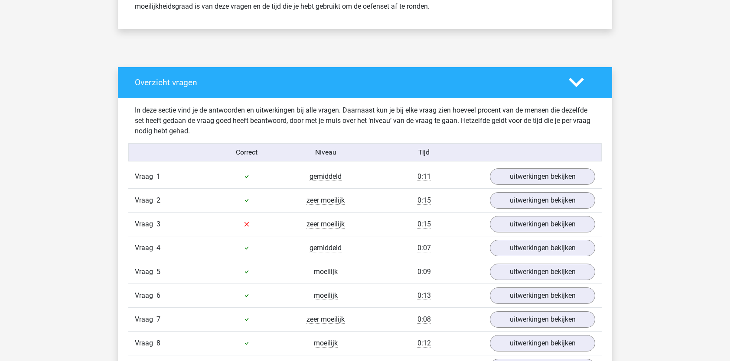
scroll to position [412, 0]
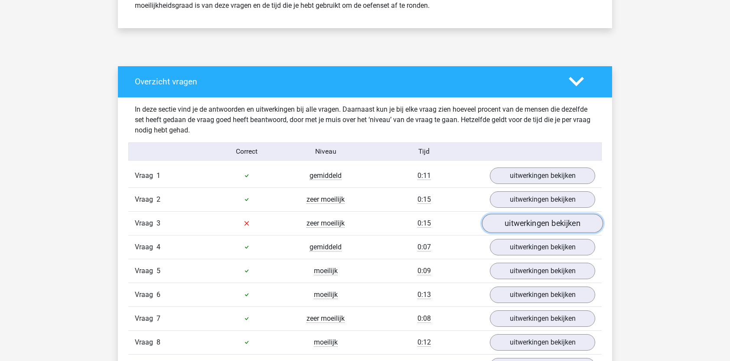
click at [503, 224] on link "uitwerkingen bekijken" at bounding box center [542, 223] width 121 height 19
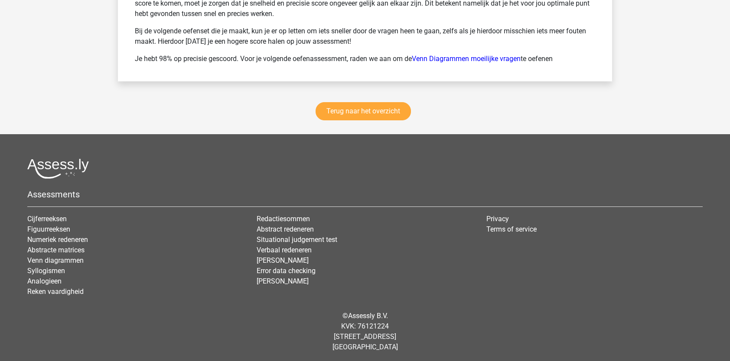
scroll to position [1563, 0]
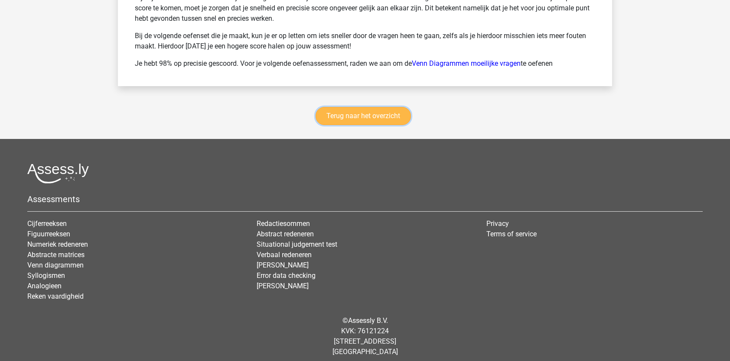
click at [374, 121] on link "Terug naar het overzicht" at bounding box center [362, 116] width 95 height 18
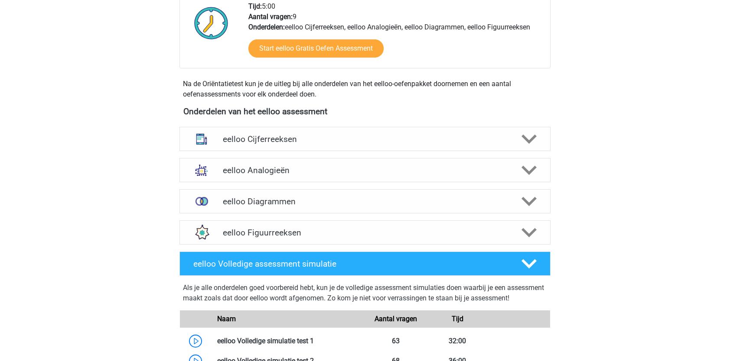
scroll to position [234, 0]
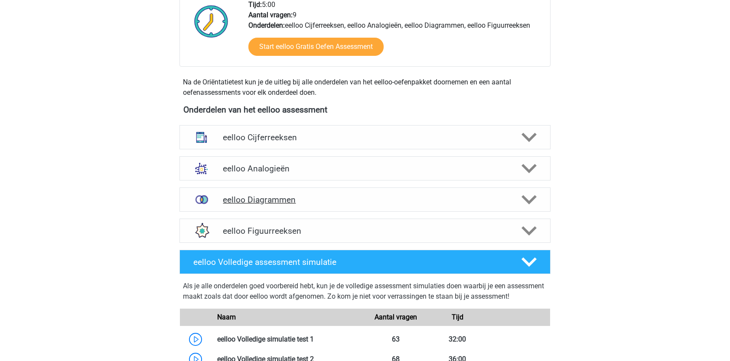
click at [530, 201] on polygon at bounding box center [528, 200] width 15 height 10
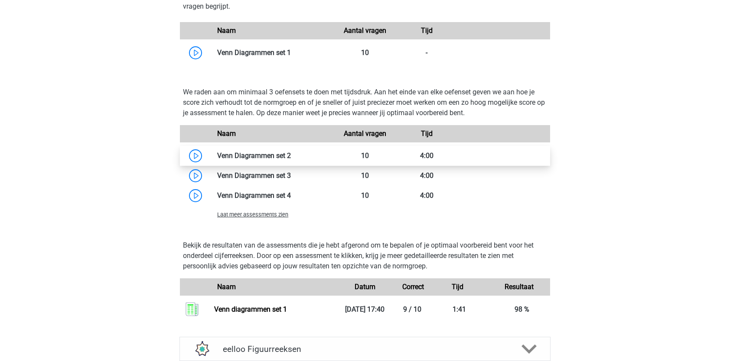
scroll to position [515, 0]
click at [291, 156] on link at bounding box center [291, 155] width 0 height 8
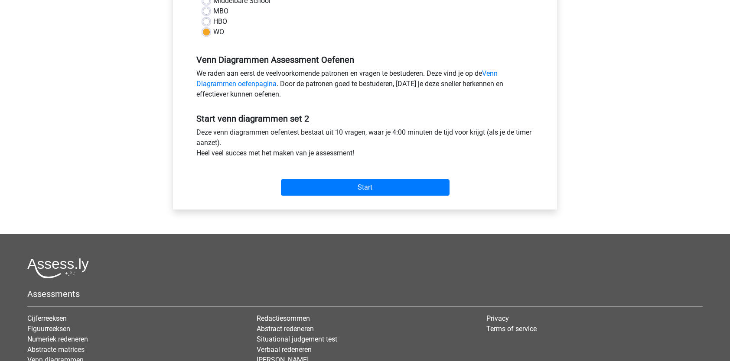
scroll to position [223, 0]
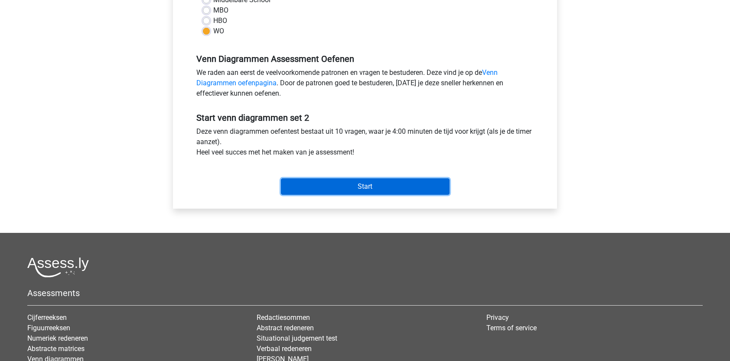
click at [334, 187] on input "Start" at bounding box center [365, 187] width 169 height 16
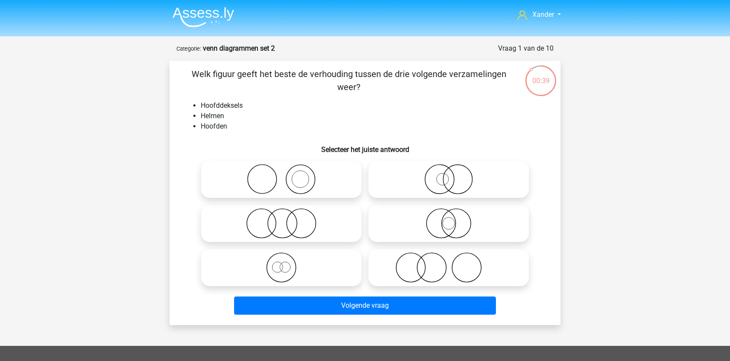
click at [327, 185] on icon at bounding box center [281, 179] width 153 height 30
click at [287, 175] on input "radio" at bounding box center [284, 172] width 6 height 6
radio input "true"
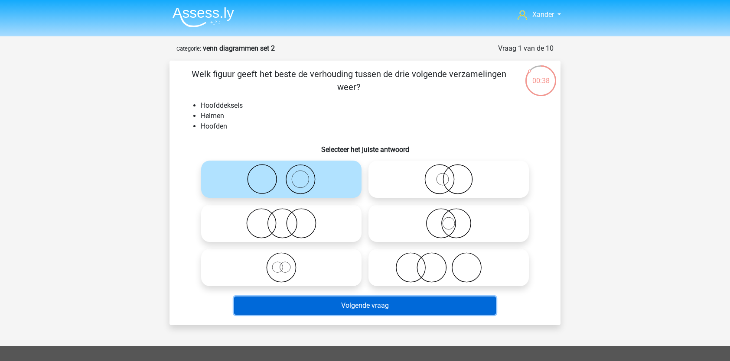
click at [325, 304] on button "Volgende vraag" at bounding box center [365, 306] width 262 height 18
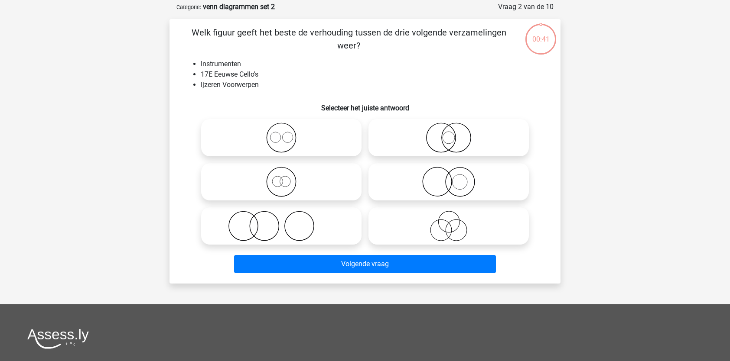
scroll to position [43, 0]
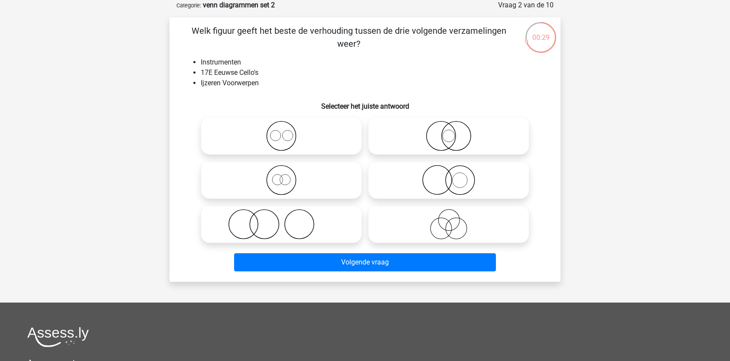
click at [460, 182] on icon at bounding box center [448, 180] width 153 height 30
click at [454, 176] on input "radio" at bounding box center [451, 173] width 6 height 6
radio input "true"
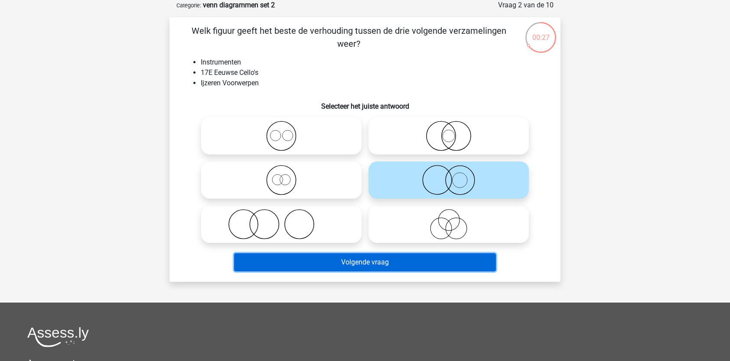
click at [400, 268] on button "Volgende vraag" at bounding box center [365, 262] width 262 height 18
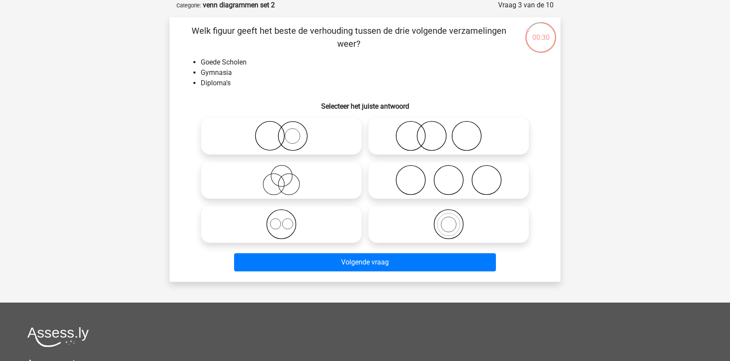
click at [406, 138] on icon at bounding box center [448, 136] width 153 height 30
click at [448, 132] on input "radio" at bounding box center [451, 129] width 6 height 6
radio input "true"
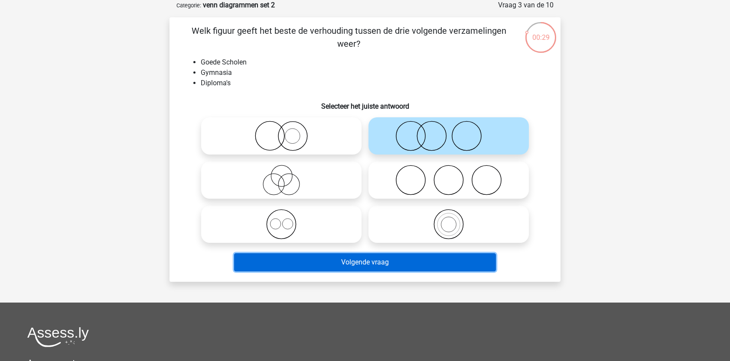
click at [390, 257] on button "Volgende vraag" at bounding box center [365, 262] width 262 height 18
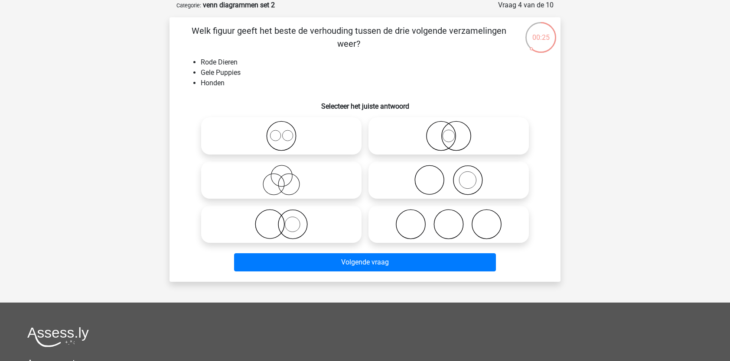
click at [329, 231] on icon at bounding box center [281, 224] width 153 height 30
click at [287, 220] on input "radio" at bounding box center [284, 217] width 6 height 6
radio input "true"
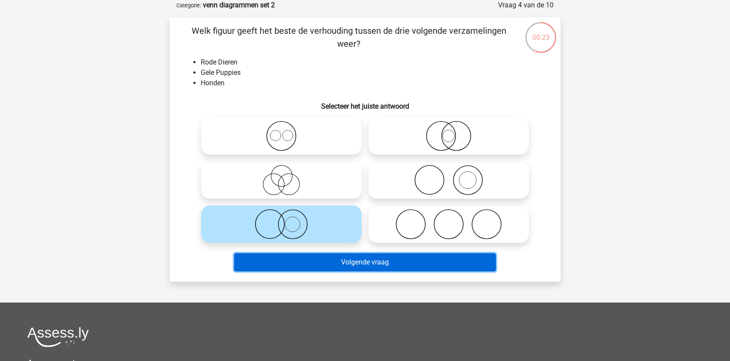
click at [325, 268] on button "Volgende vraag" at bounding box center [365, 262] width 262 height 18
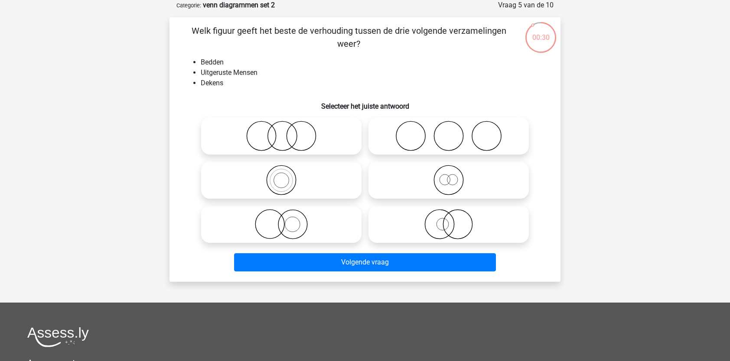
click at [412, 138] on icon at bounding box center [448, 136] width 153 height 30
click at [448, 132] on input "radio" at bounding box center [451, 129] width 6 height 6
radio input "true"
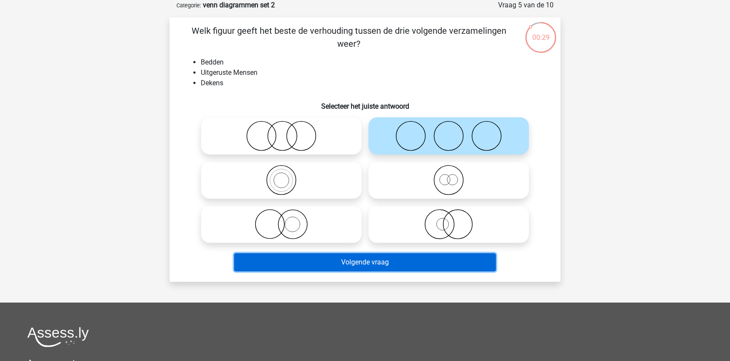
click at [376, 266] on button "Volgende vraag" at bounding box center [365, 262] width 262 height 18
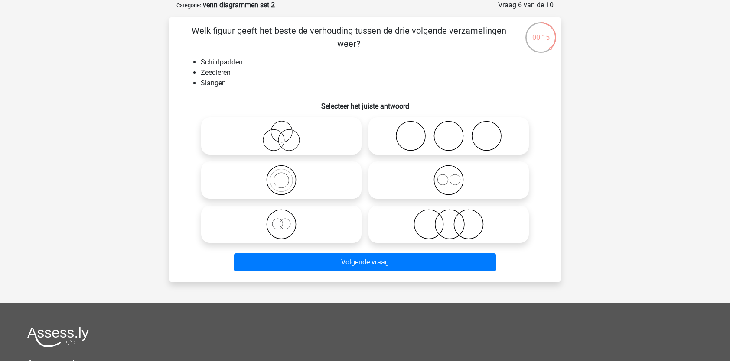
click at [384, 137] on icon at bounding box center [448, 136] width 153 height 30
click at [448, 132] on input "radio" at bounding box center [451, 129] width 6 height 6
radio input "true"
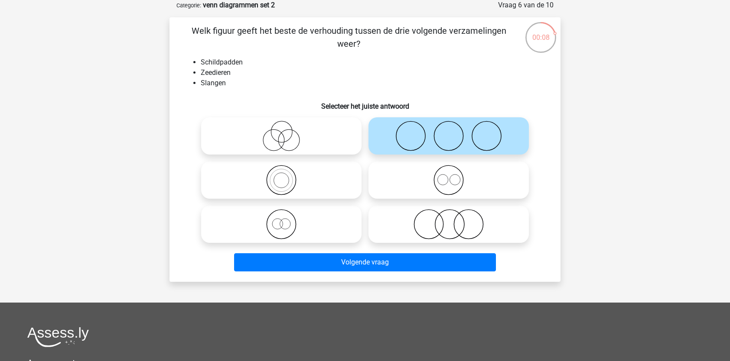
click at [409, 230] on icon at bounding box center [448, 224] width 153 height 30
click at [448, 220] on input "radio" at bounding box center [451, 217] width 6 height 6
radio input "true"
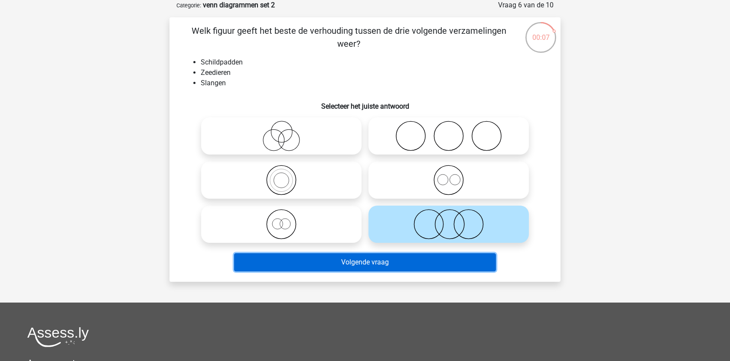
click at [390, 257] on button "Volgende vraag" at bounding box center [365, 262] width 262 height 18
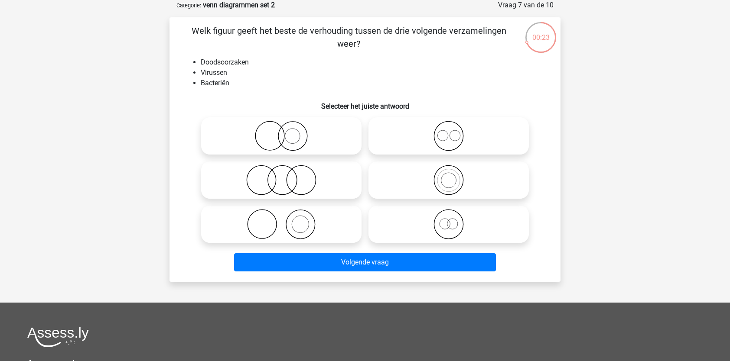
click at [458, 130] on icon at bounding box center [448, 136] width 153 height 30
click at [454, 130] on input "radio" at bounding box center [451, 129] width 6 height 6
radio input "true"
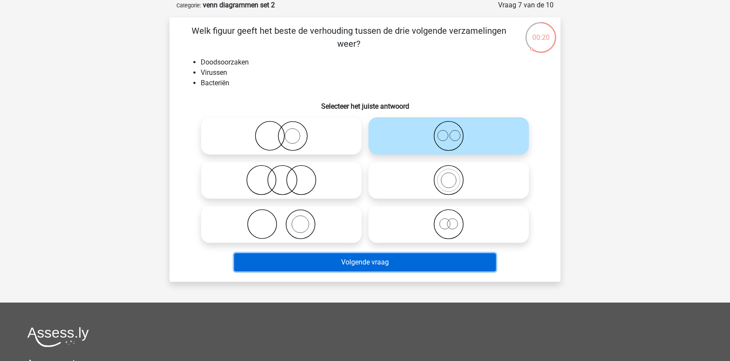
click at [354, 269] on button "Volgende vraag" at bounding box center [365, 262] width 262 height 18
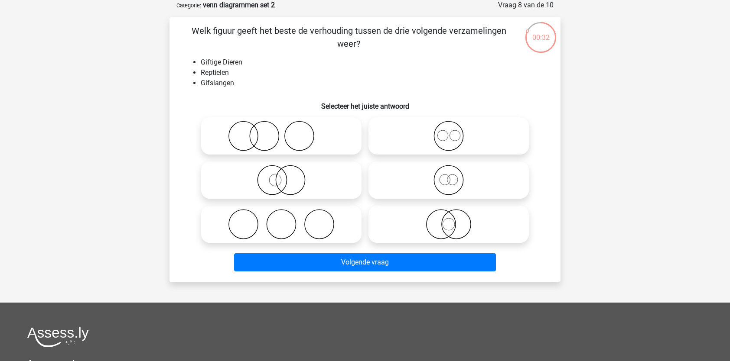
click at [297, 167] on circle at bounding box center [290, 180] width 29 height 29
click at [287, 170] on input "radio" at bounding box center [284, 173] width 6 height 6
radio input "true"
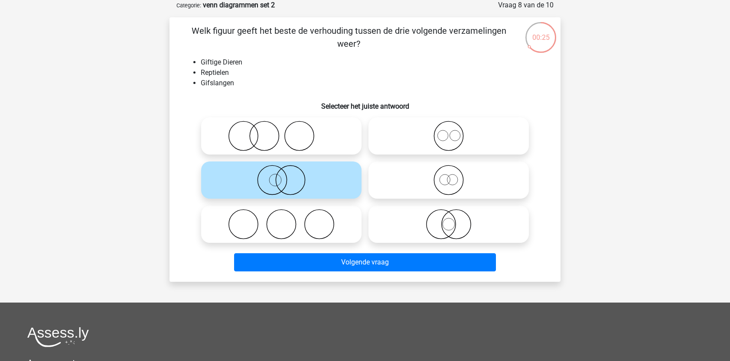
click at [432, 220] on icon at bounding box center [448, 224] width 153 height 30
click at [448, 220] on input "radio" at bounding box center [451, 217] width 6 height 6
radio input "true"
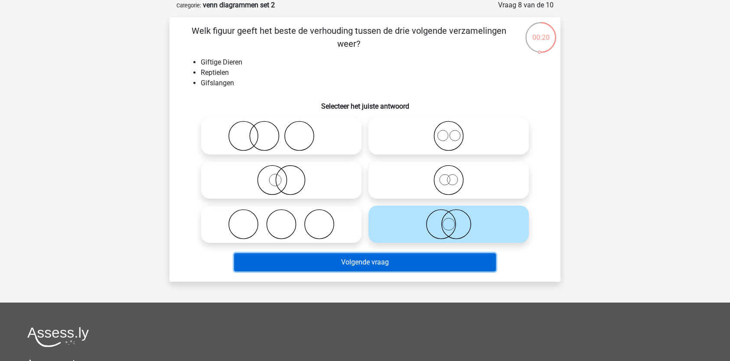
click at [397, 261] on button "Volgende vraag" at bounding box center [365, 262] width 262 height 18
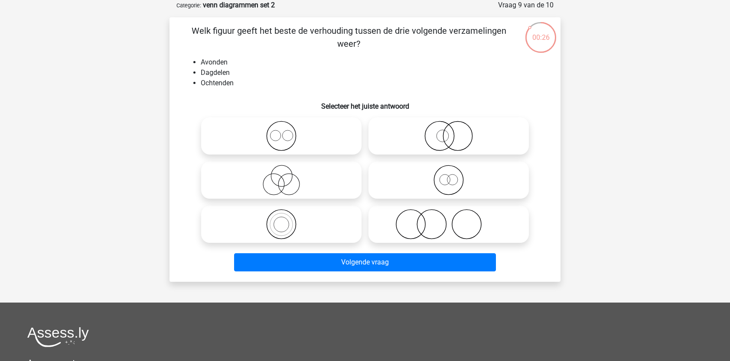
click at [279, 142] on icon at bounding box center [281, 136] width 153 height 30
click at [281, 132] on input "radio" at bounding box center [284, 129] width 6 height 6
radio input "true"
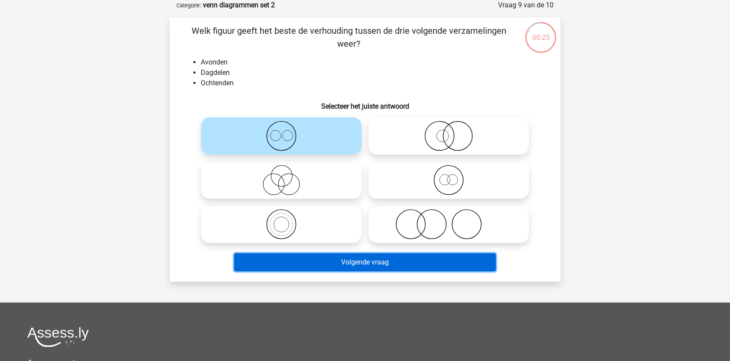
click at [334, 265] on button "Volgende vraag" at bounding box center [365, 262] width 262 height 18
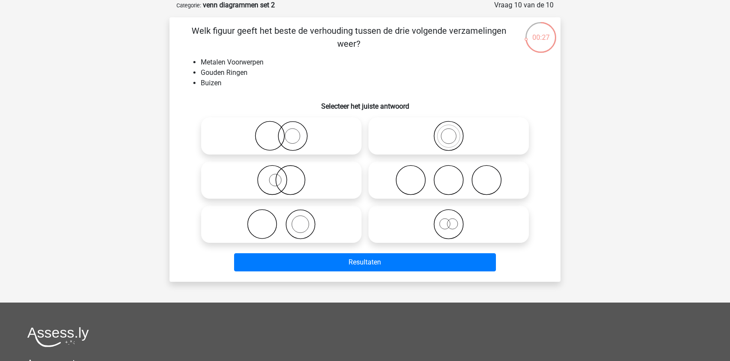
click at [300, 132] on icon at bounding box center [281, 136] width 153 height 30
click at [287, 132] on input "radio" at bounding box center [284, 129] width 6 height 6
radio input "true"
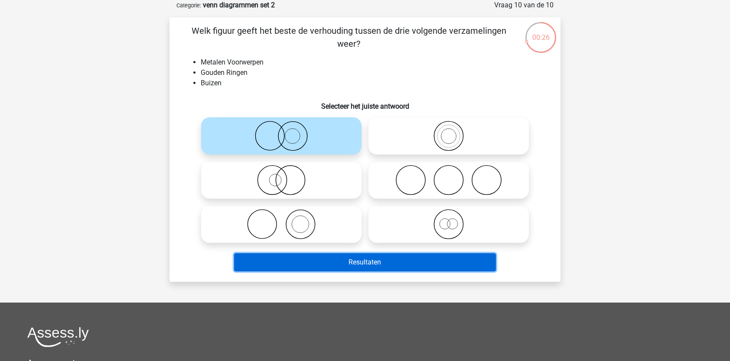
click at [332, 259] on button "Resultaten" at bounding box center [365, 262] width 262 height 18
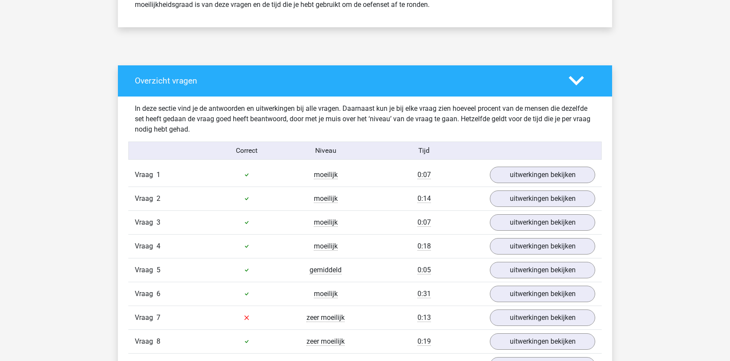
scroll to position [494, 0]
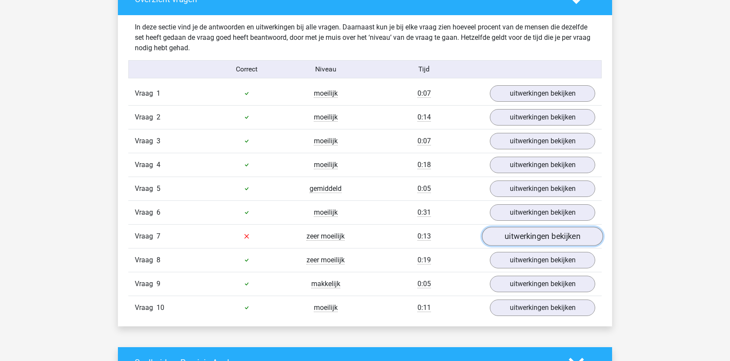
click at [525, 239] on link "uitwerkingen bekijken" at bounding box center [542, 236] width 121 height 19
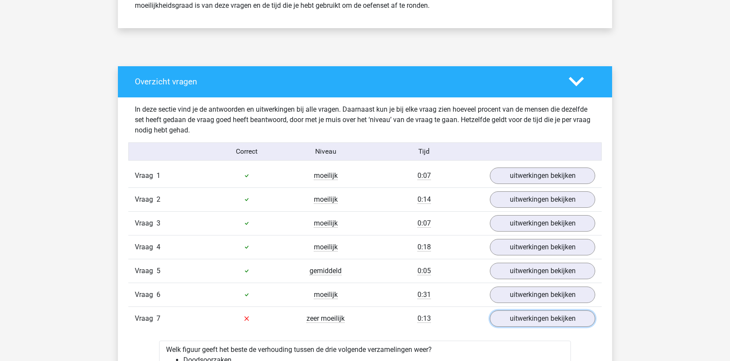
scroll to position [0, 0]
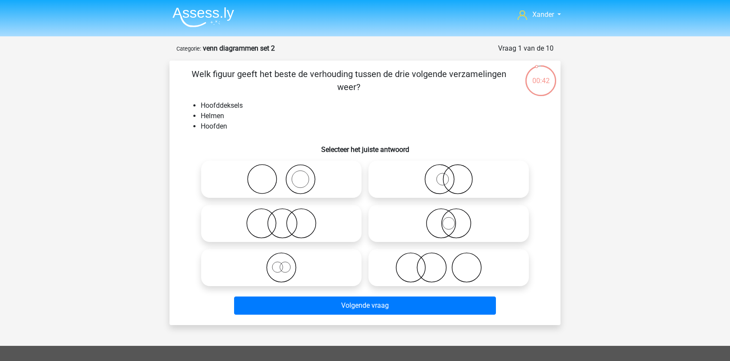
click at [202, 25] on img at bounding box center [203, 17] width 62 height 20
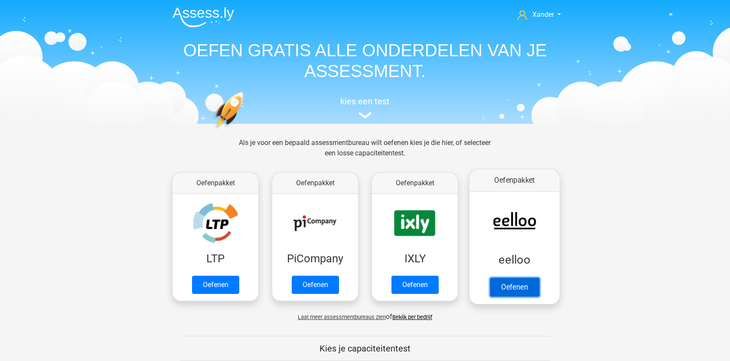
click at [504, 284] on link "Oefenen" at bounding box center [514, 287] width 49 height 19
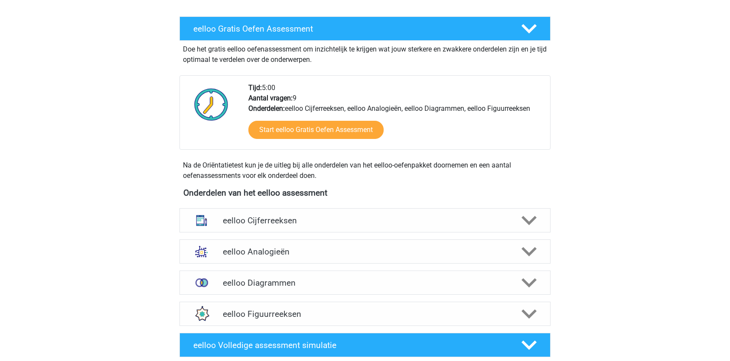
scroll to position [152, 0]
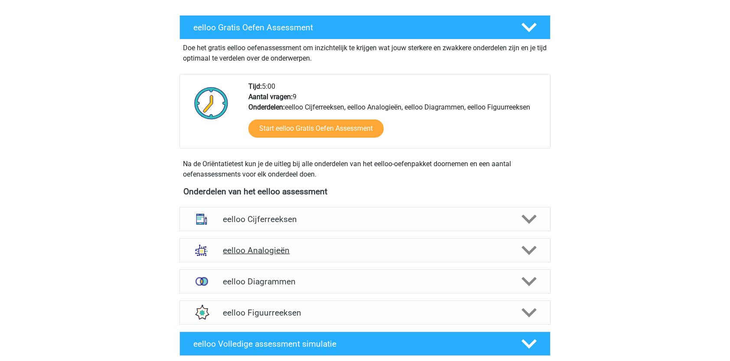
click at [505, 246] on h4 "eelloo Analogieën" at bounding box center [365, 251] width 284 height 10
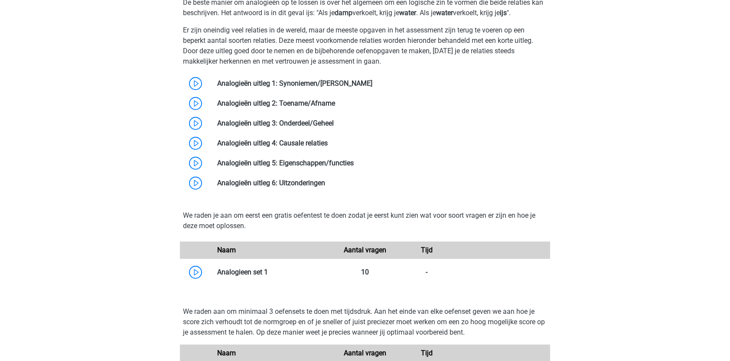
scroll to position [481, 0]
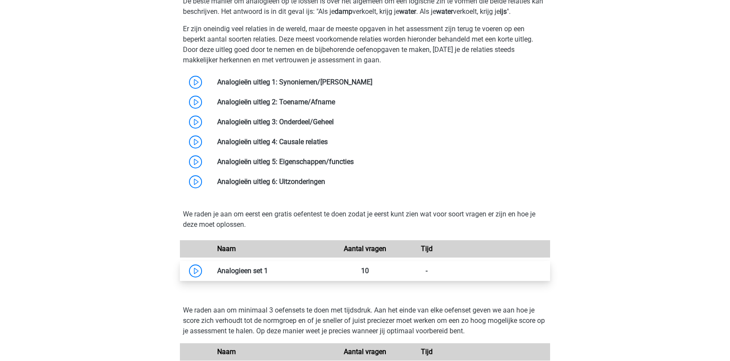
click at [268, 267] on link at bounding box center [268, 271] width 0 height 8
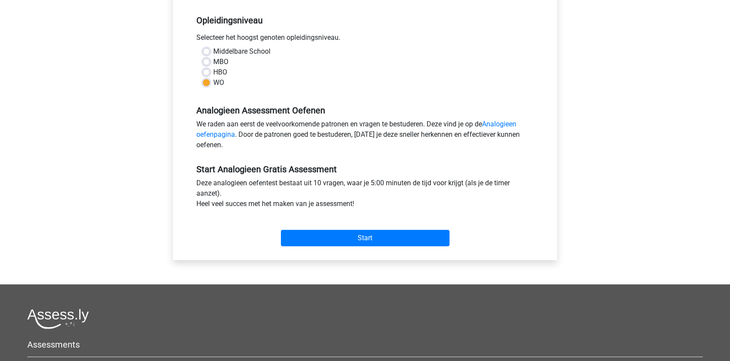
scroll to position [172, 0]
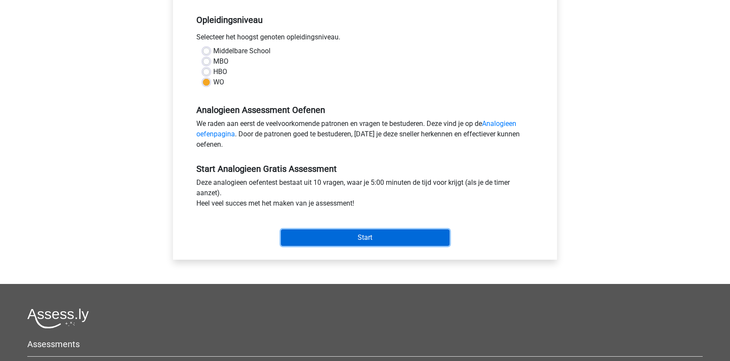
click at [334, 237] on input "Start" at bounding box center [365, 238] width 169 height 16
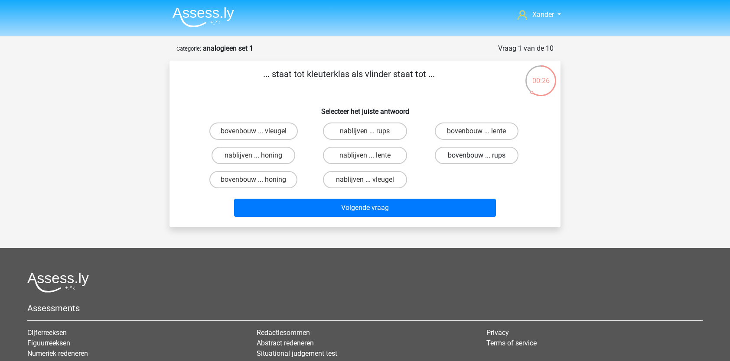
click at [458, 152] on label "bovenbouw ... rups" at bounding box center [477, 155] width 84 height 17
click at [476, 156] on input "bovenbouw ... rups" at bounding box center [479, 159] width 6 height 6
radio input "true"
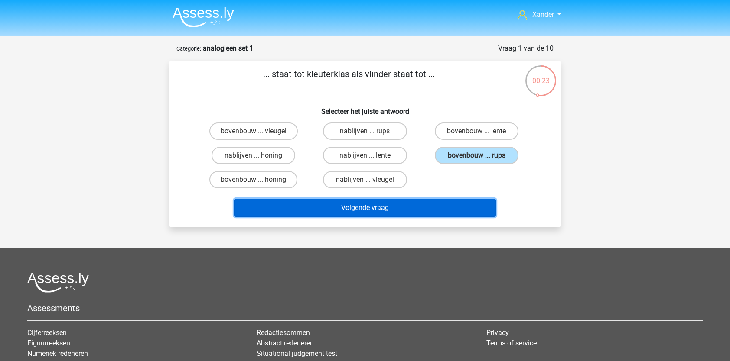
click at [423, 210] on button "Volgende vraag" at bounding box center [365, 208] width 262 height 18
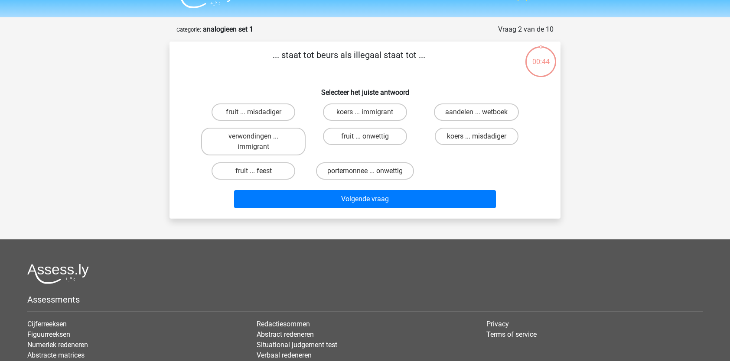
scroll to position [43, 0]
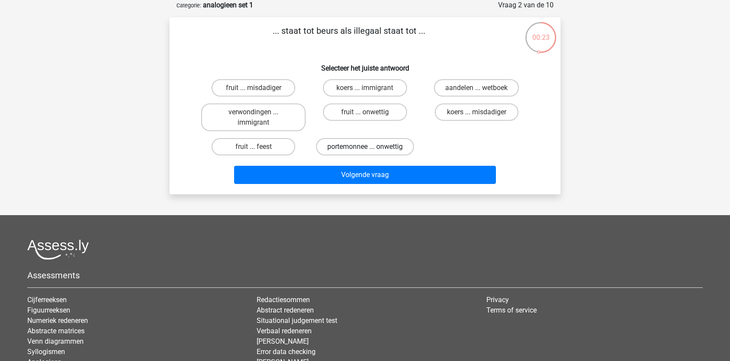
click at [394, 150] on label "portemonnee ... onwettig" at bounding box center [365, 146] width 98 height 17
click at [370, 150] on input "portemonnee ... onwettig" at bounding box center [368, 150] width 6 height 6
radio input "true"
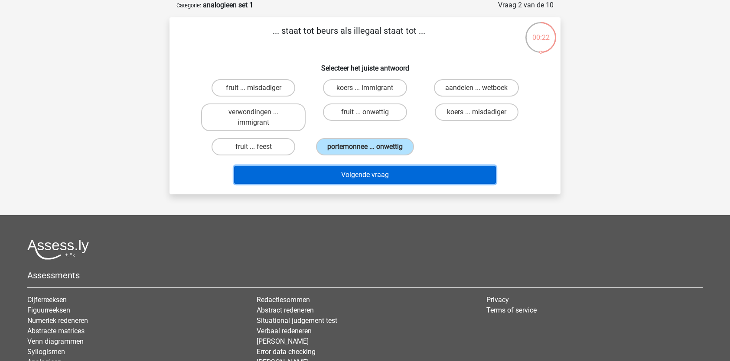
click at [385, 177] on button "Volgende vraag" at bounding box center [365, 175] width 262 height 18
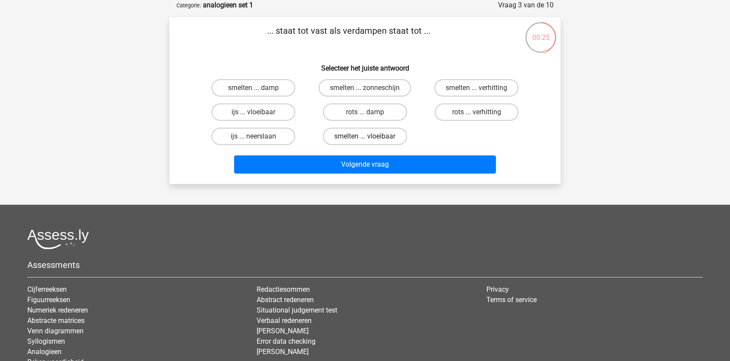
click at [377, 136] on label "smelten ... vloeibaar" at bounding box center [365, 136] width 84 height 17
click at [370, 136] on input "smelten ... vloeibaar" at bounding box center [368, 139] width 6 height 6
radio input "true"
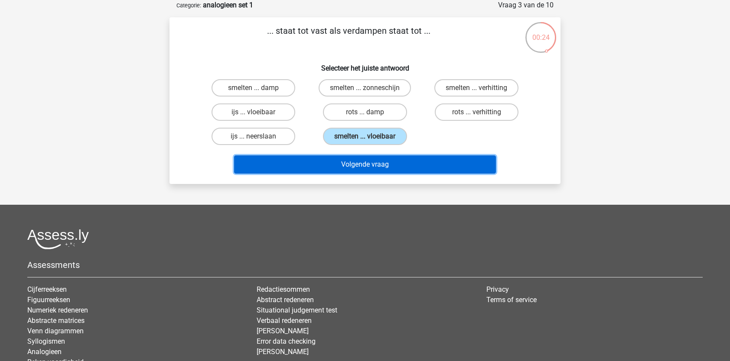
click at [376, 159] on button "Volgende vraag" at bounding box center [365, 165] width 262 height 18
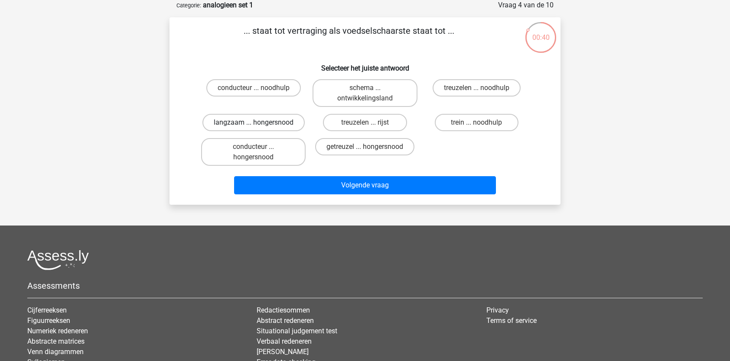
click at [275, 123] on label "langzaam ... hongersnood" at bounding box center [253, 122] width 102 height 17
click at [259, 123] on input "langzaam ... hongersnood" at bounding box center [256, 126] width 6 height 6
radio input "true"
click at [361, 143] on label "getreuzel ... hongersnood" at bounding box center [364, 146] width 99 height 17
click at [365, 147] on input "getreuzel ... hongersnood" at bounding box center [368, 150] width 6 height 6
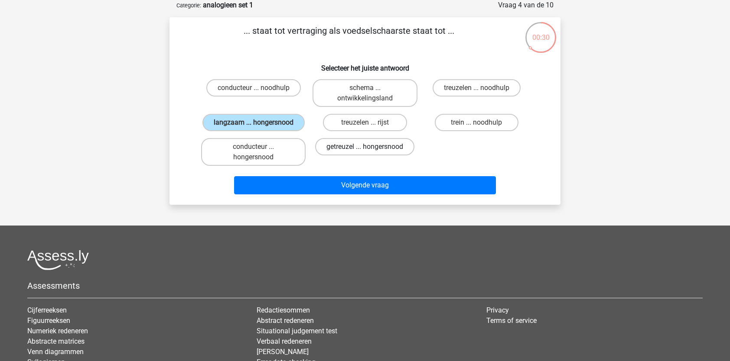
radio input "true"
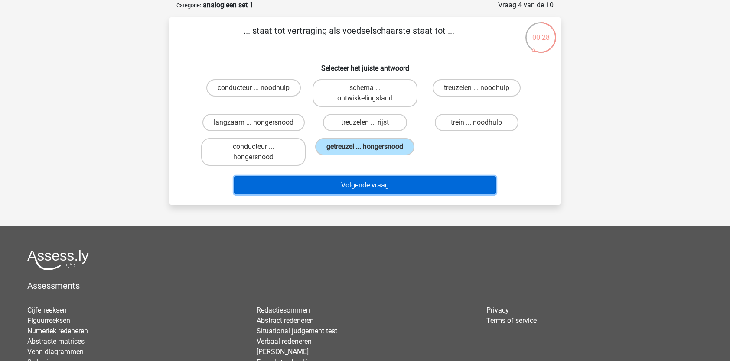
click at [347, 183] on button "Volgende vraag" at bounding box center [365, 185] width 262 height 18
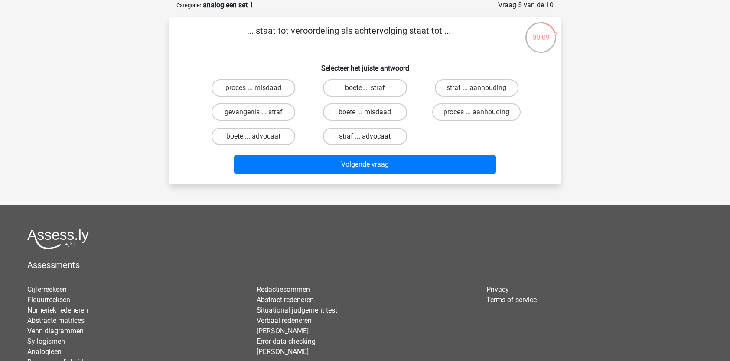
click at [395, 133] on label "straf ... advocaat" at bounding box center [365, 136] width 84 height 17
click at [370, 136] on input "straf ... advocaat" at bounding box center [368, 139] width 6 height 6
radio input "true"
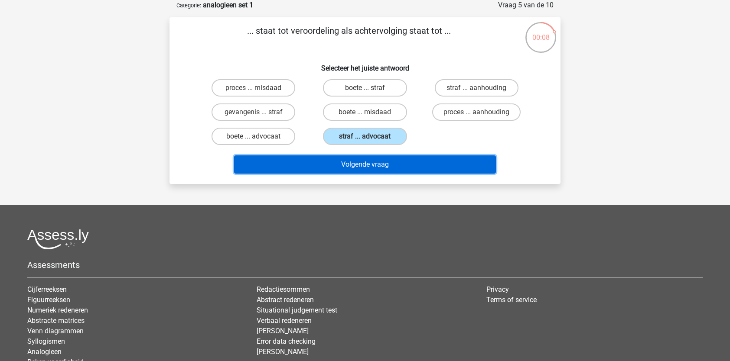
click at [387, 160] on button "Volgende vraag" at bounding box center [365, 165] width 262 height 18
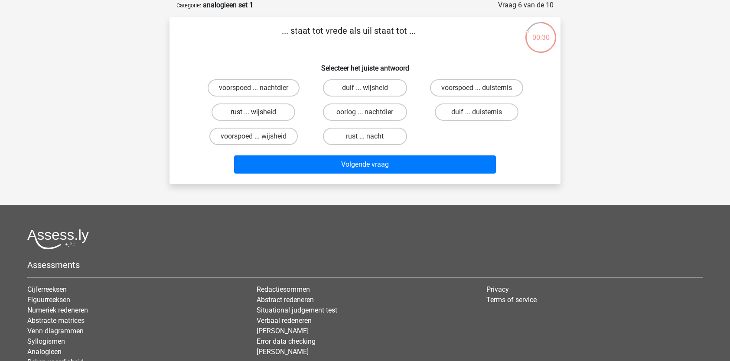
click at [261, 107] on label "rust ... wijsheid" at bounding box center [253, 112] width 84 height 17
click at [259, 112] on input "rust ... wijsheid" at bounding box center [256, 115] width 6 height 6
radio input "true"
click at [361, 86] on label "duif ... wijsheid" at bounding box center [365, 87] width 84 height 17
click at [365, 88] on input "duif ... wijsheid" at bounding box center [368, 91] width 6 height 6
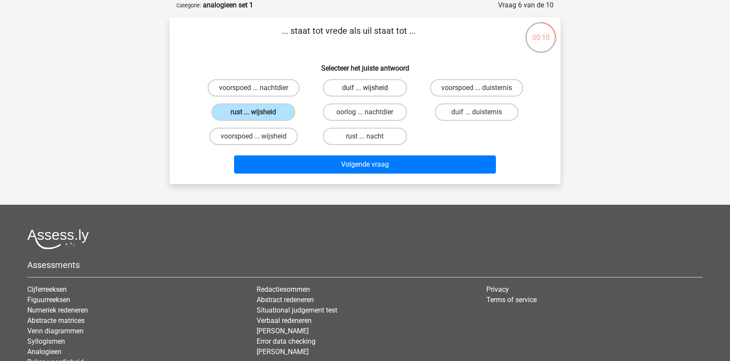
radio input "true"
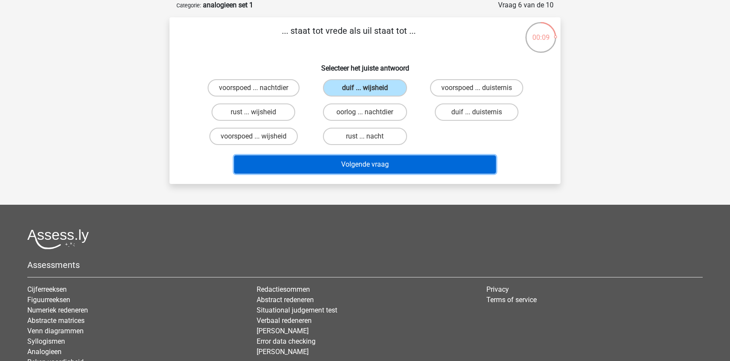
click at [353, 159] on button "Volgende vraag" at bounding box center [365, 165] width 262 height 18
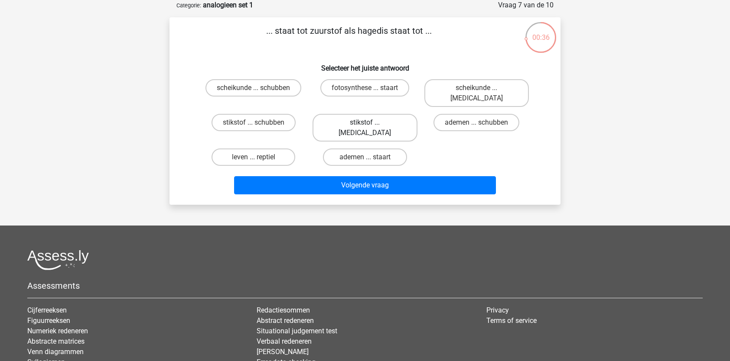
click at [359, 114] on label "stikstof ... krokodil" at bounding box center [364, 128] width 104 height 28
click at [365, 123] on input "stikstof ... krokodil" at bounding box center [368, 126] width 6 height 6
radio input "true"
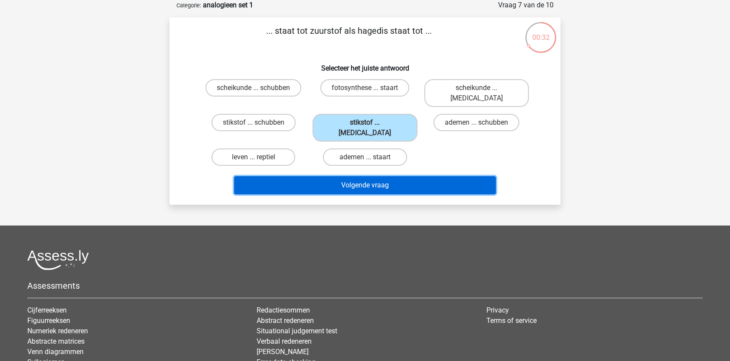
click at [372, 176] on button "Volgende vraag" at bounding box center [365, 185] width 262 height 18
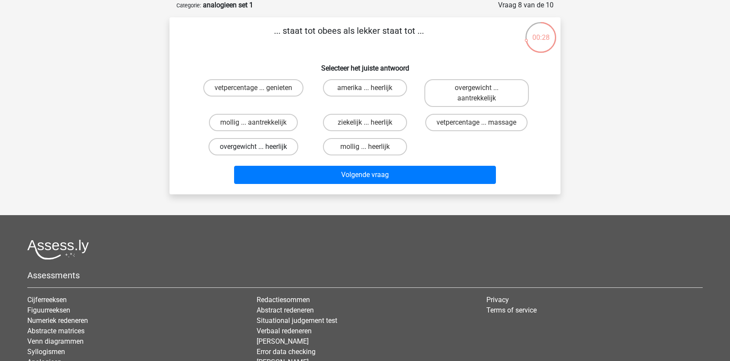
click at [260, 150] on label "overgewicht ... heerlijk" at bounding box center [253, 146] width 90 height 17
click at [259, 150] on input "overgewicht ... heerlijk" at bounding box center [256, 150] width 6 height 6
radio input "true"
click at [346, 152] on label "mollig ... heerlijk" at bounding box center [365, 146] width 84 height 17
click at [365, 152] on input "mollig ... heerlijk" at bounding box center [368, 150] width 6 height 6
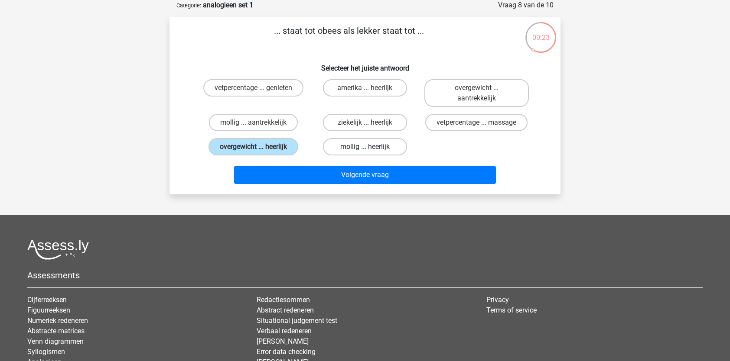
radio input "true"
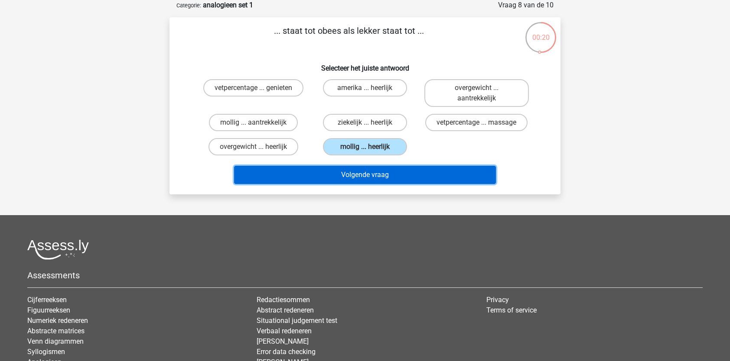
click at [347, 174] on button "Volgende vraag" at bounding box center [365, 175] width 262 height 18
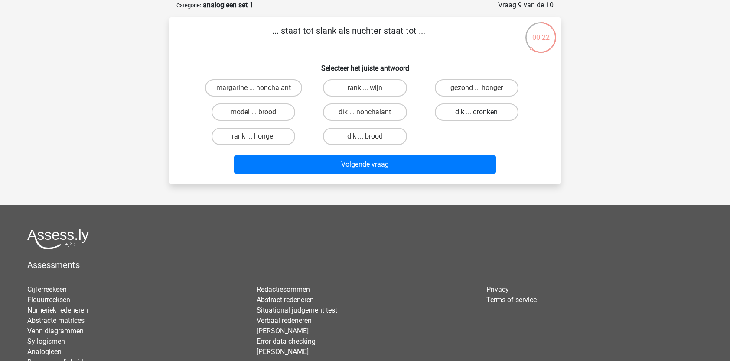
click at [452, 107] on label "dik ... dronken" at bounding box center [477, 112] width 84 height 17
click at [476, 112] on input "dik ... dronken" at bounding box center [479, 115] width 6 height 6
radio input "true"
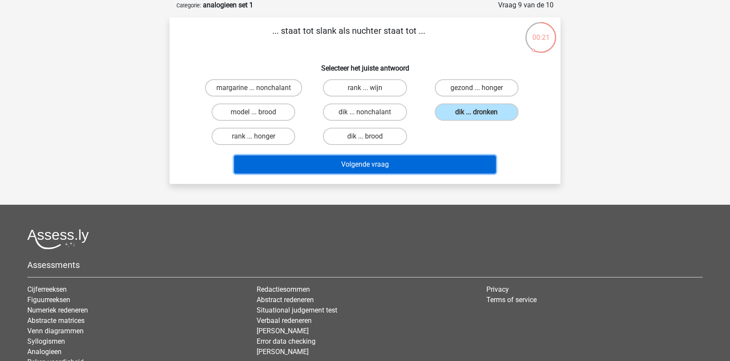
click at [425, 165] on button "Volgende vraag" at bounding box center [365, 165] width 262 height 18
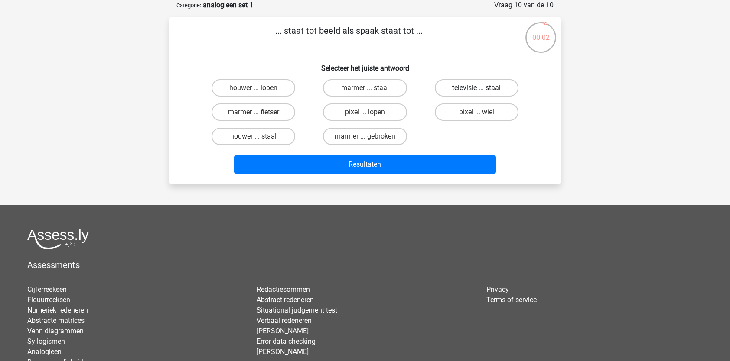
click at [458, 86] on label "televisie ... staal" at bounding box center [477, 87] width 84 height 17
click at [476, 88] on input "televisie ... staal" at bounding box center [479, 91] width 6 height 6
radio input "true"
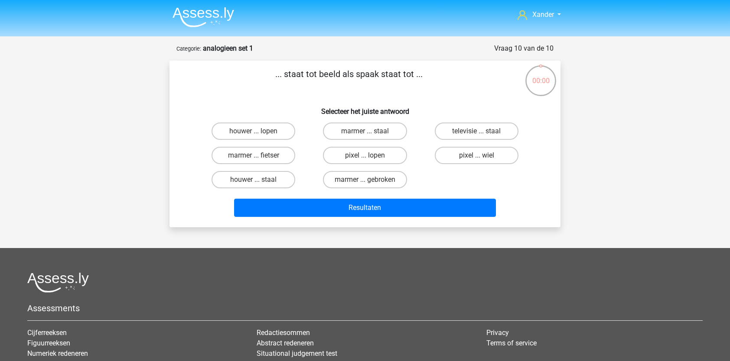
scroll to position [43, 0]
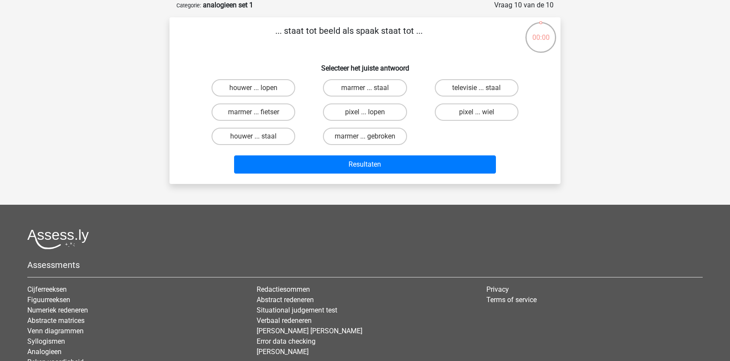
click at [422, 167] on button "Resultaten" at bounding box center [365, 165] width 262 height 18
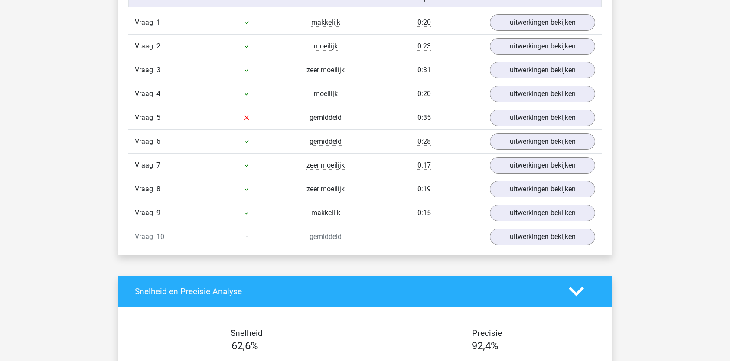
scroll to position [566, 0]
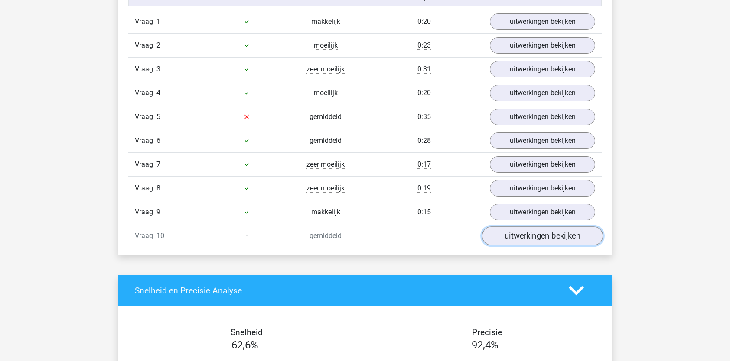
click at [525, 231] on link "uitwerkingen bekijken" at bounding box center [542, 236] width 121 height 19
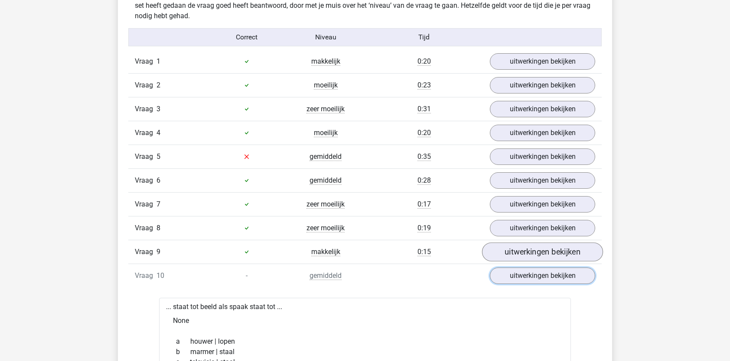
scroll to position [518, 0]
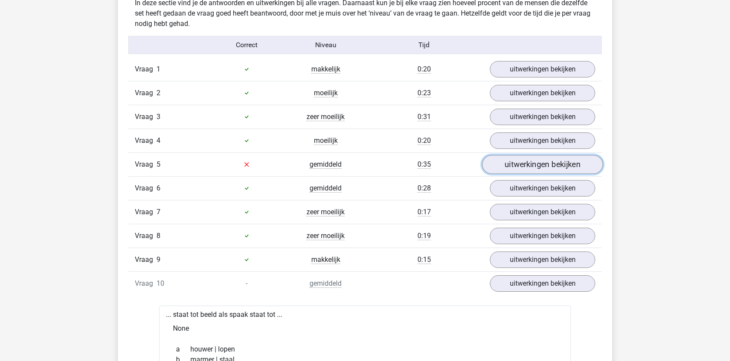
click at [525, 166] on link "uitwerkingen bekijken" at bounding box center [542, 164] width 121 height 19
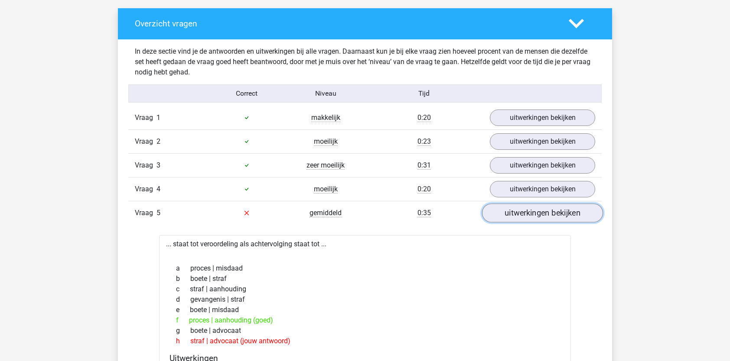
scroll to position [469, 0]
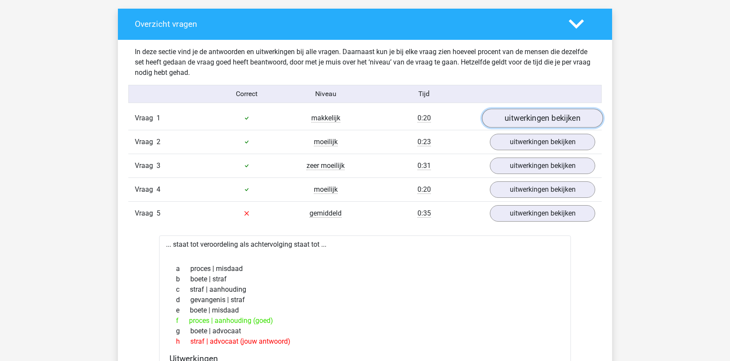
click at [541, 112] on link "uitwerkingen bekijken" at bounding box center [542, 118] width 121 height 19
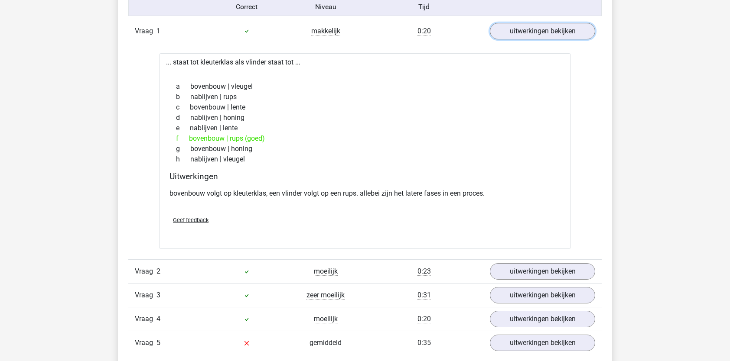
scroll to position [556, 0]
click at [530, 275] on link "uitwerkingen bekijken" at bounding box center [542, 271] width 121 height 19
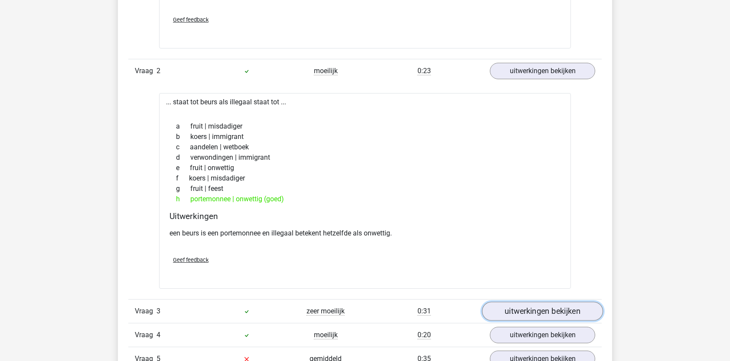
click at [521, 308] on link "uitwerkingen bekijken" at bounding box center [542, 311] width 121 height 19
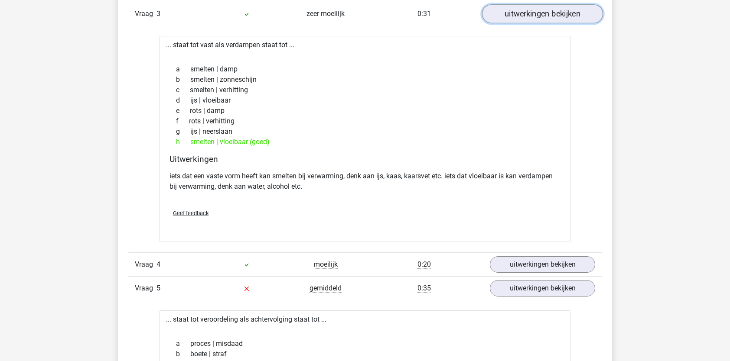
scroll to position [1078, 0]
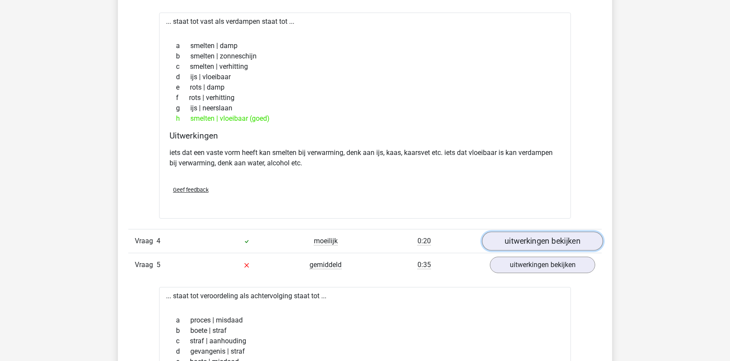
click at [527, 237] on link "uitwerkingen bekijken" at bounding box center [542, 241] width 121 height 19
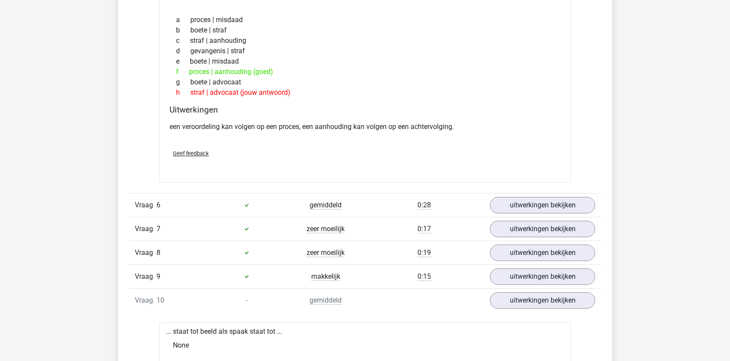
scroll to position [1621, 0]
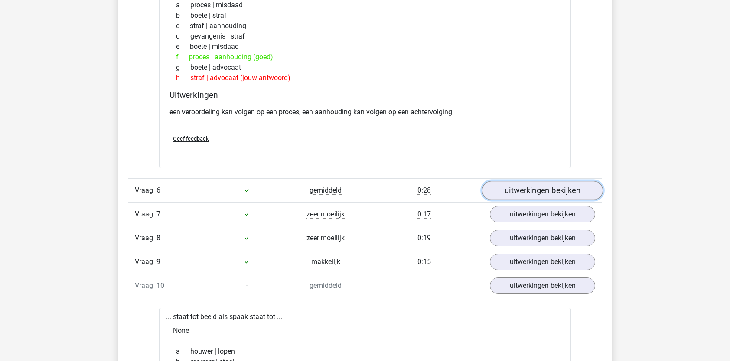
click at [534, 191] on link "uitwerkingen bekijken" at bounding box center [542, 190] width 121 height 19
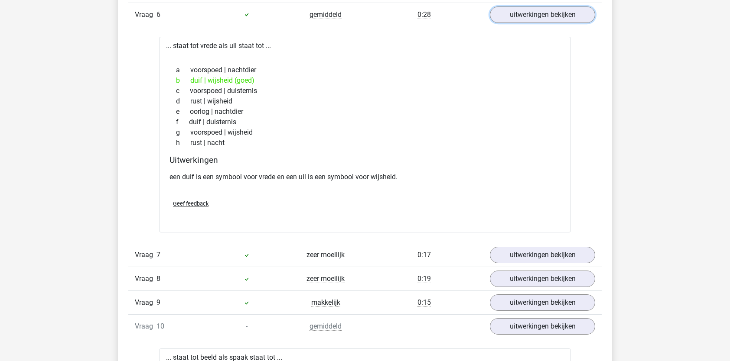
scroll to position [1797, 0]
click at [520, 256] on link "uitwerkingen bekijken" at bounding box center [542, 254] width 121 height 19
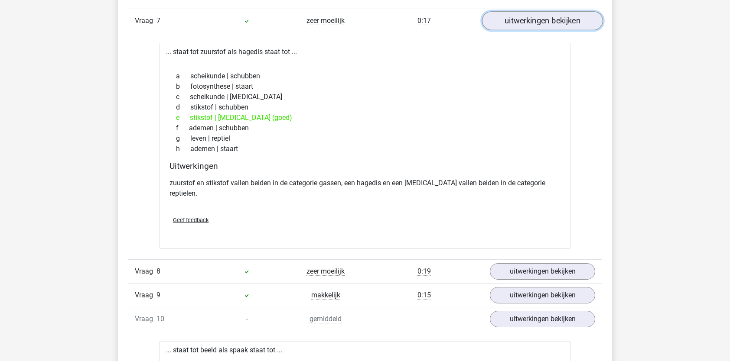
scroll to position [2032, 0]
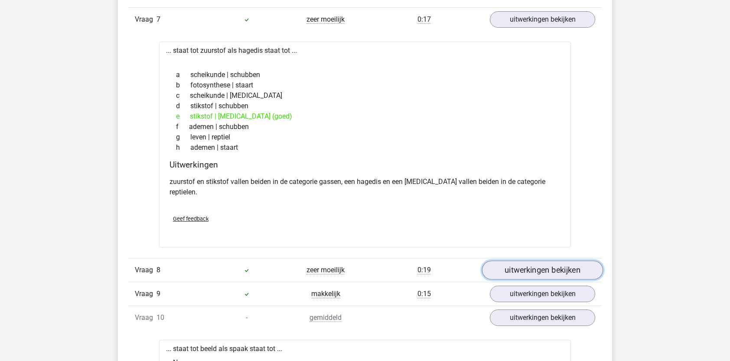
click at [529, 261] on link "uitwerkingen bekijken" at bounding box center [542, 270] width 121 height 19
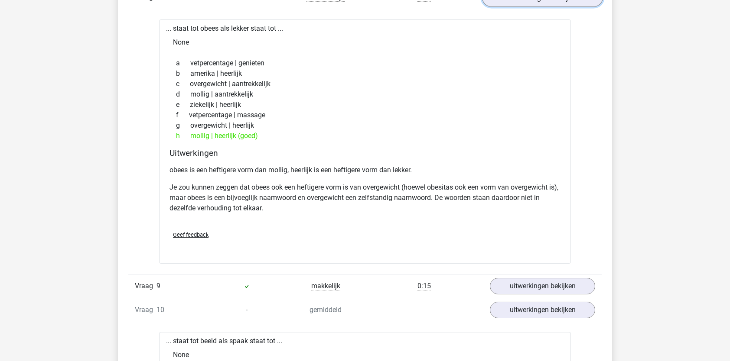
scroll to position [2306, 0]
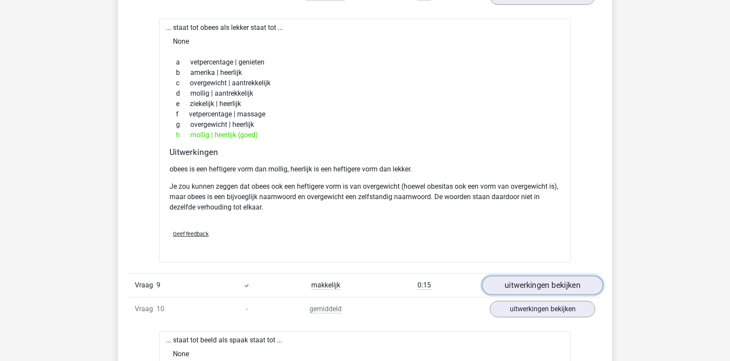
click at [526, 276] on link "uitwerkingen bekijken" at bounding box center [542, 285] width 121 height 19
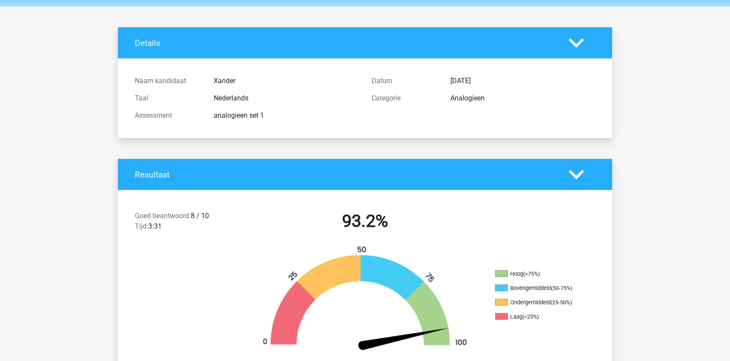
scroll to position [0, 0]
